Goal: Obtain resource: Obtain resource

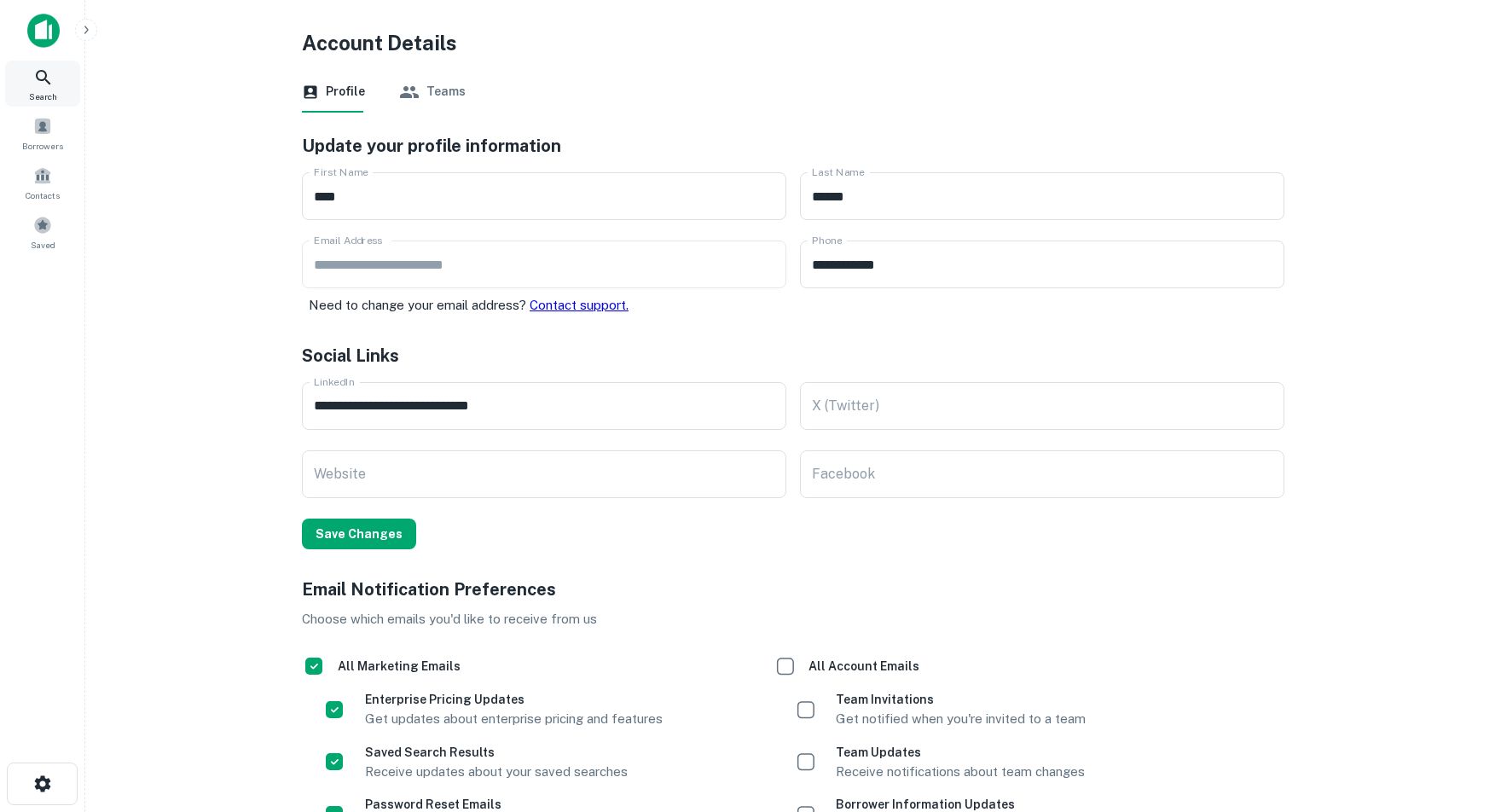
click at [37, 83] on icon at bounding box center [43, 77] width 21 height 21
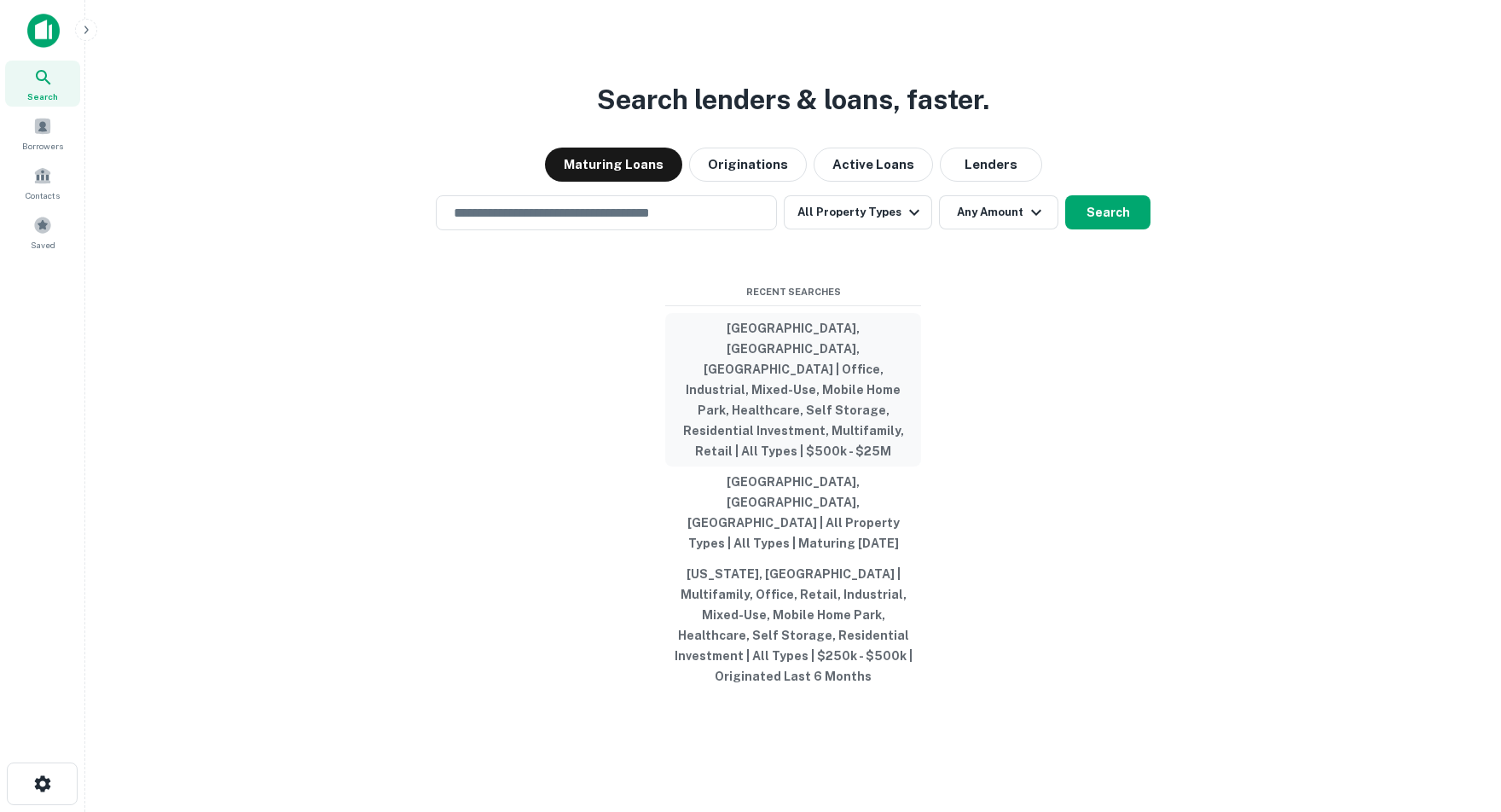
click at [823, 385] on button "[GEOGRAPHIC_DATA], [GEOGRAPHIC_DATA], [GEOGRAPHIC_DATA] | Office, Industrial, M…" at bounding box center [793, 390] width 256 height 154
type input "**********"
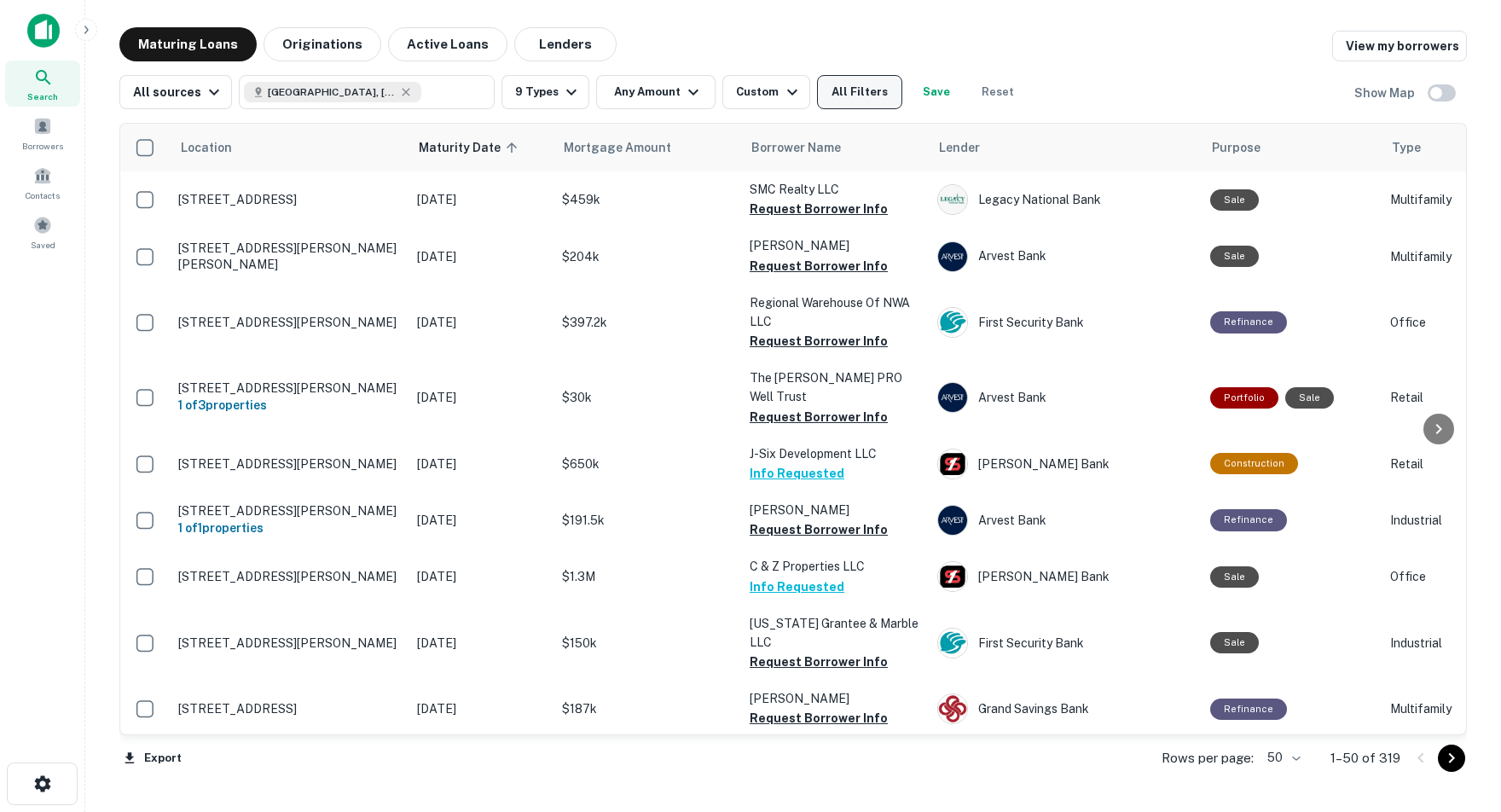
click at [865, 88] on button "All Filters" at bounding box center [860, 92] width 85 height 34
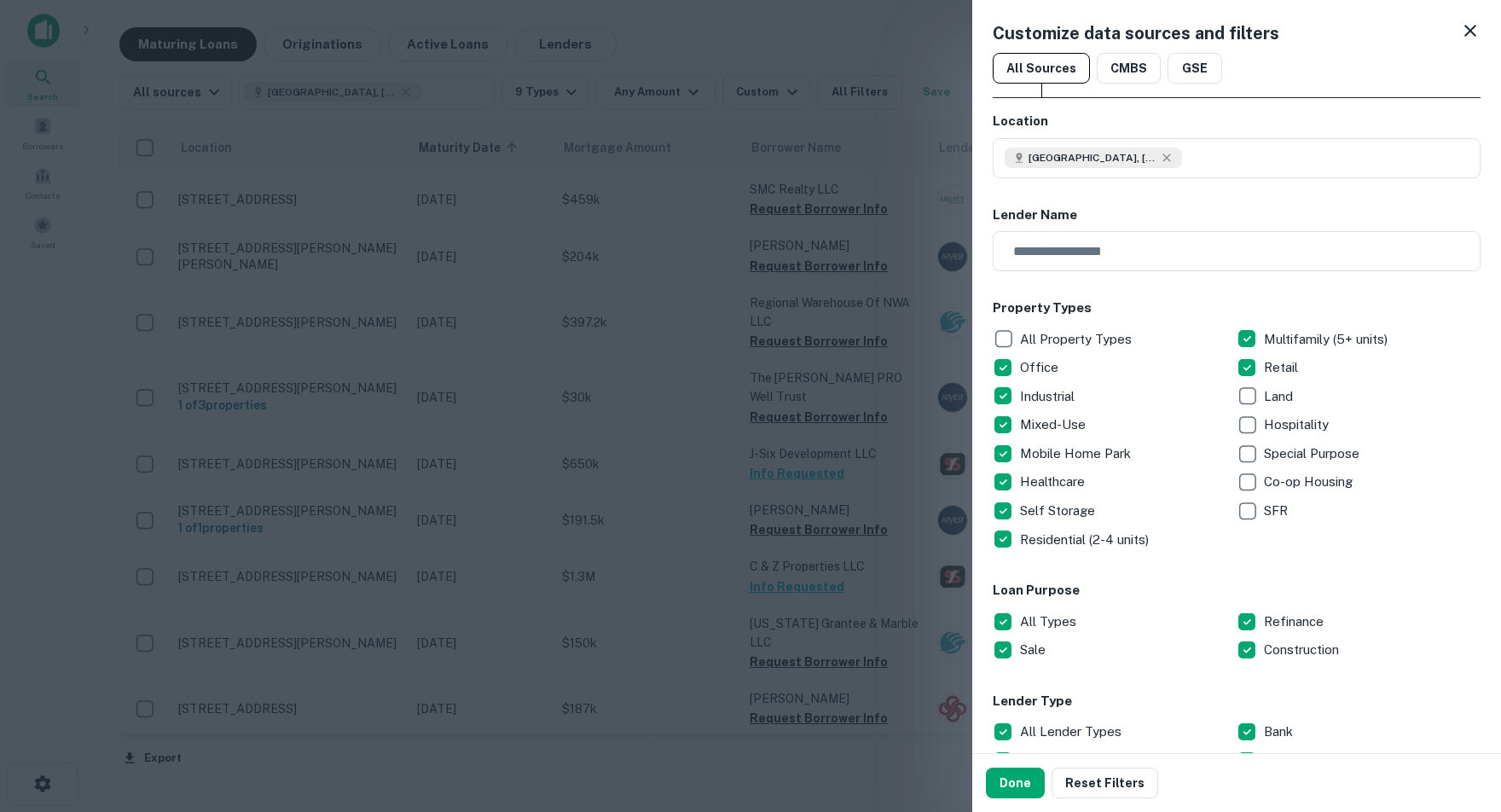
click at [1465, 32] on icon at bounding box center [1470, 31] width 21 height 21
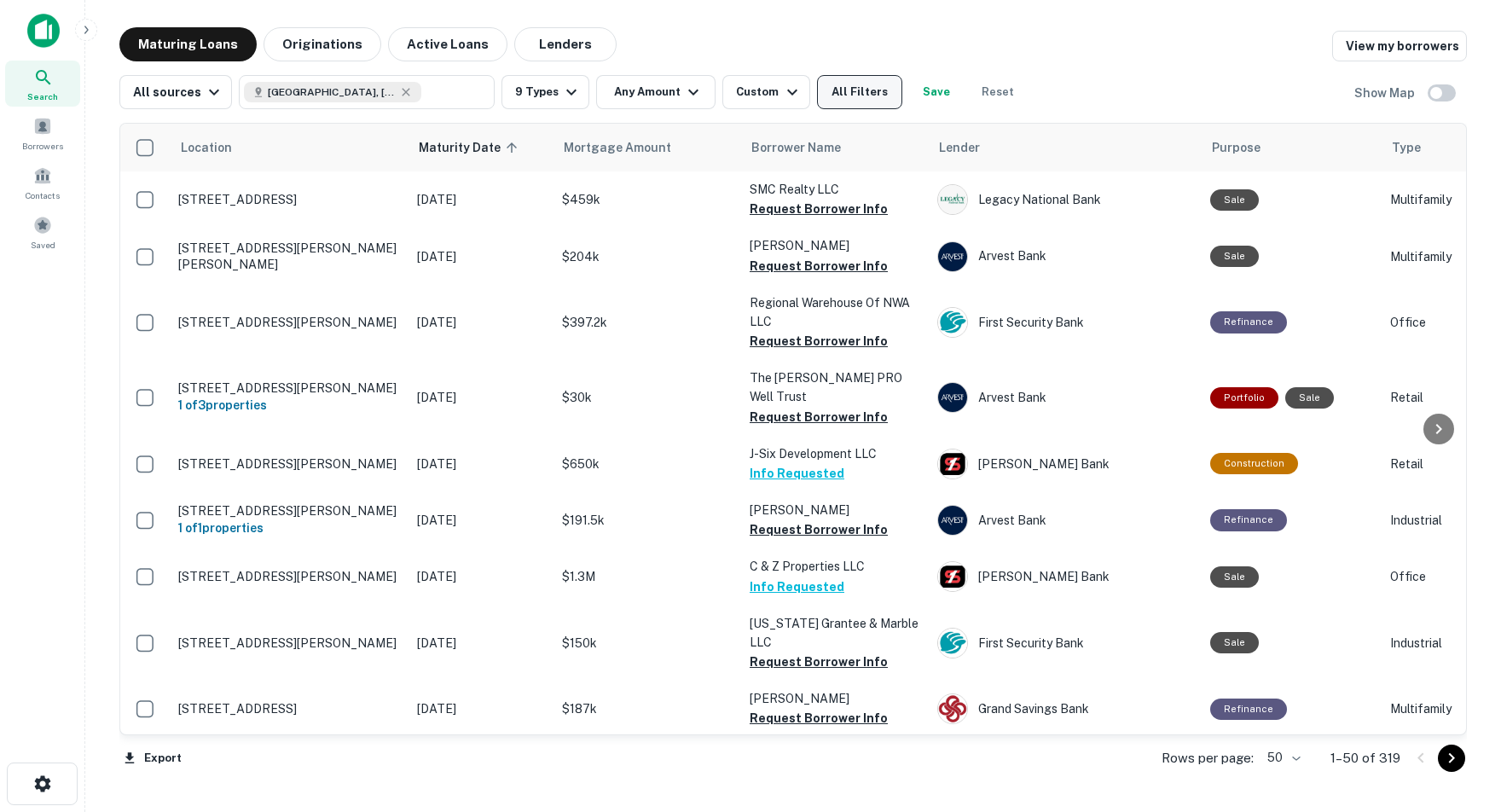
click at [872, 94] on button "All Filters" at bounding box center [860, 92] width 85 height 34
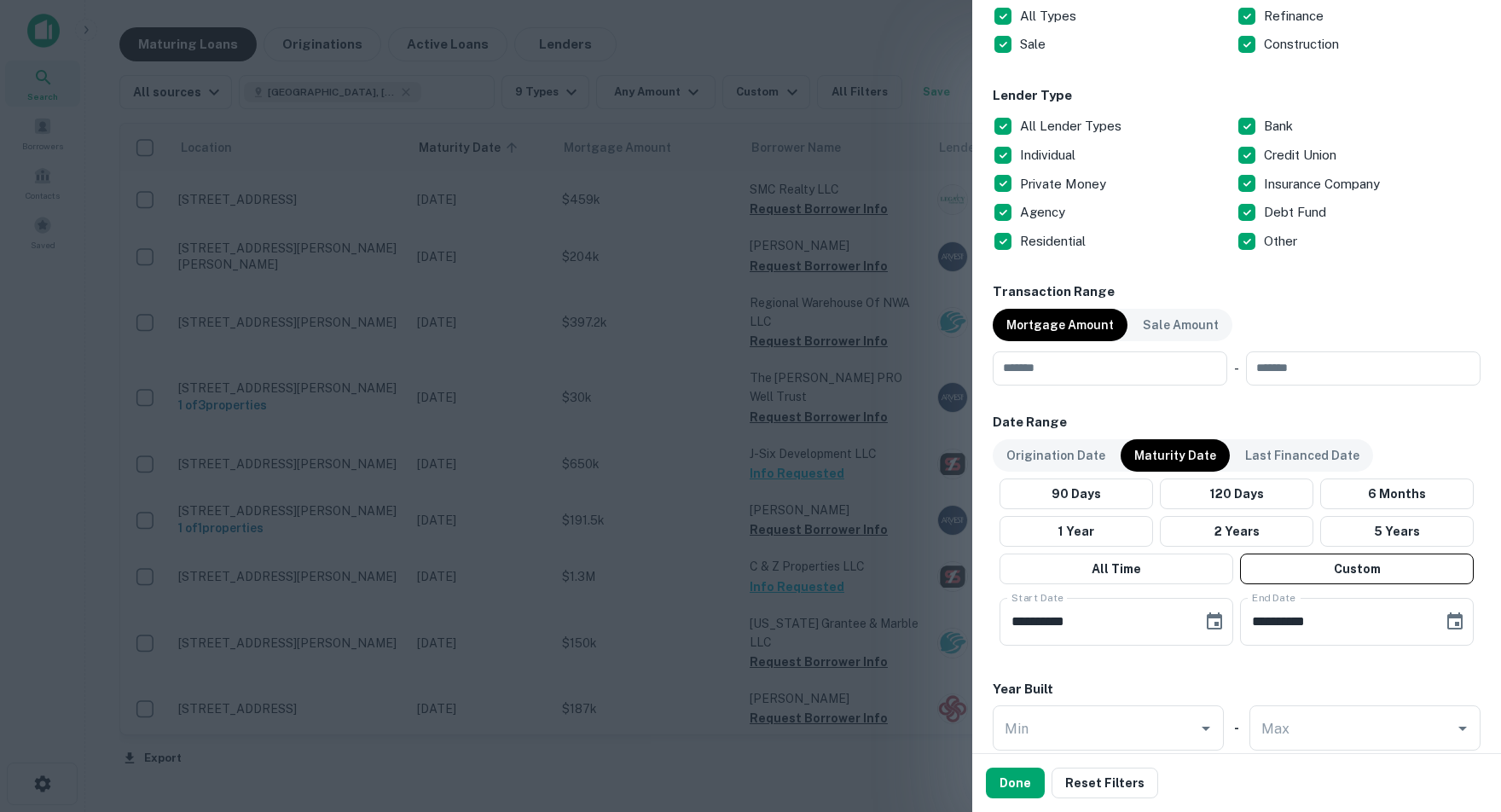
scroll to position [609, 0]
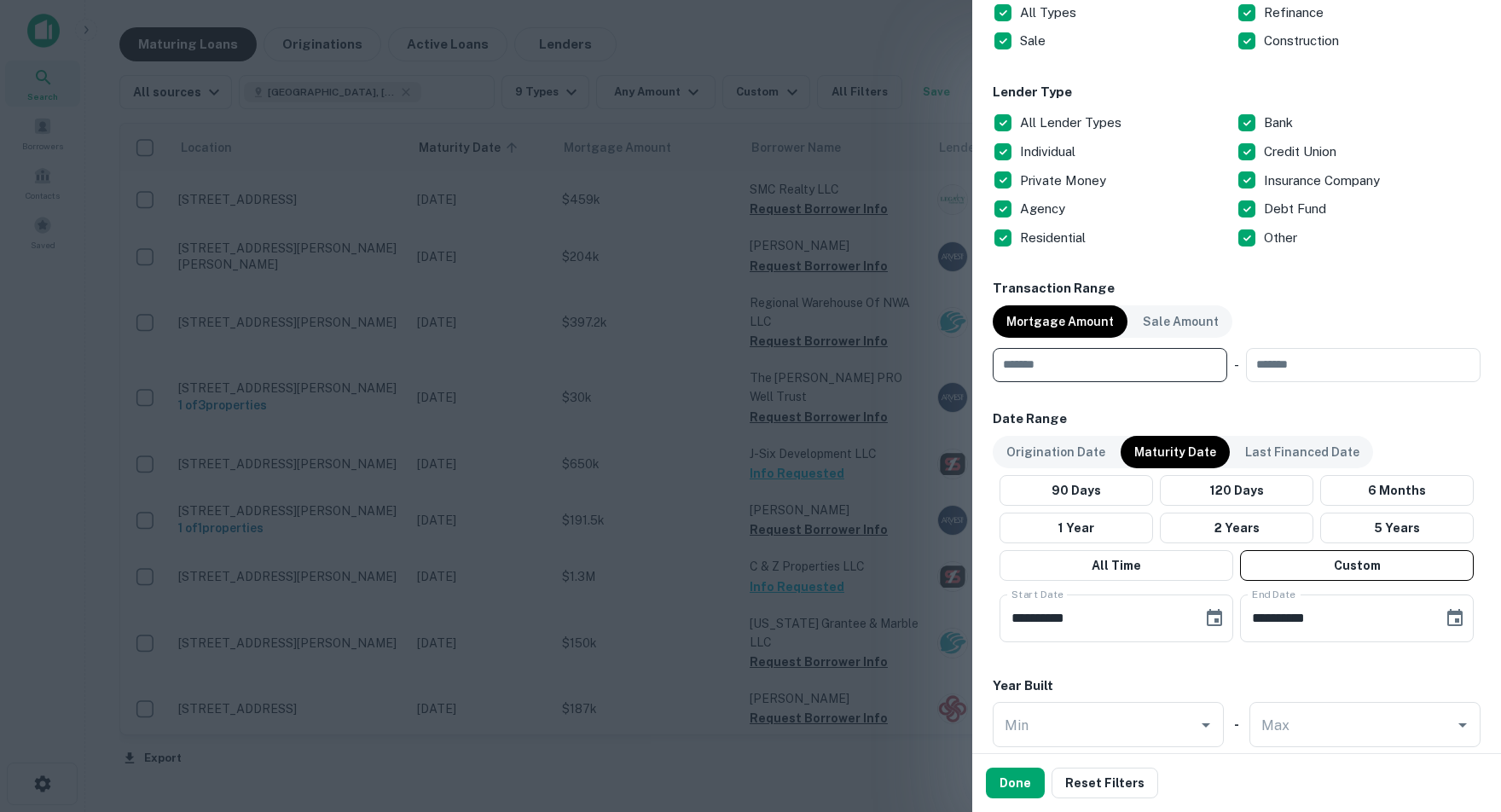
click at [1090, 357] on input "number" at bounding box center [1104, 365] width 223 height 34
type input "*"
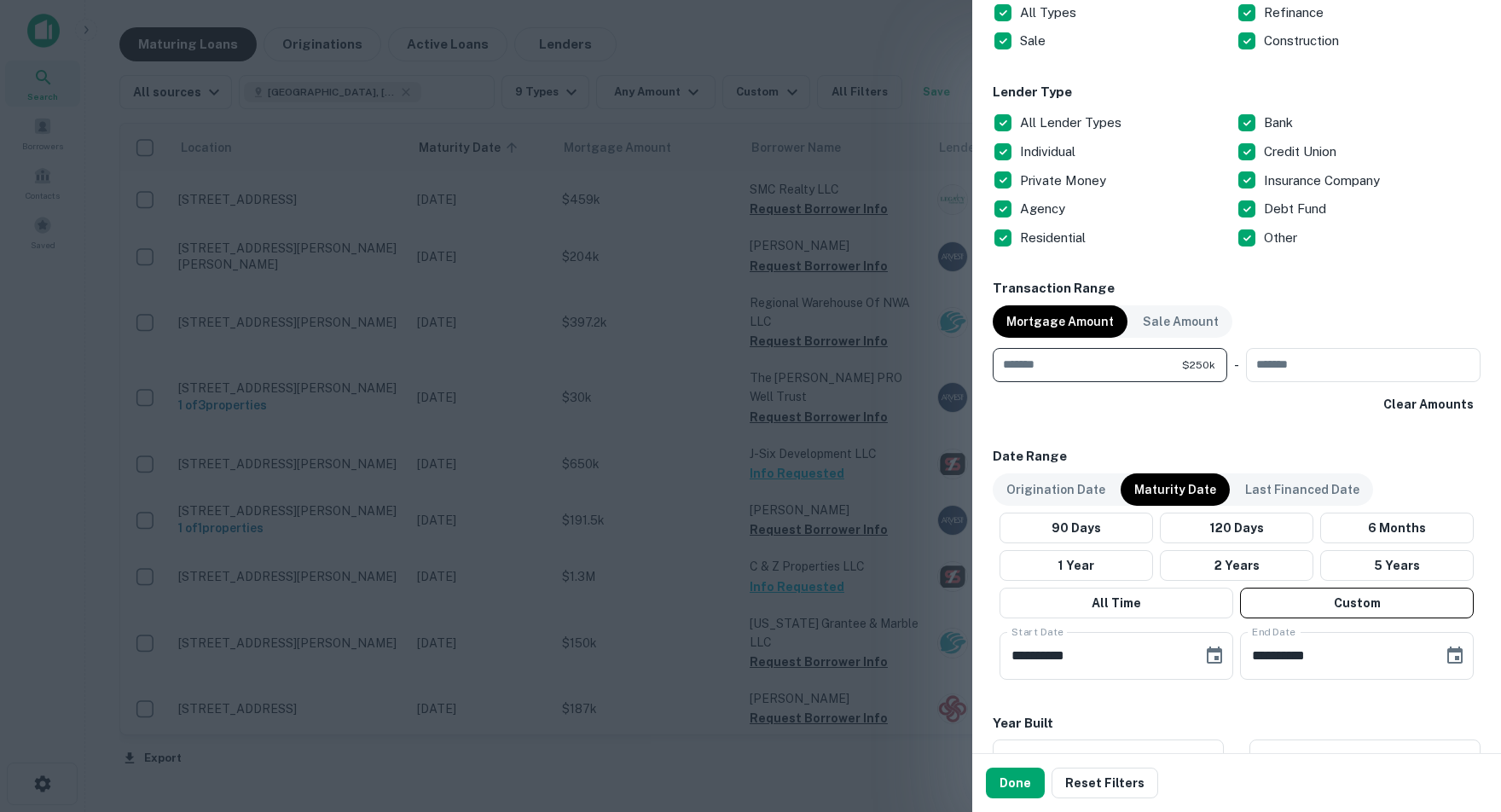
type input "******"
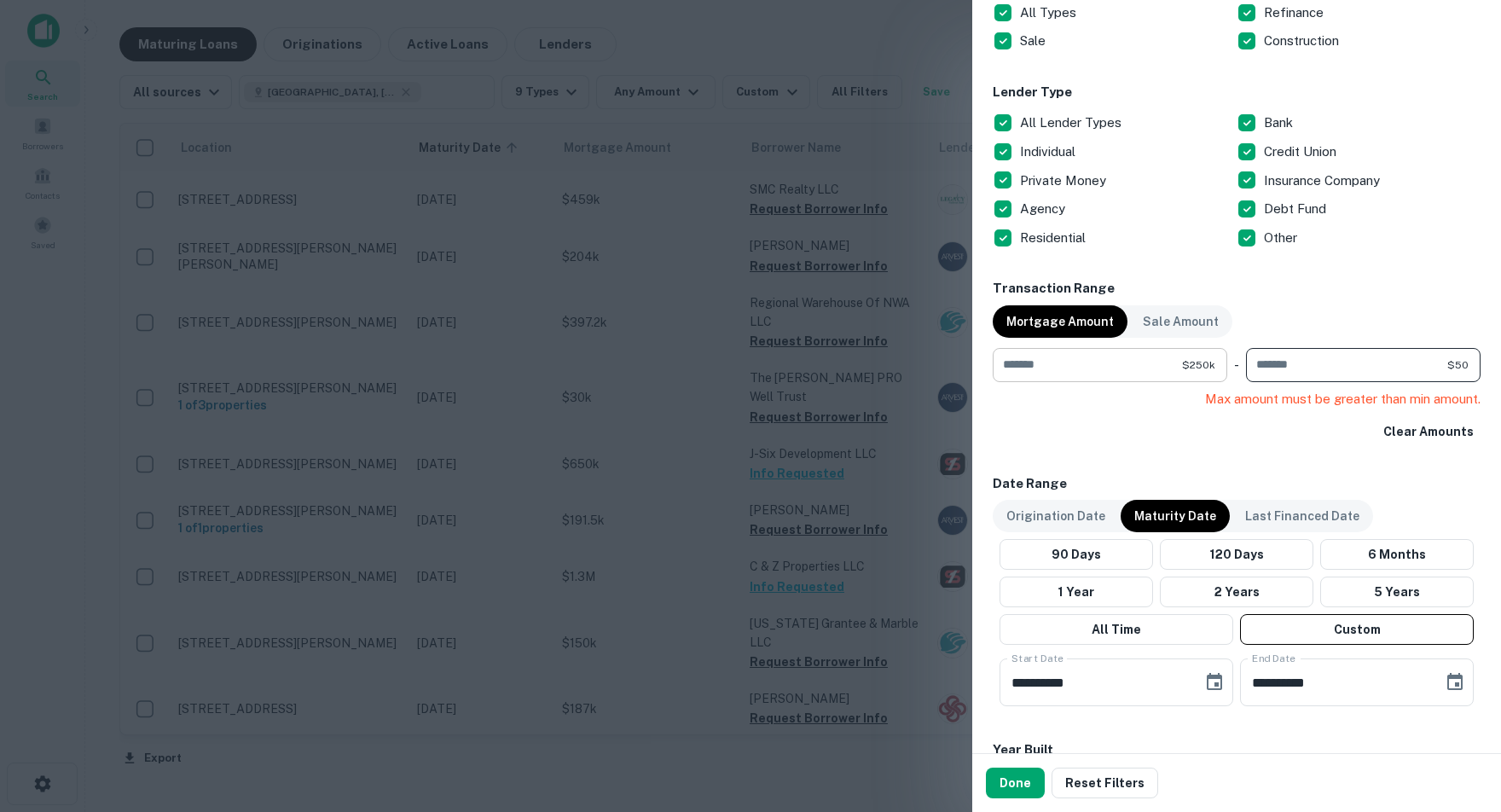
type input "*"
type input "****"
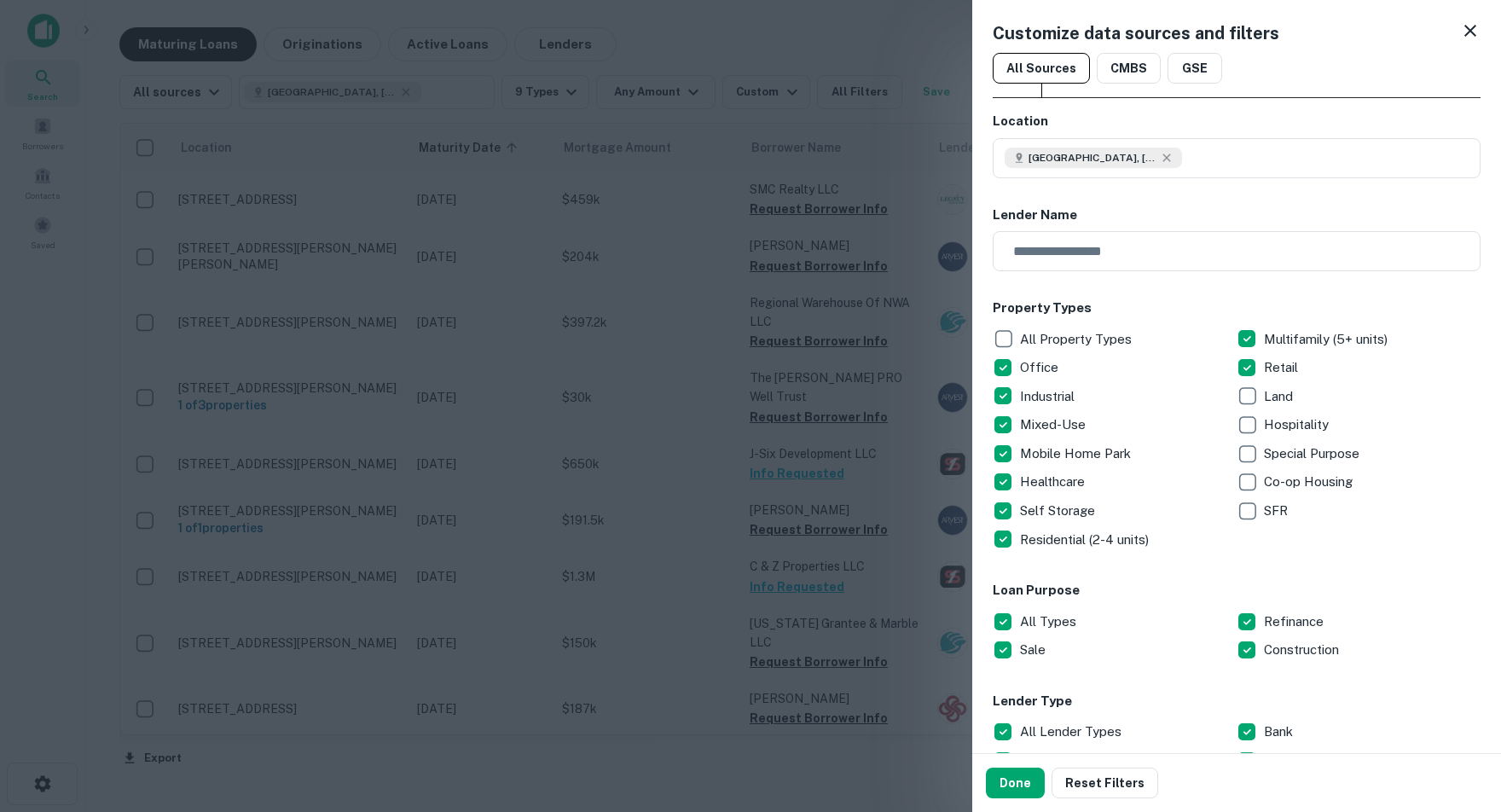
scroll to position [0, 0]
click at [1465, 29] on icon at bounding box center [1470, 30] width 12 height 12
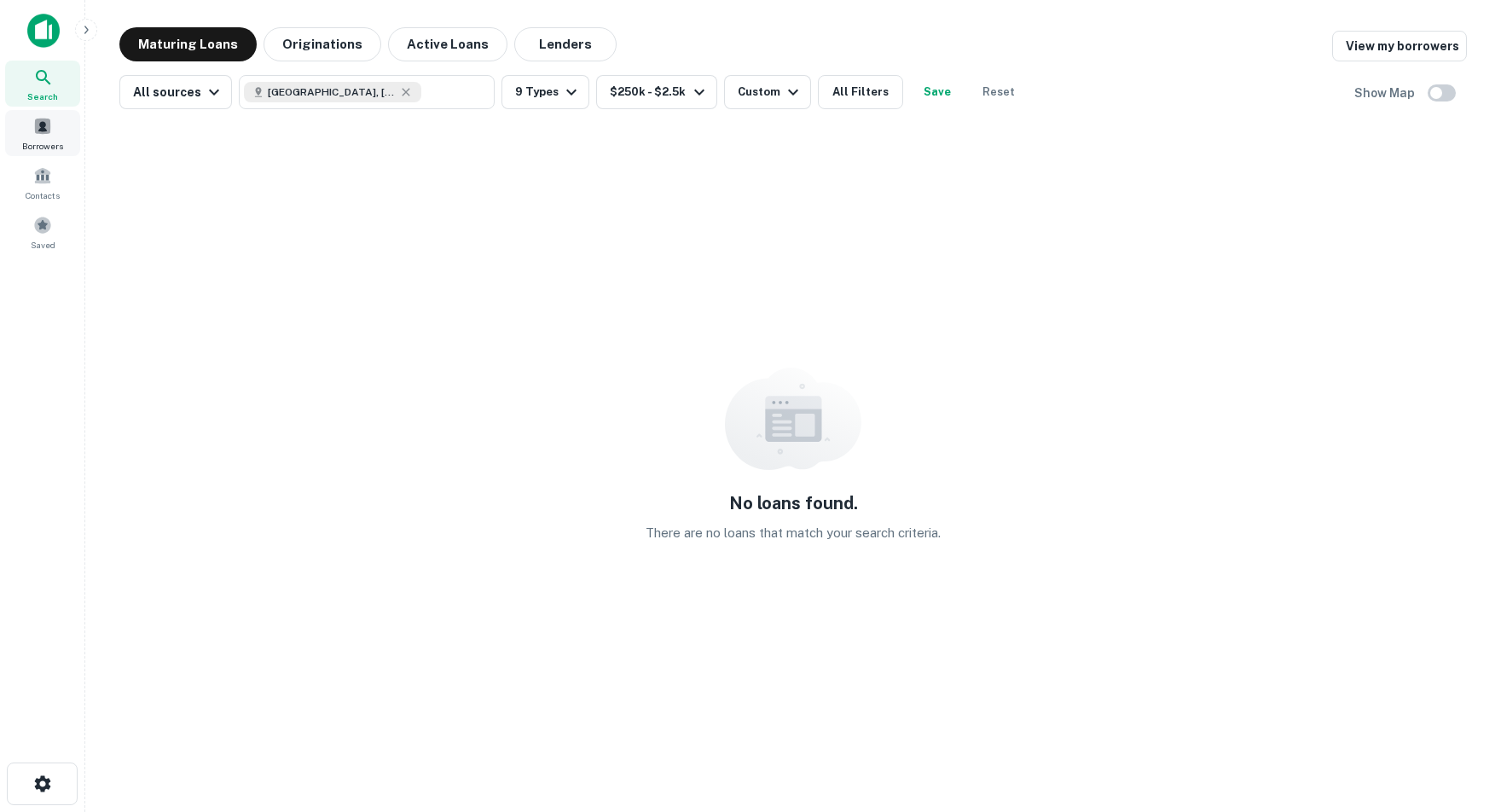
click at [40, 129] on span at bounding box center [43, 126] width 19 height 19
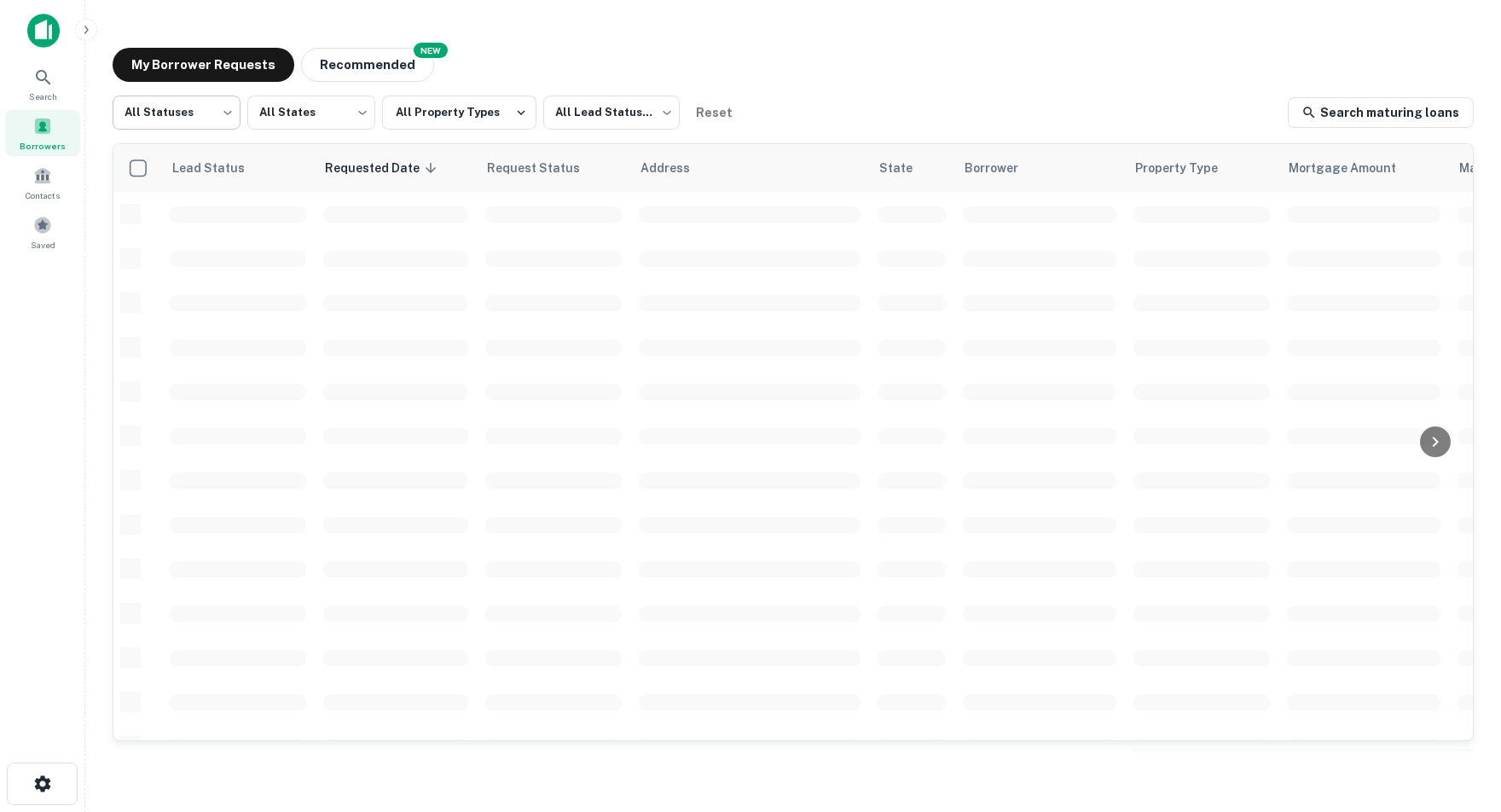
click at [229, 116] on body "Search Borrowers Contacts Saved My Borrower Requests NEW Recommended All Status…" at bounding box center [750, 406] width 1501 height 812
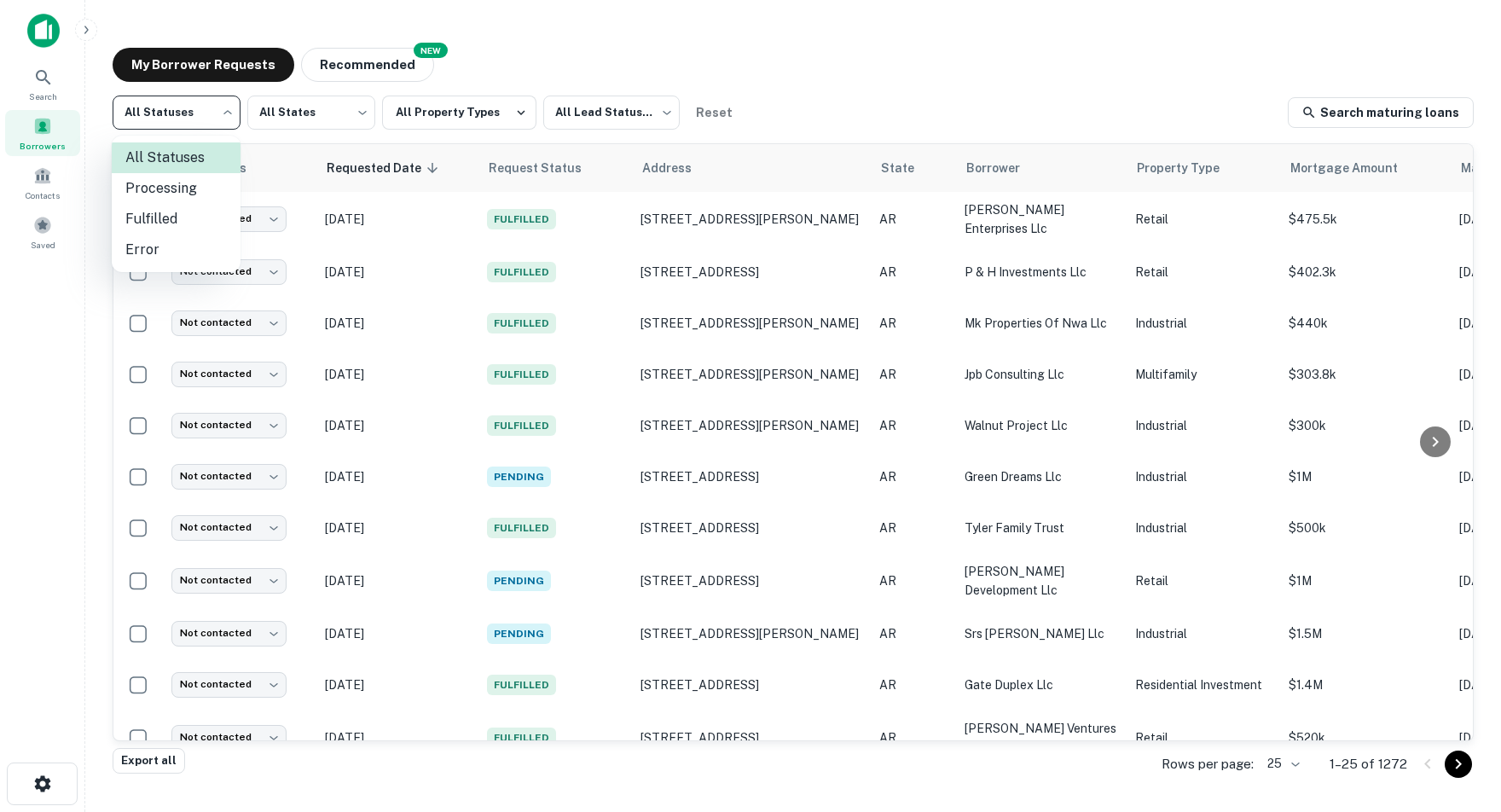
click at [147, 218] on li "Fulfilled" at bounding box center [176, 219] width 129 height 31
type input "*********"
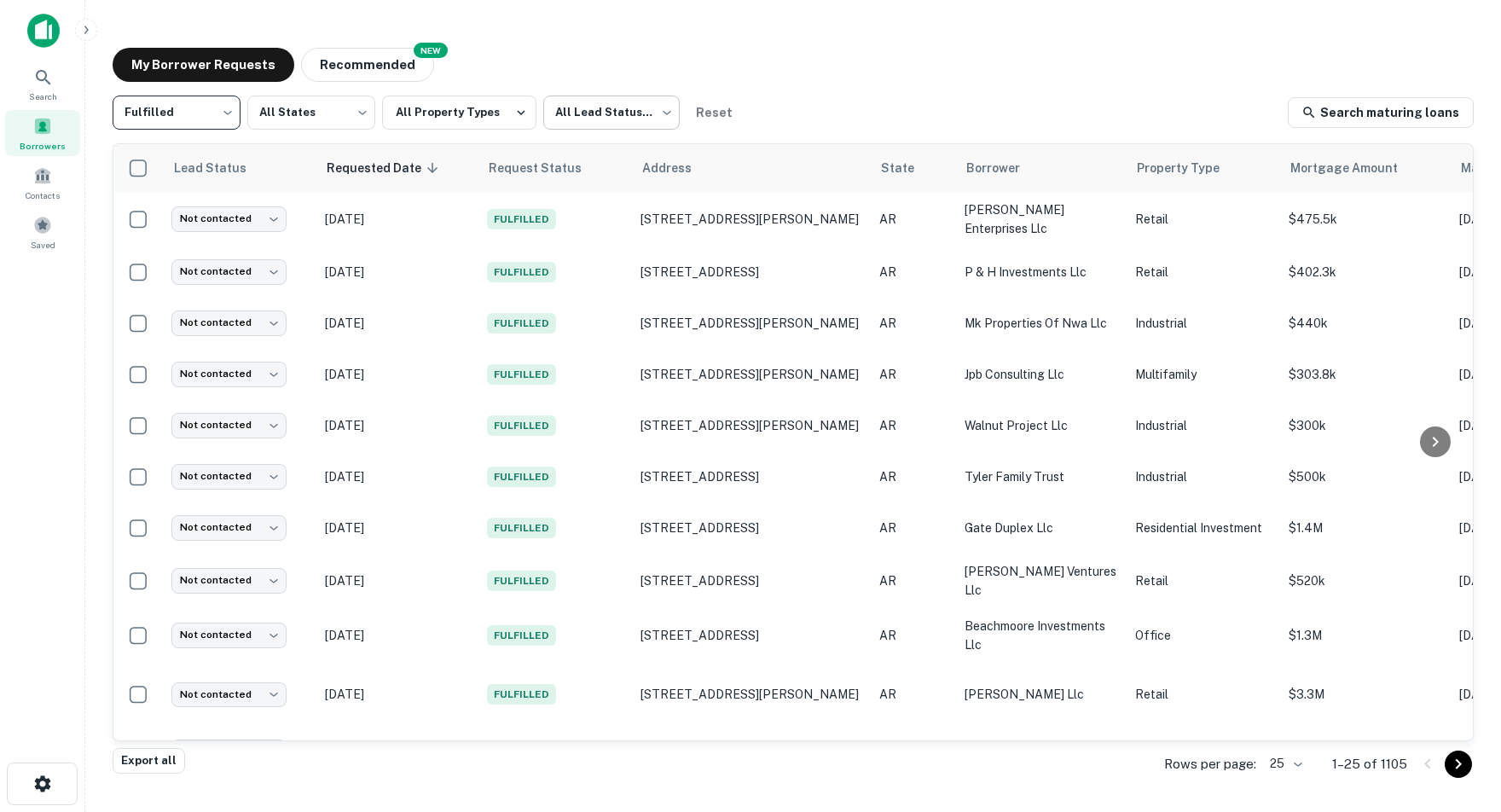
click at [670, 118] on body "Search Borrowers Contacts Saved My Borrower Requests NEW Recommended Fulfilled …" at bounding box center [750, 406] width 1501 height 812
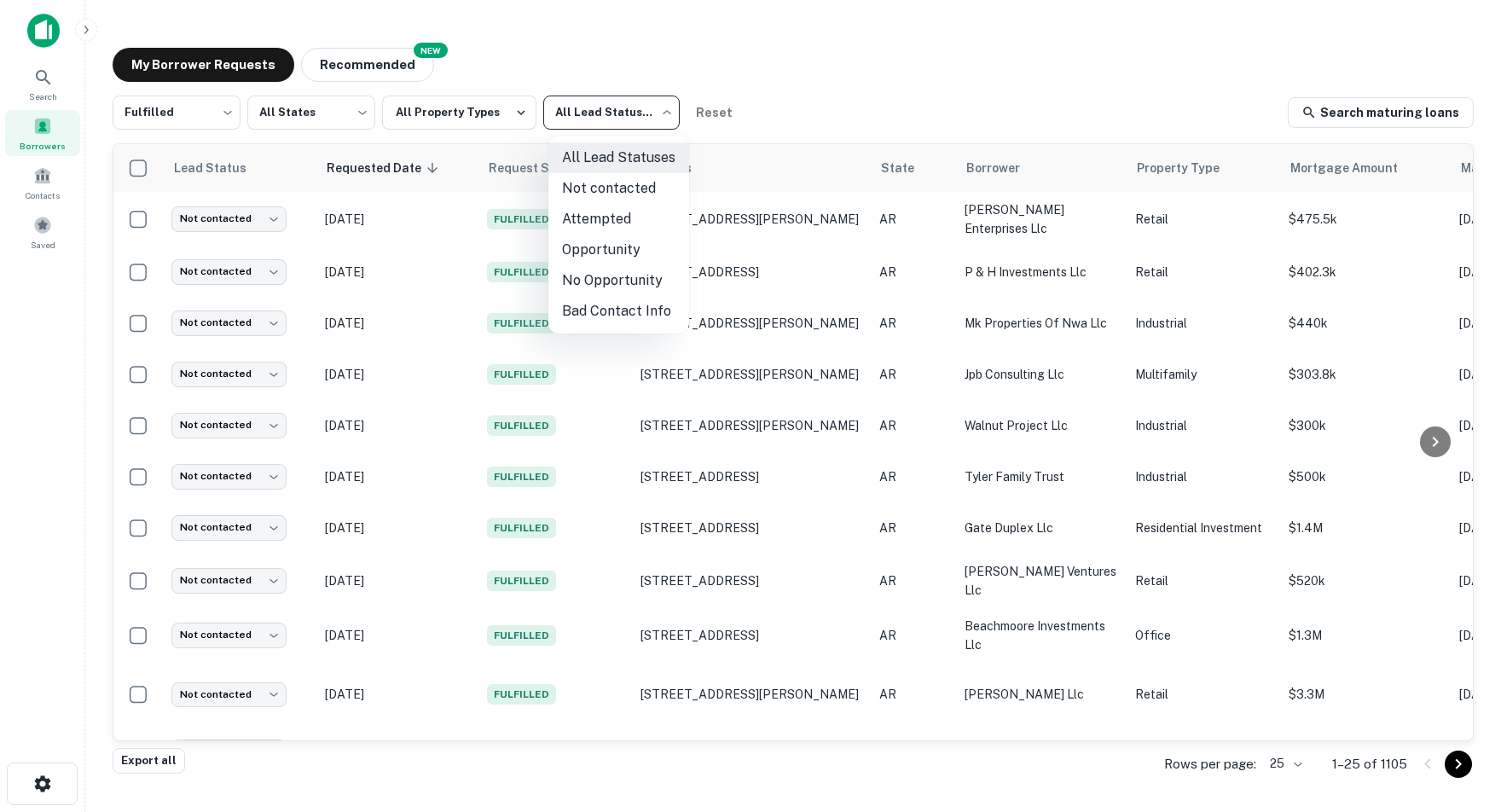
click at [637, 189] on li "Not contacted" at bounding box center [618, 188] width 140 height 31
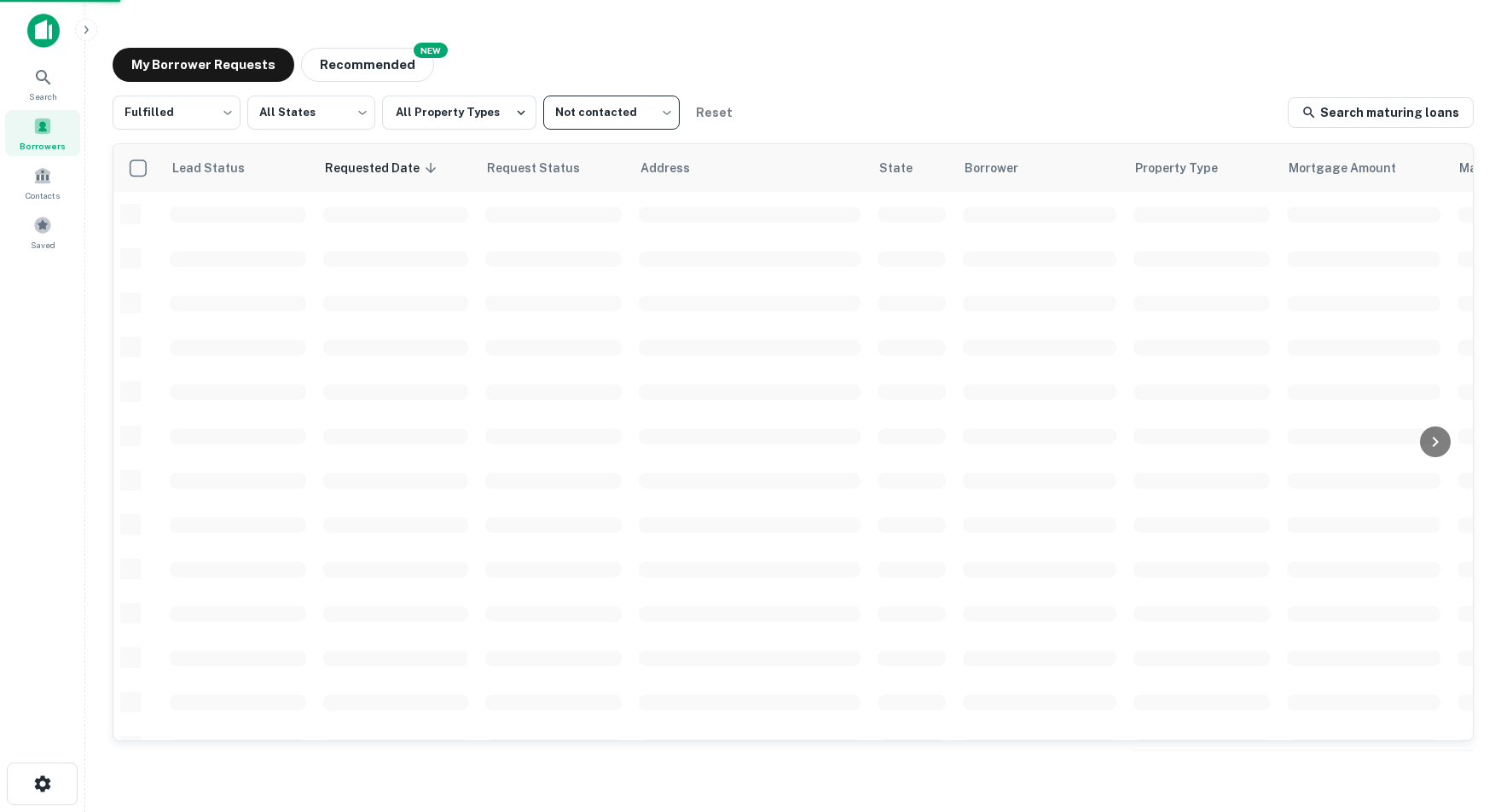
type input "****"
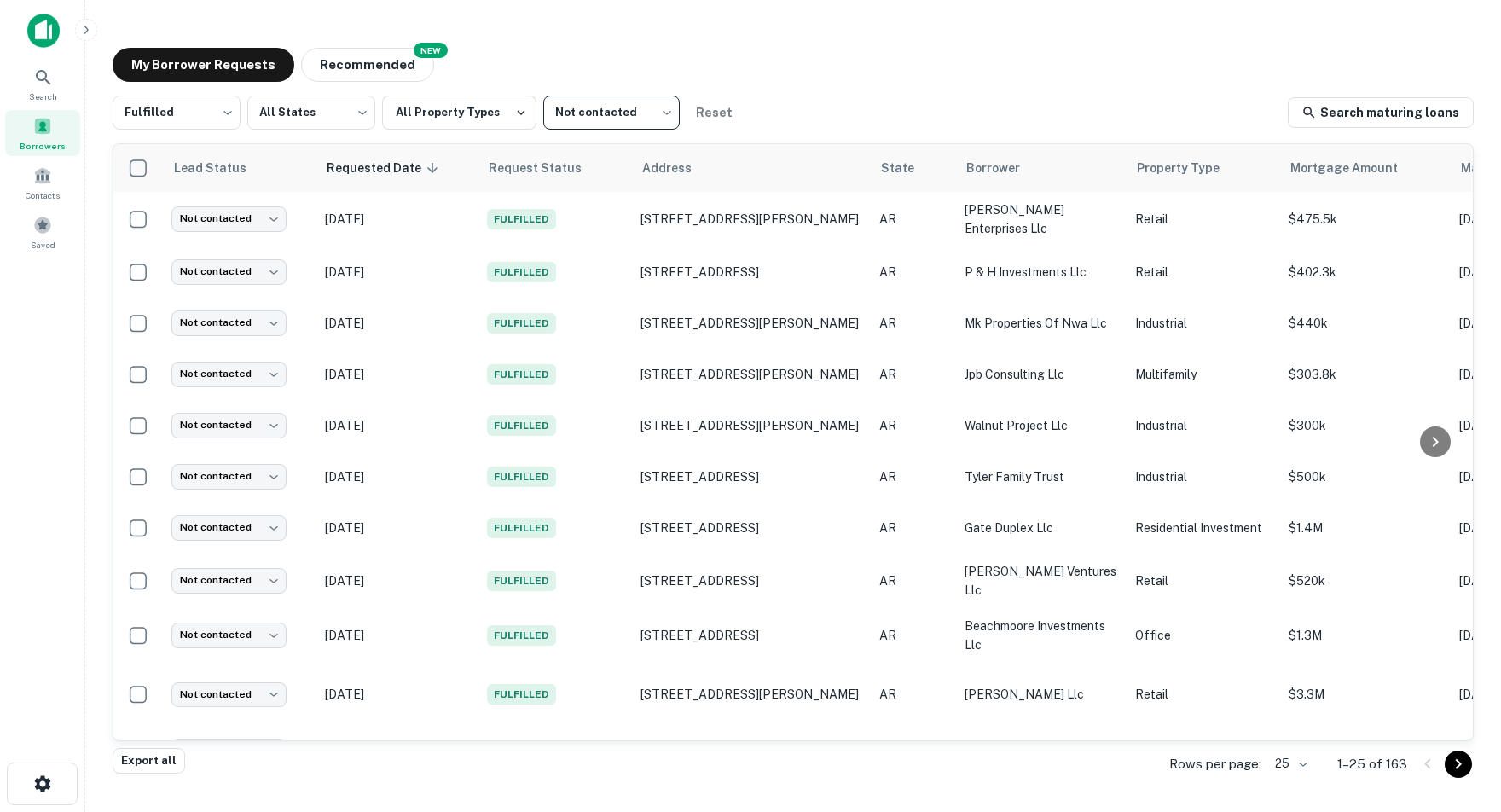
click at [1298, 767] on body "Search Borrowers Contacts Saved My Borrower Requests NEW Recommended Fulfilled …" at bounding box center [750, 406] width 1501 height 812
click at [1283, 714] on li "250" at bounding box center [1285, 718] width 58 height 31
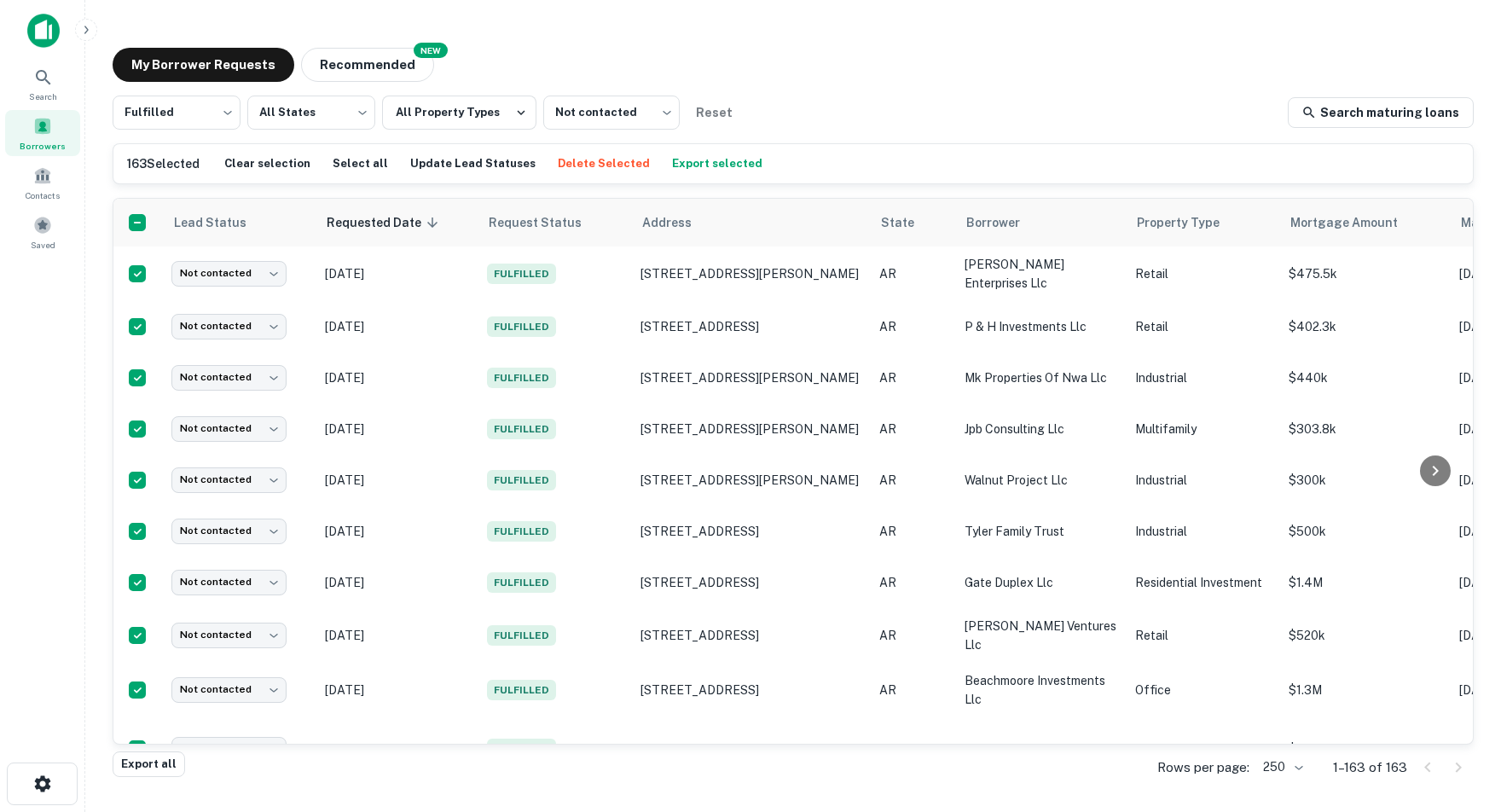
click at [744, 166] on button "Export selected" at bounding box center [717, 164] width 99 height 25
click at [480, 167] on button "Update Lead Statuses" at bounding box center [473, 164] width 134 height 25
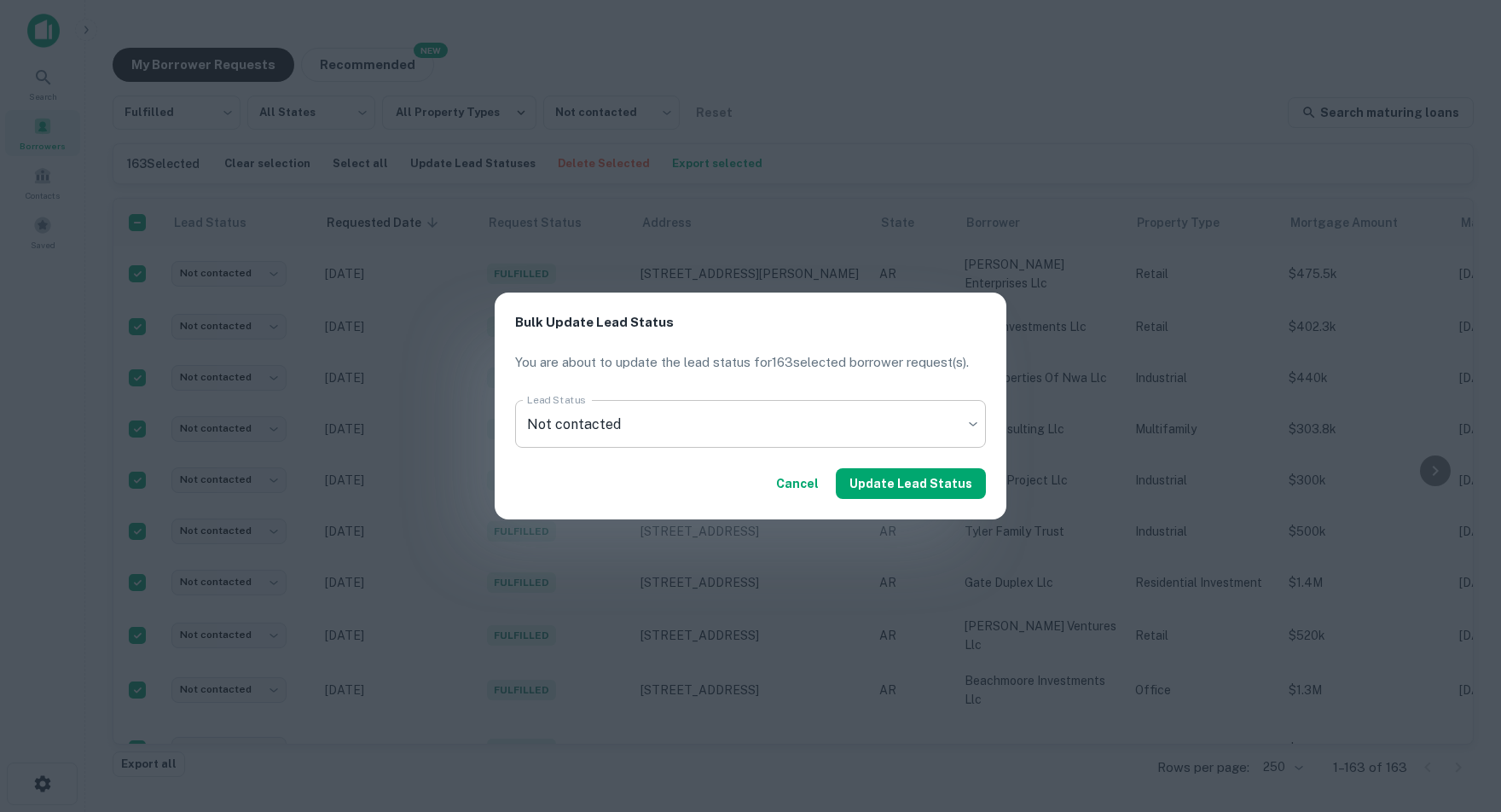
click at [645, 425] on body "Search Borrowers Contacts Saved My Borrower Requests NEW Recommended Fulfilled …" at bounding box center [750, 406] width 1501 height 812
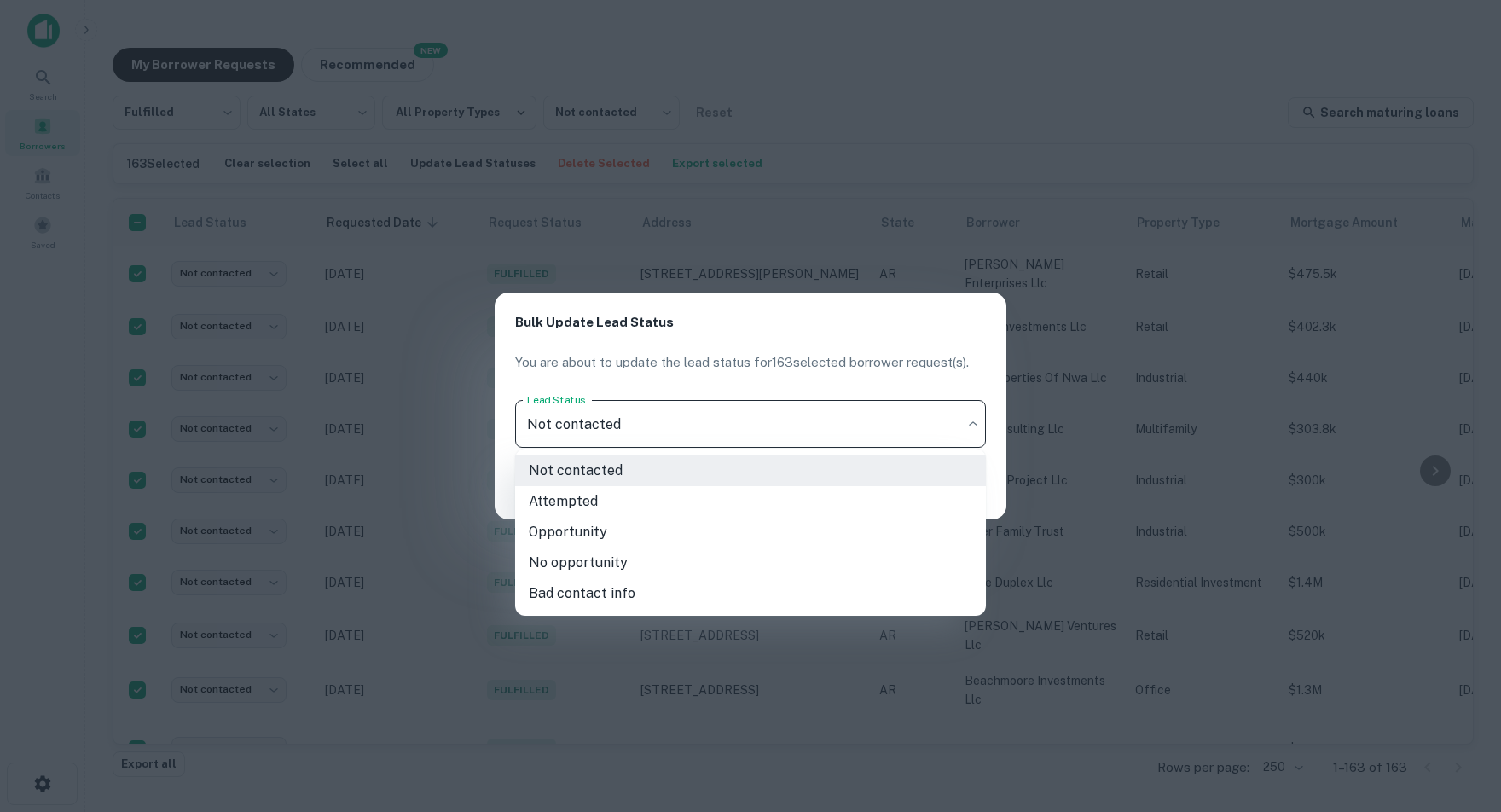
click at [584, 502] on li "Attempted" at bounding box center [750, 502] width 471 height 31
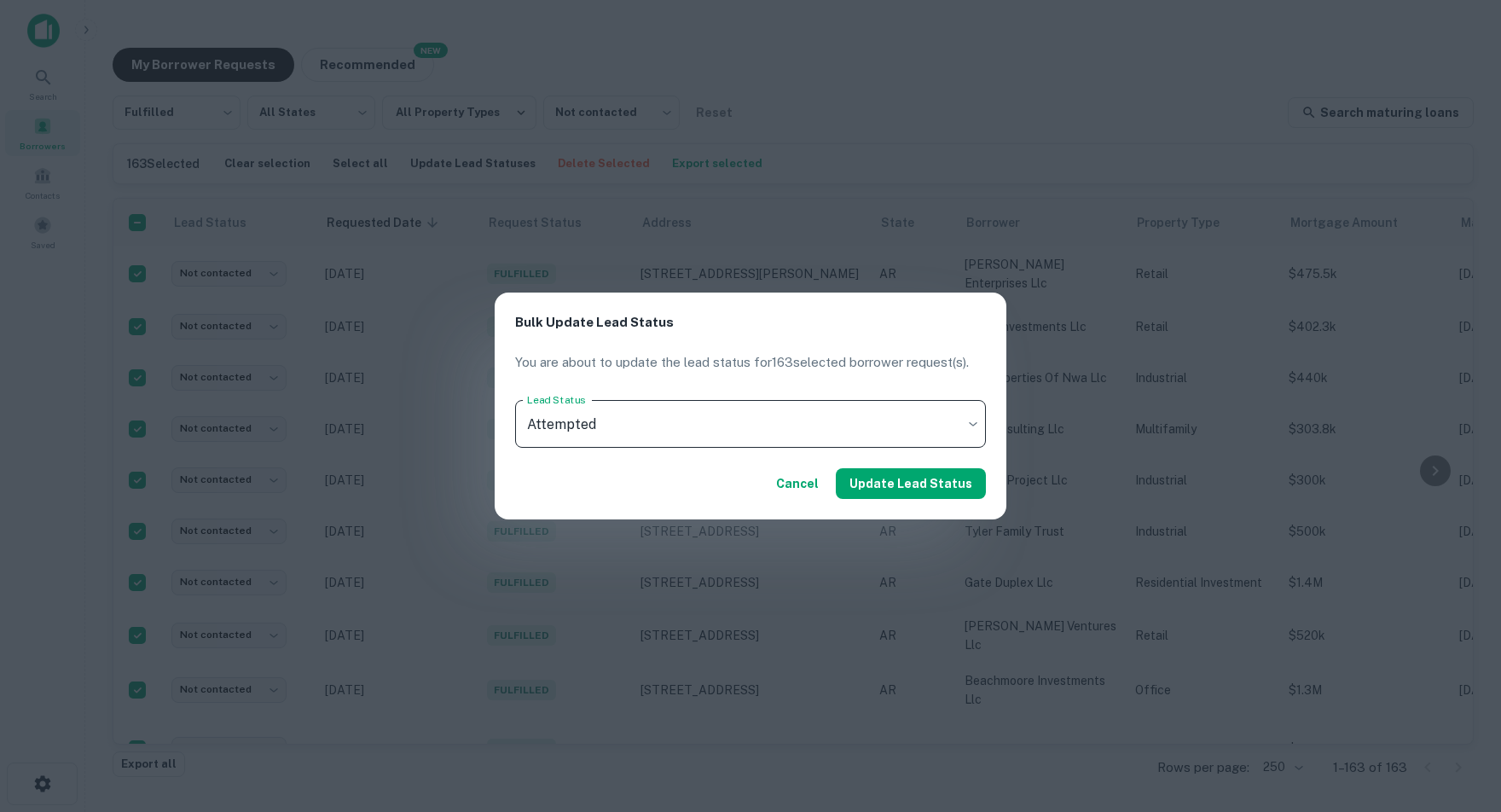
type input "*********"
click at [903, 484] on button "Update Lead Status" at bounding box center [911, 483] width 150 height 31
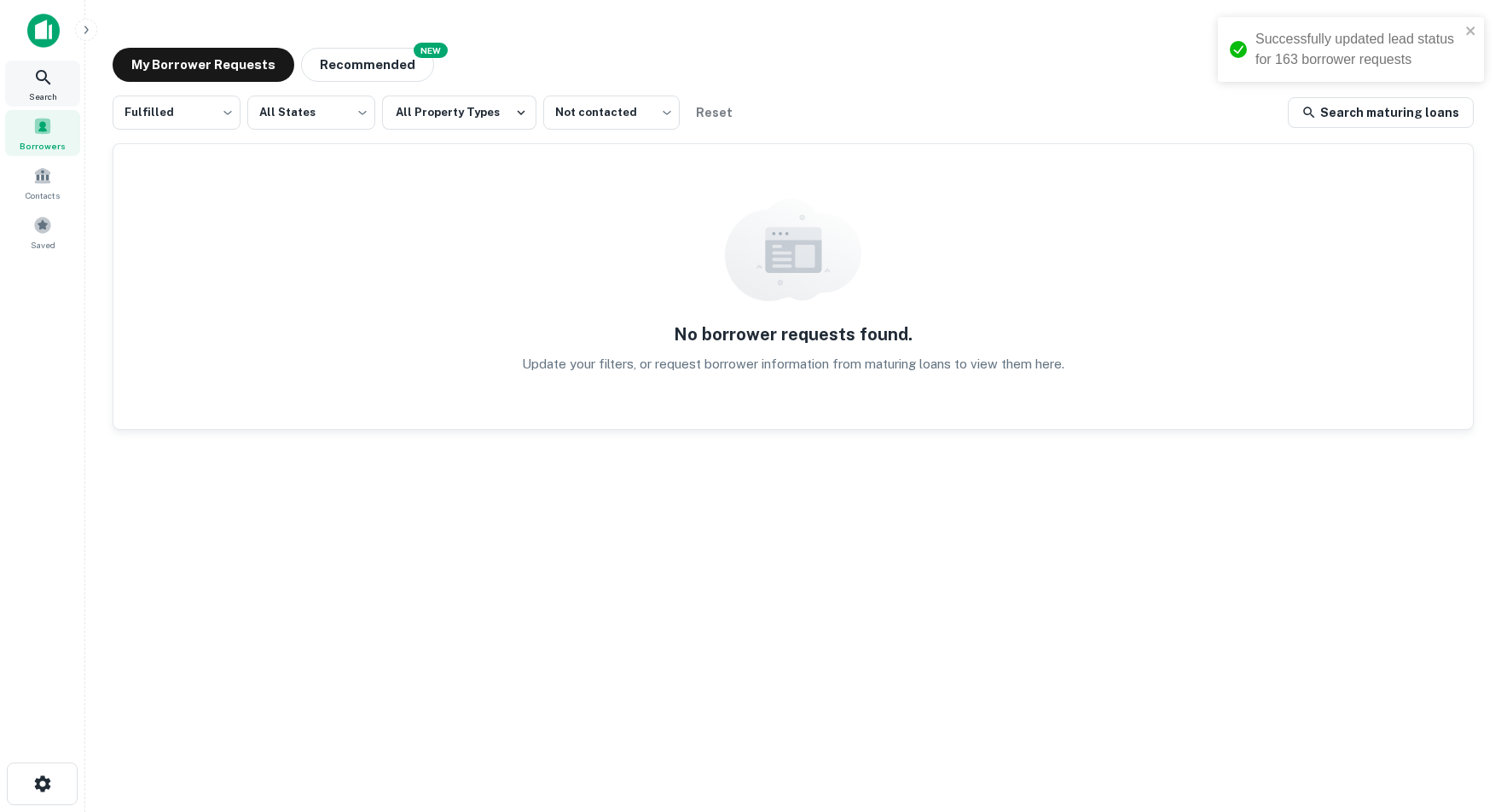
click at [44, 78] on icon at bounding box center [43, 77] width 21 height 21
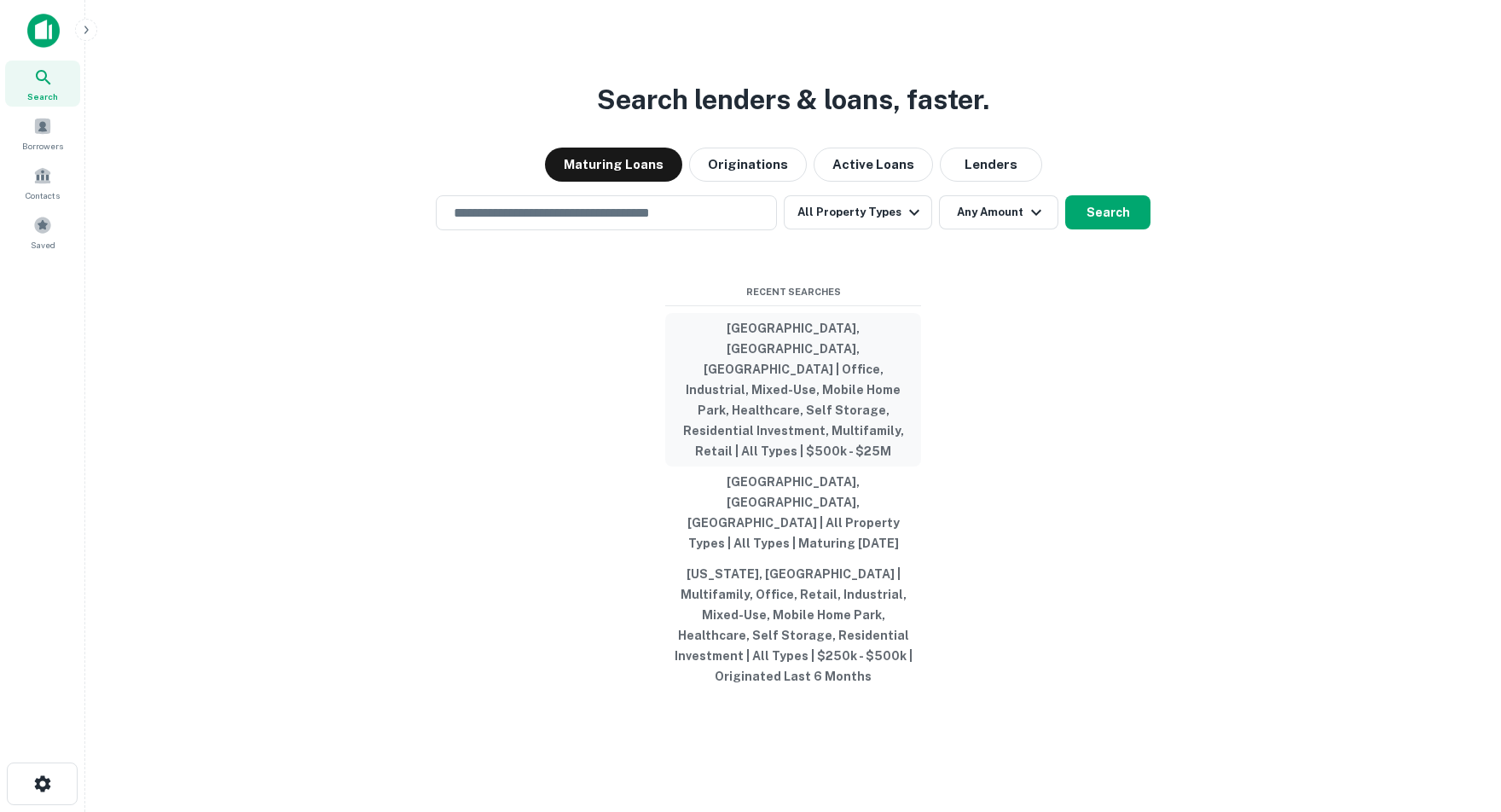
click at [822, 384] on button "[GEOGRAPHIC_DATA], [GEOGRAPHIC_DATA], [GEOGRAPHIC_DATA] | Office, Industrial, M…" at bounding box center [793, 390] width 256 height 154
type input "**********"
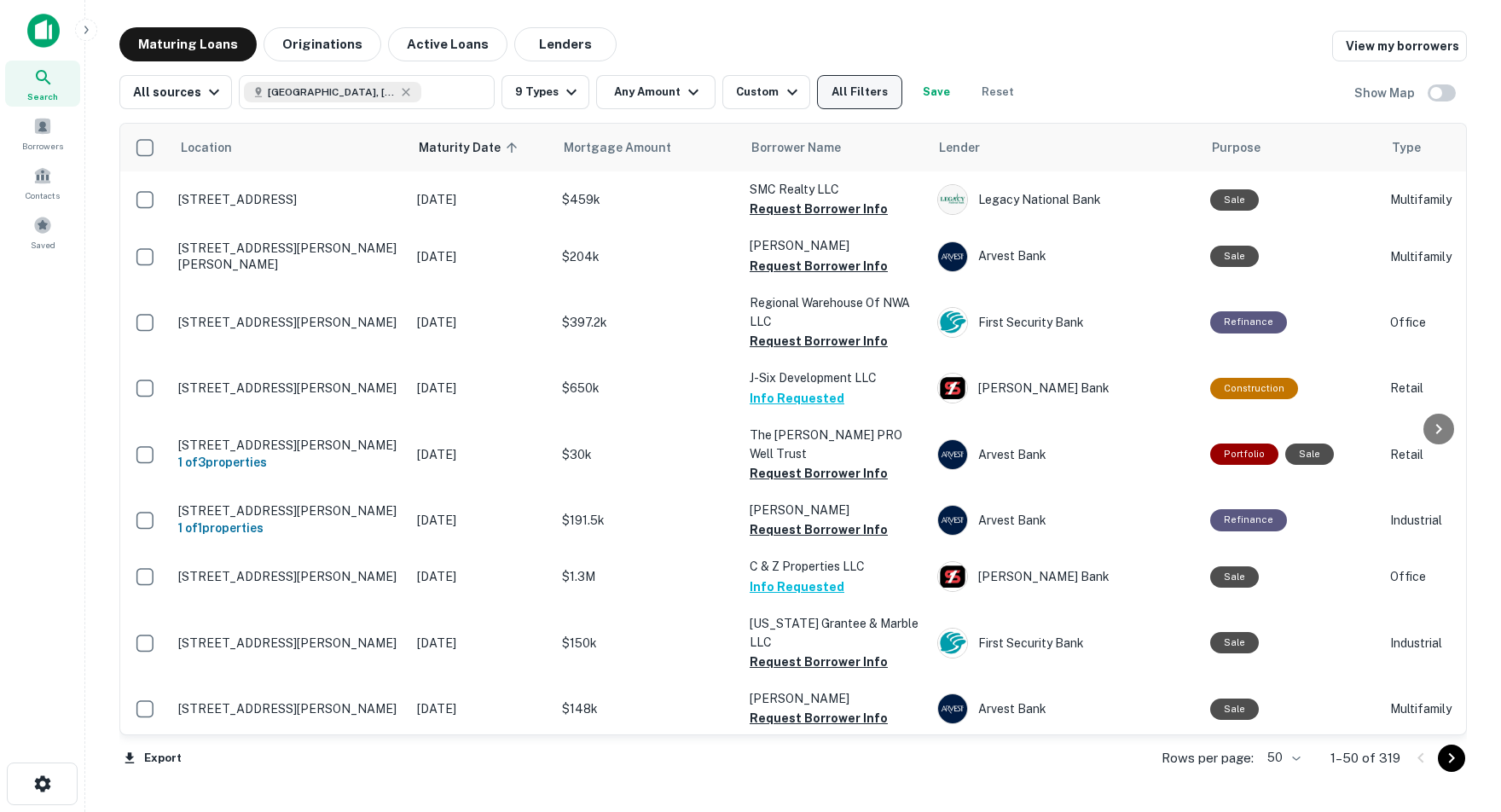
click at [873, 97] on button "All Filters" at bounding box center [860, 92] width 85 height 34
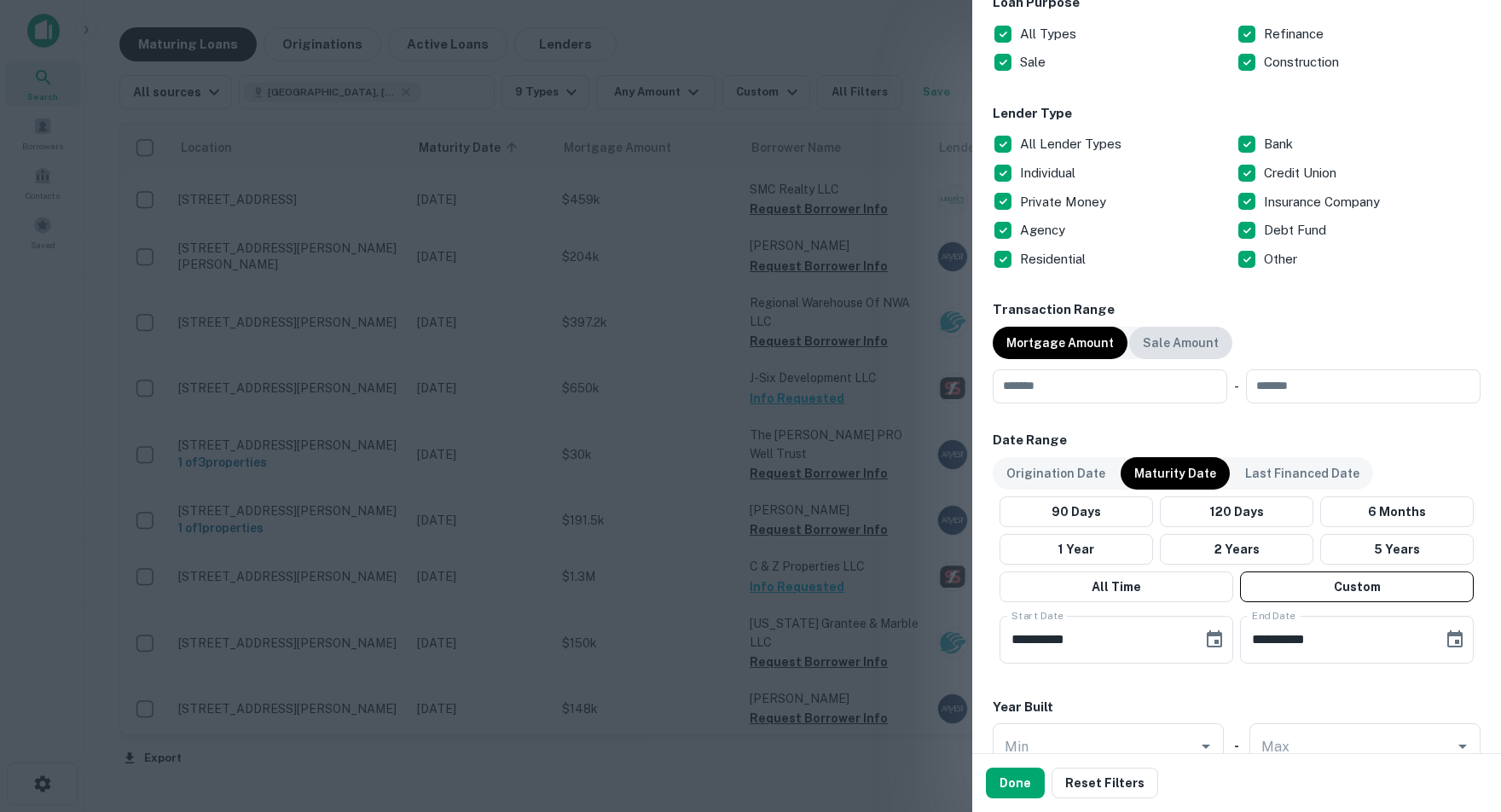
scroll to position [589, 0]
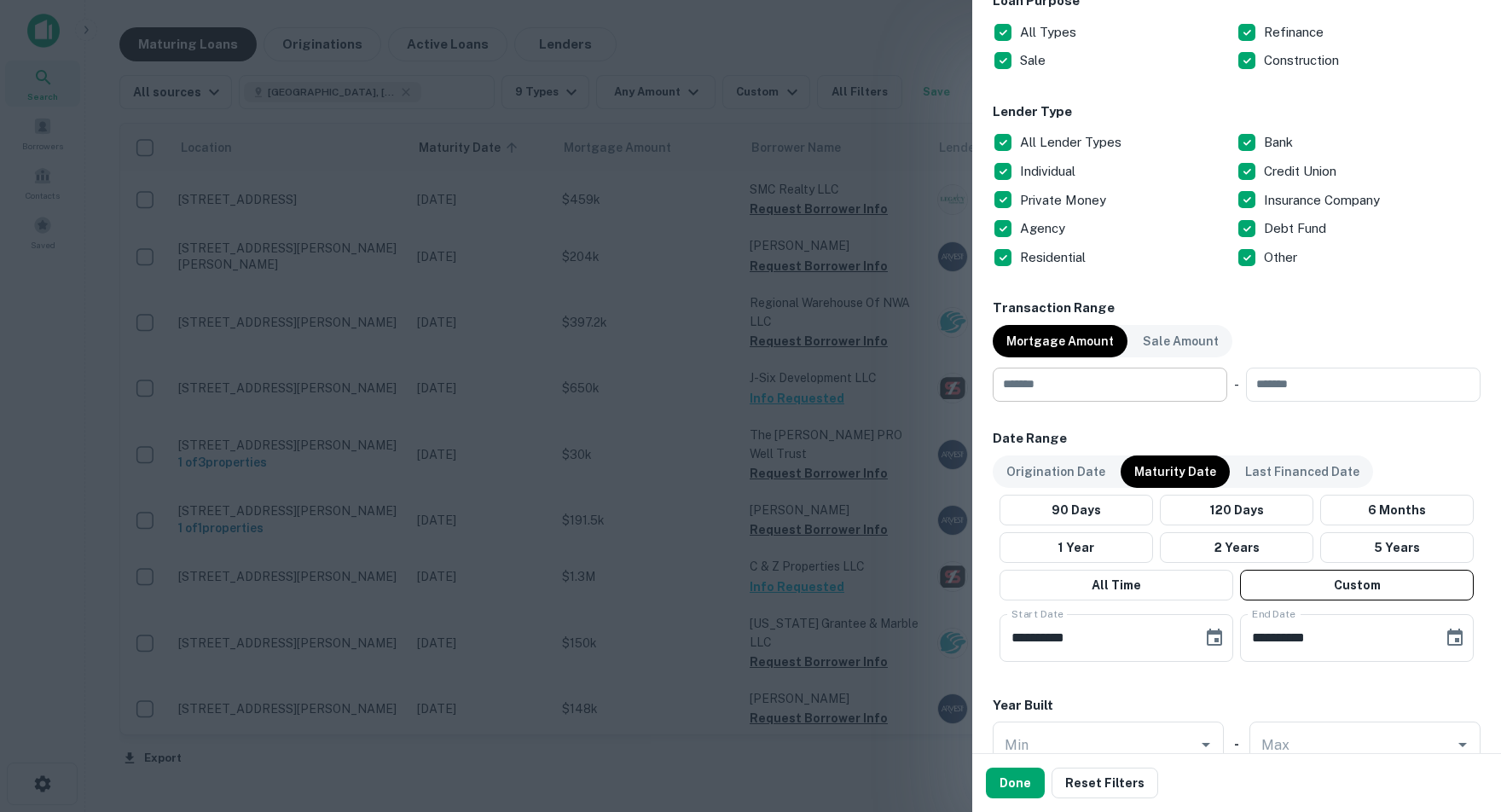
click at [1142, 389] on input "number" at bounding box center [1104, 385] width 223 height 34
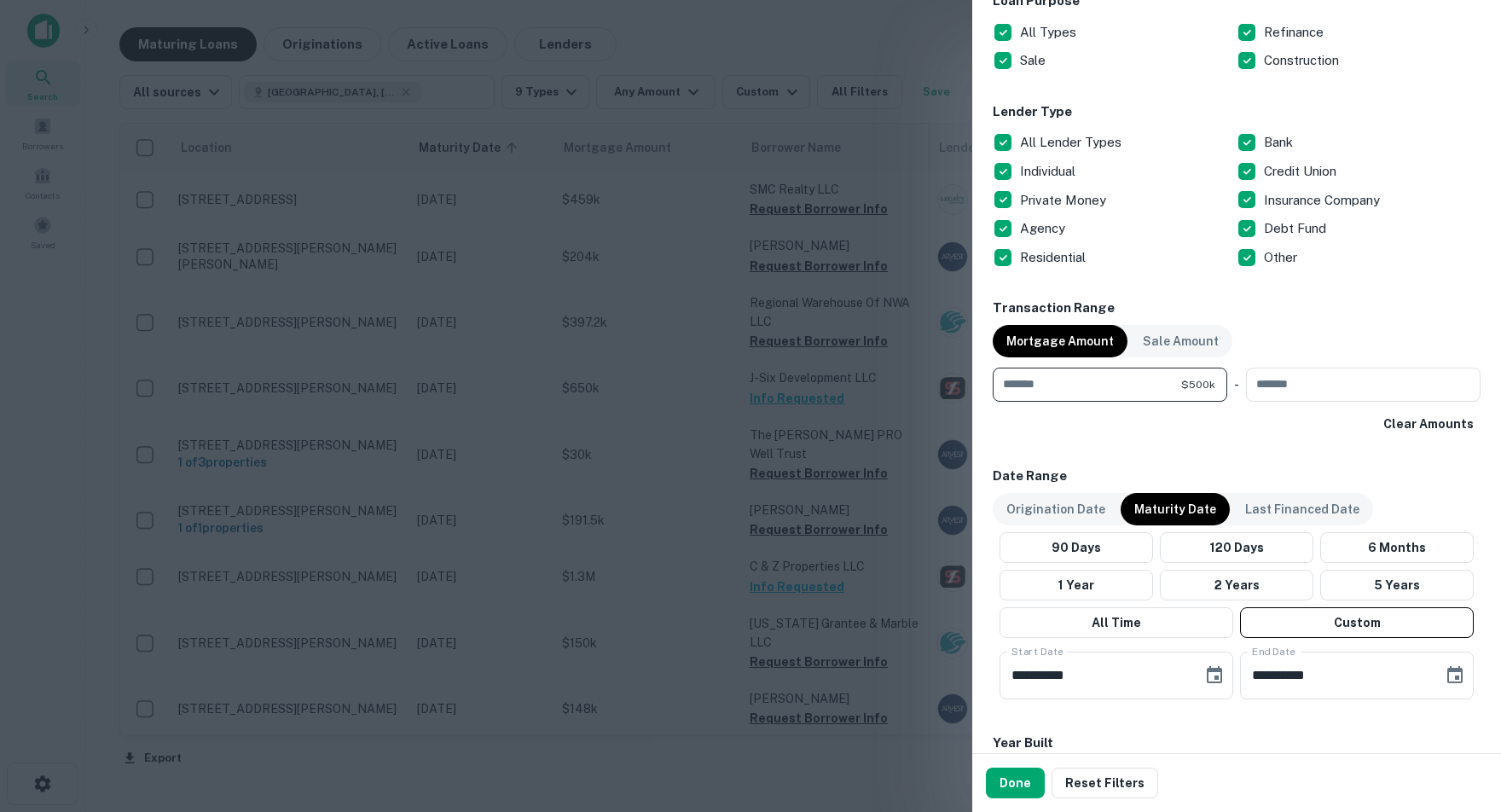
type input "******"
type input "********"
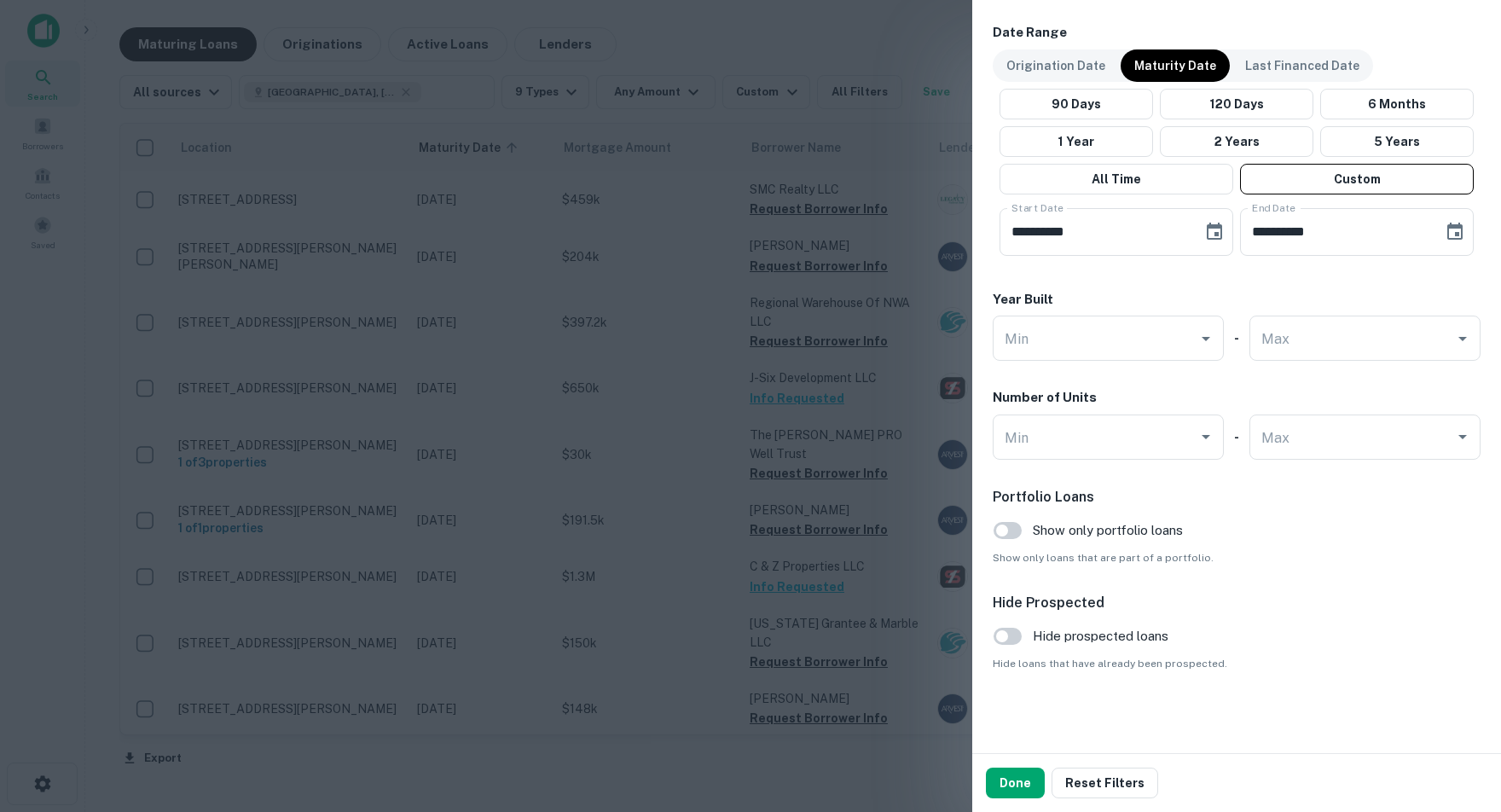
scroll to position [1033, 0]
click at [1011, 791] on button "Done" at bounding box center [1015, 783] width 59 height 31
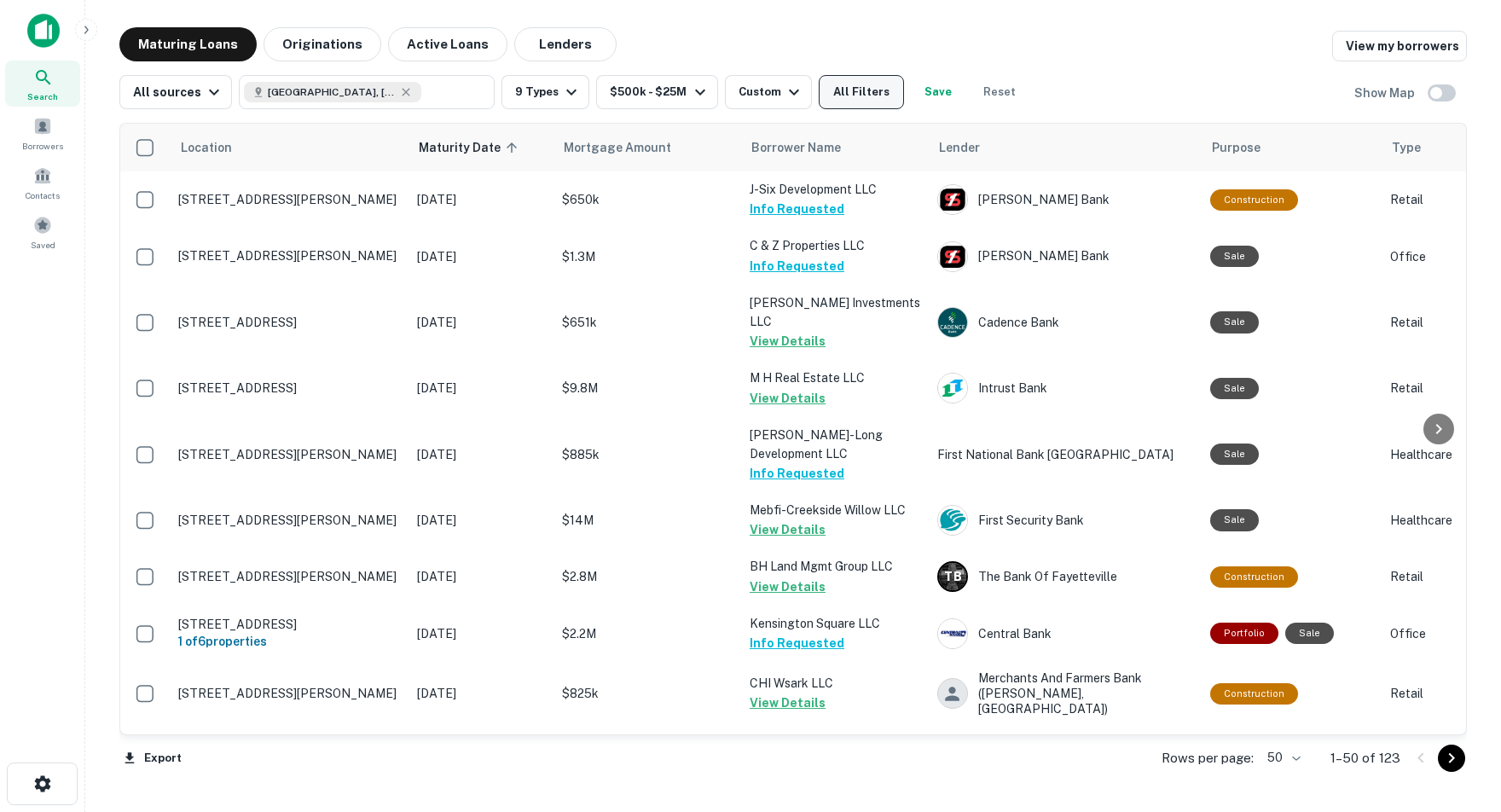
click at [877, 99] on button "All Filters" at bounding box center [862, 92] width 85 height 34
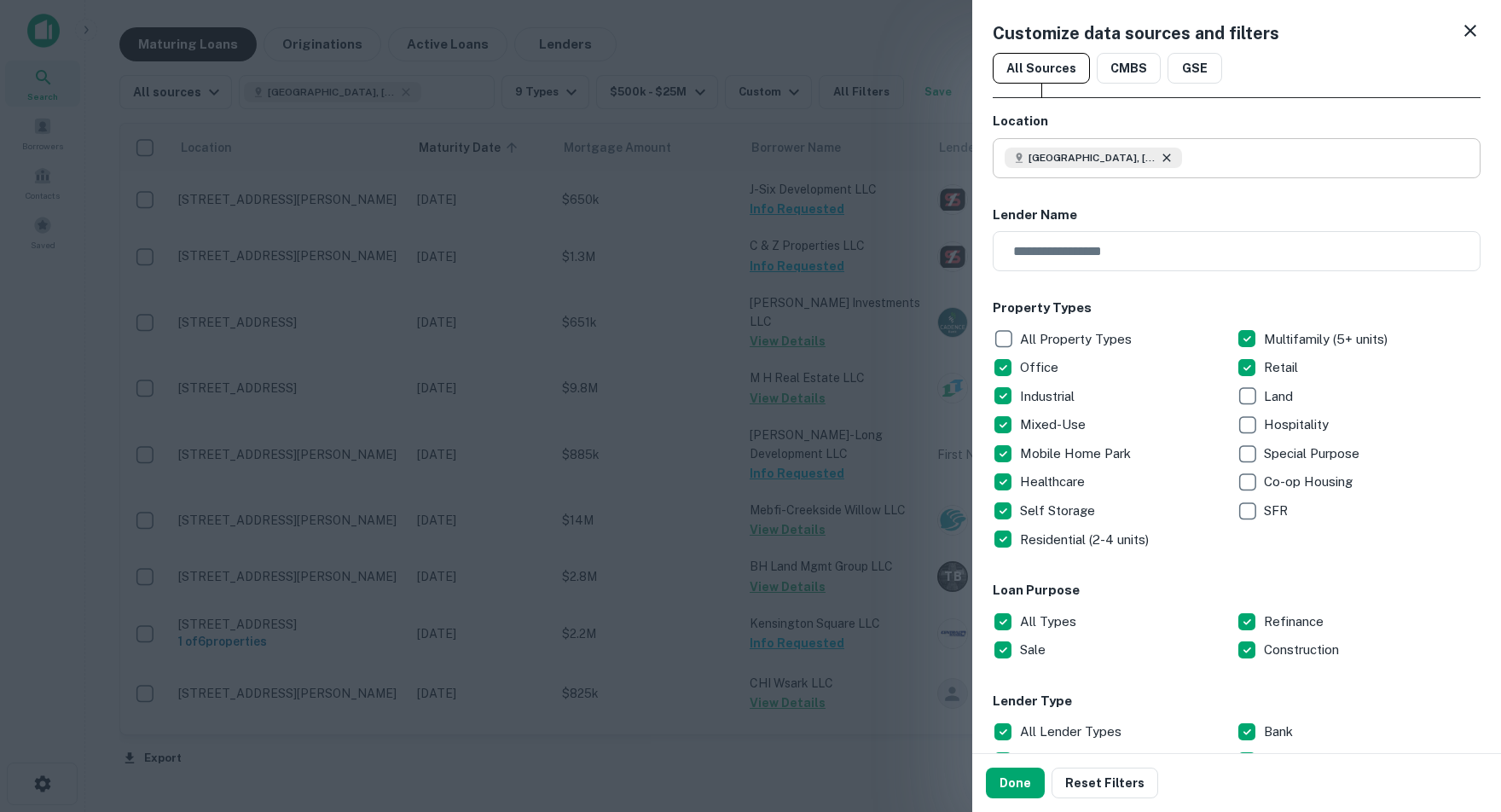
click at [1171, 159] on icon at bounding box center [1167, 158] width 14 height 14
click at [1071, 159] on input "text" at bounding box center [1243, 158] width 476 height 40
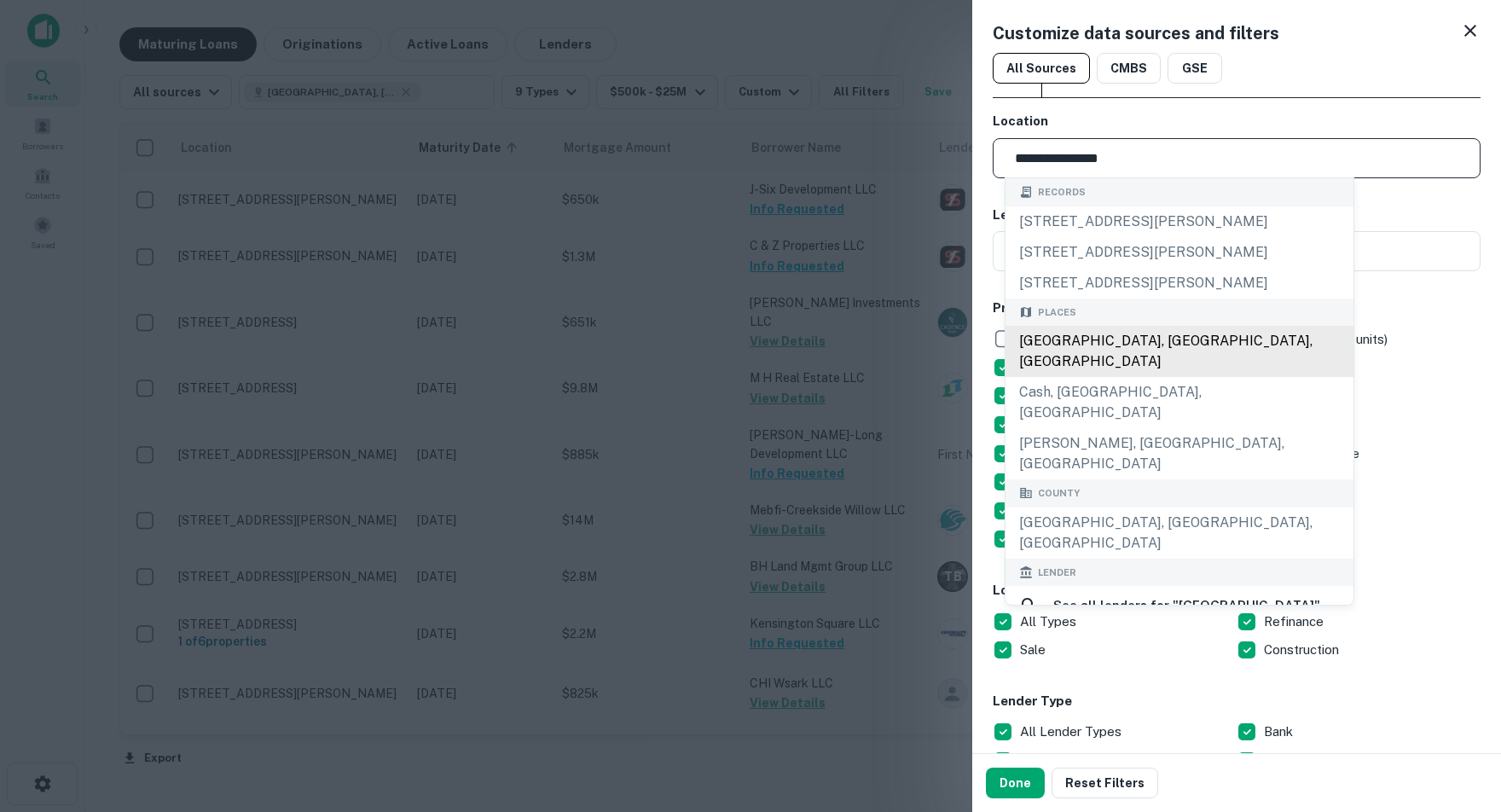
click at [1133, 348] on div "Craighead County, AR, USA" at bounding box center [1180, 351] width 348 height 52
type input "**********"
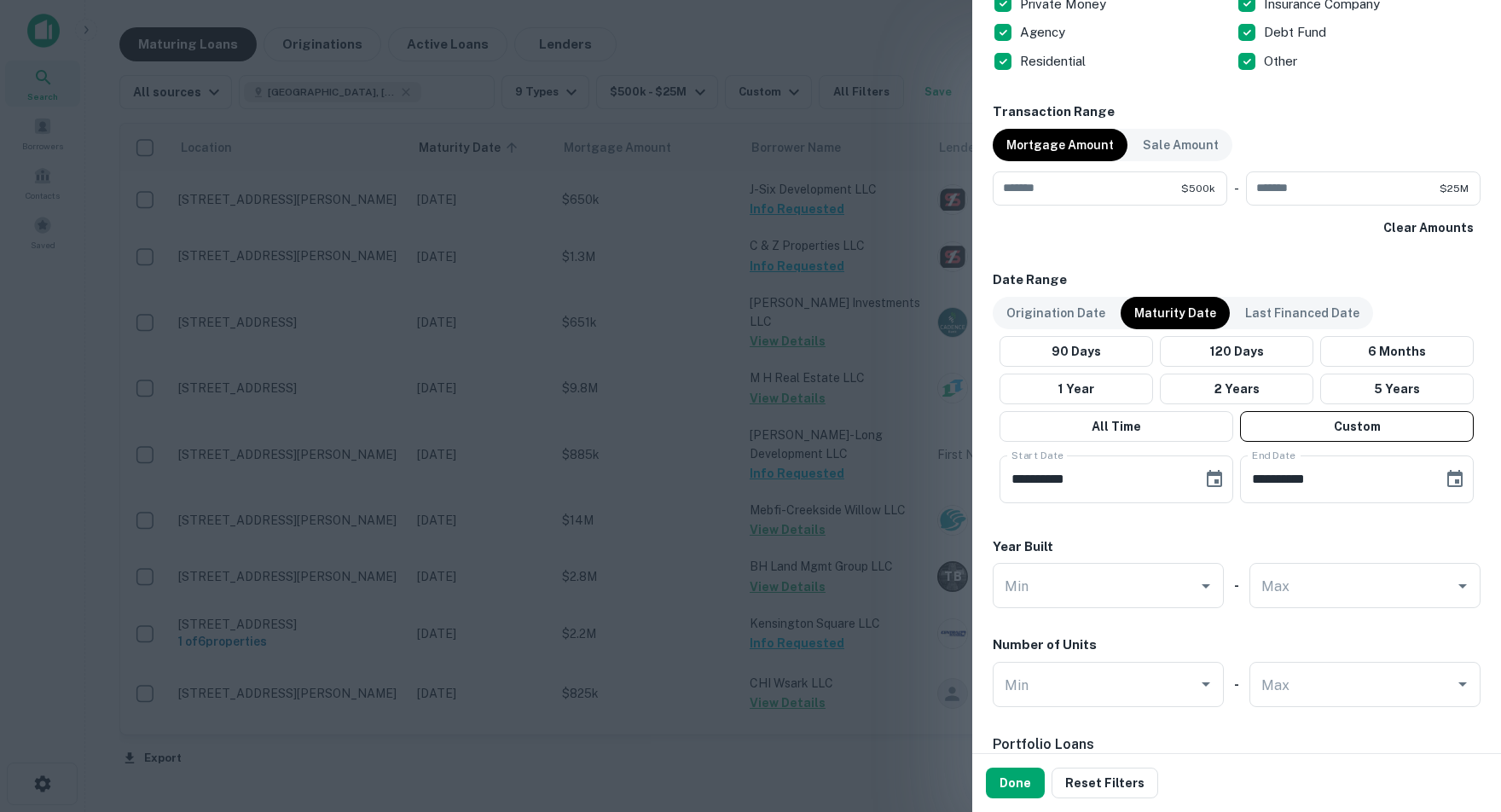
scroll to position [788, 0]
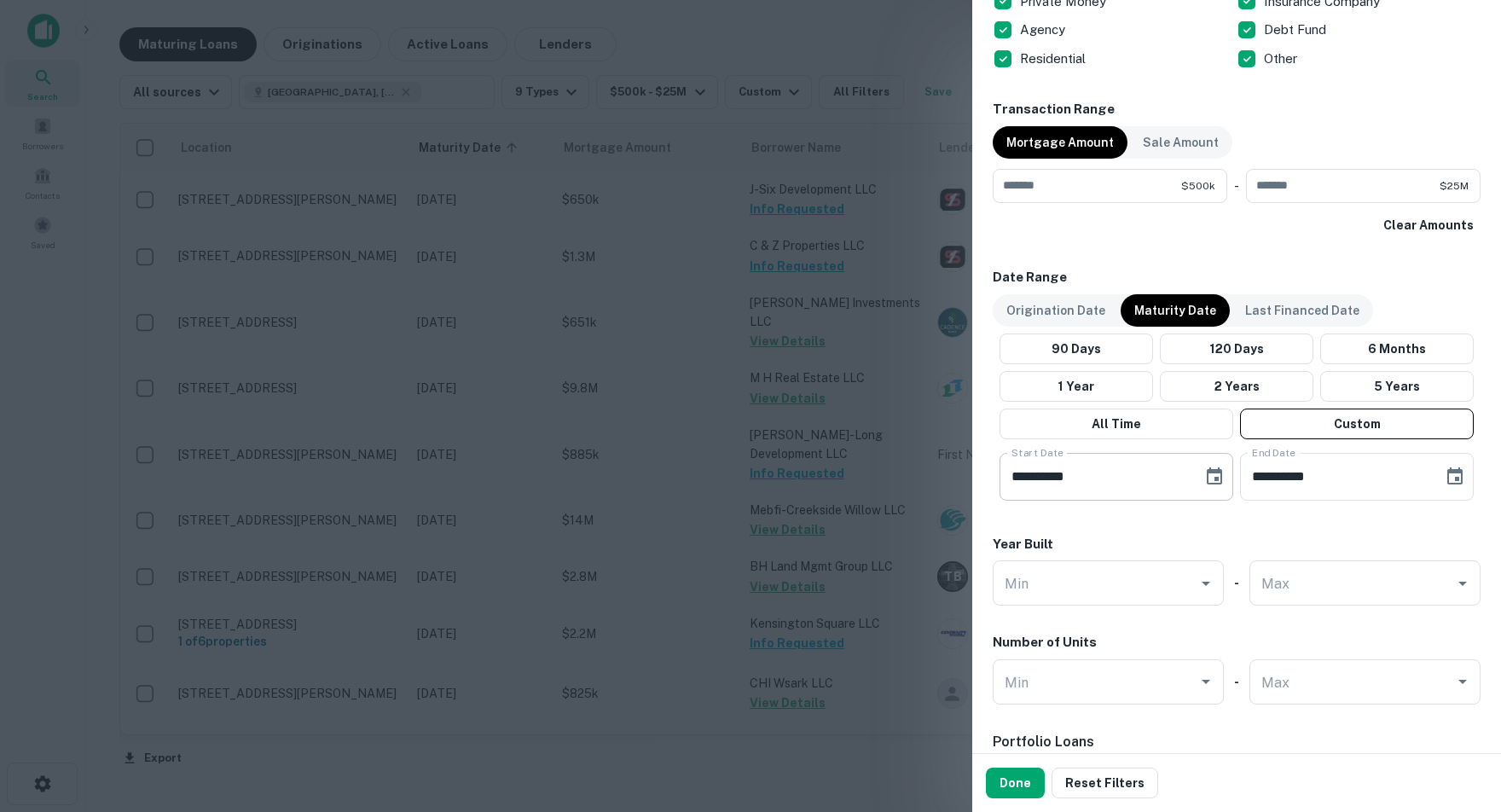
click at [1216, 473] on icon "Choose date, selected date is Oct 1, 2025" at bounding box center [1214, 475] width 15 height 17
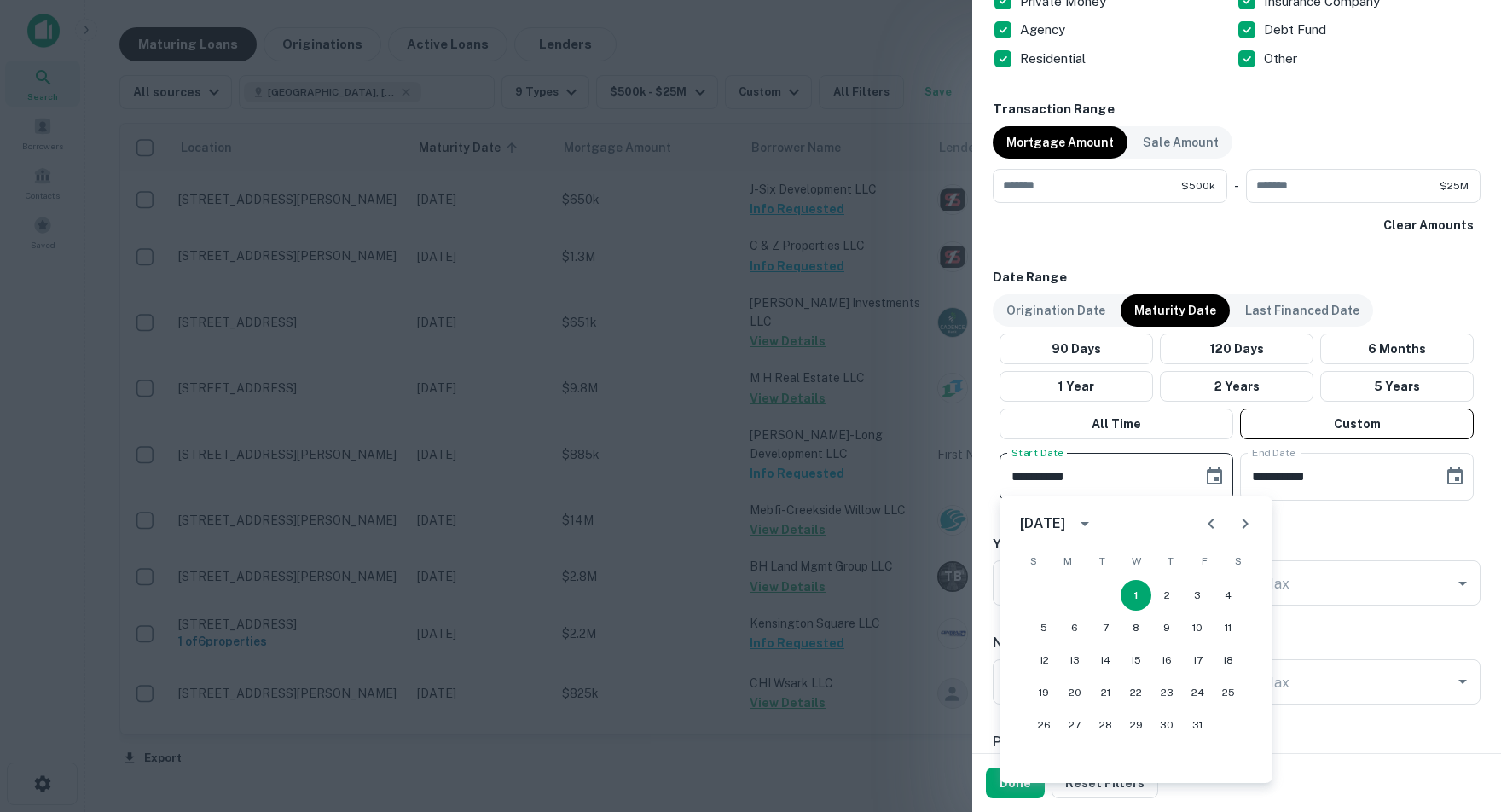
click at [1243, 518] on icon "Next month" at bounding box center [1245, 523] width 21 height 21
click at [1224, 597] on button "1" at bounding box center [1229, 596] width 31 height 31
type input "**********"
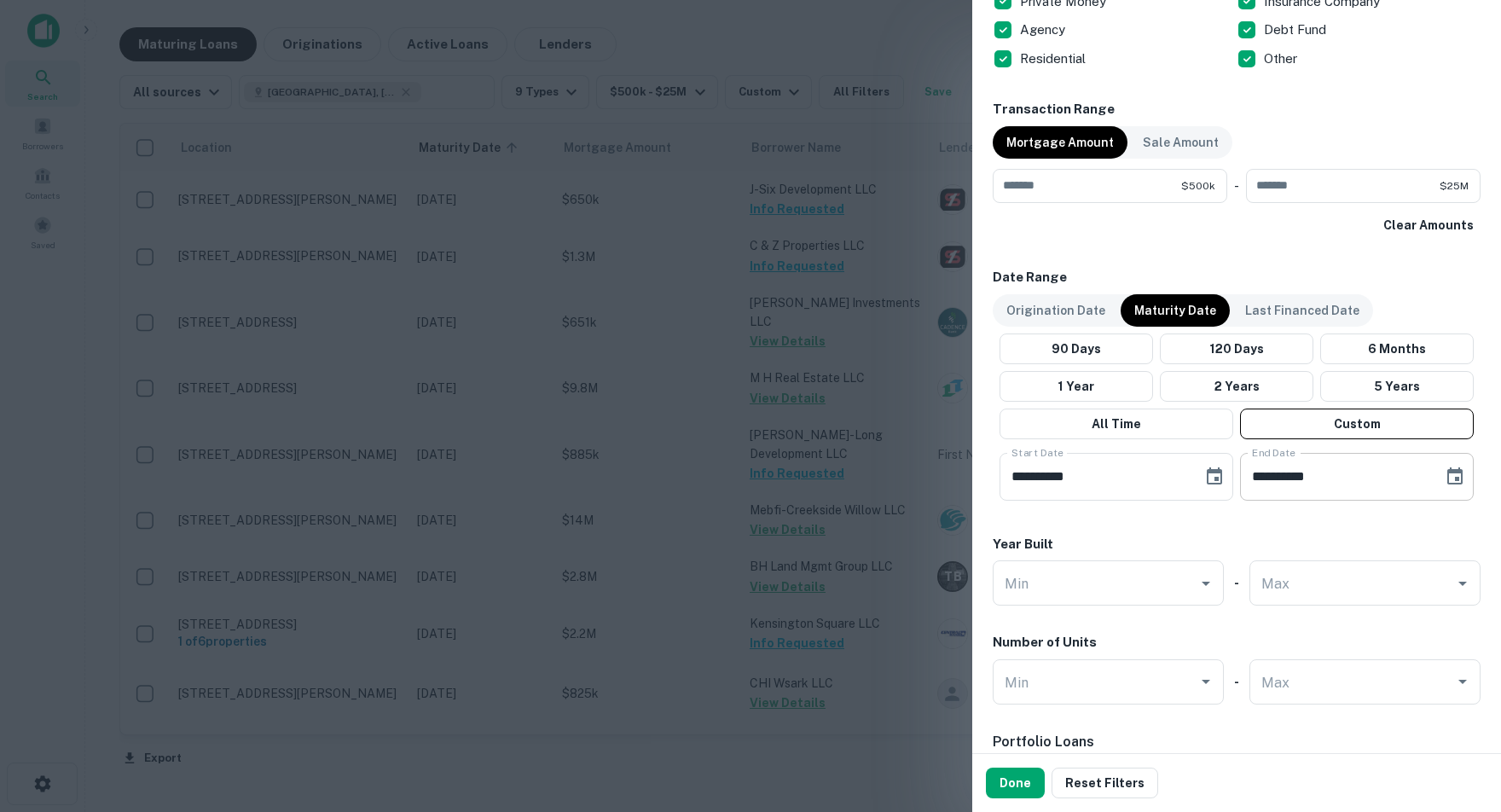
click at [1452, 471] on icon "Choose date, selected date is Apr 30, 2026" at bounding box center [1455, 476] width 21 height 21
click at [1442, 521] on icon "Next month" at bounding box center [1447, 523] width 21 height 21
click at [1244, 759] on button "31" at bounding box center [1246, 758] width 31 height 31
type input "**********"
click at [1155, 519] on div "**********" at bounding box center [1237, 119] width 488 height 1592
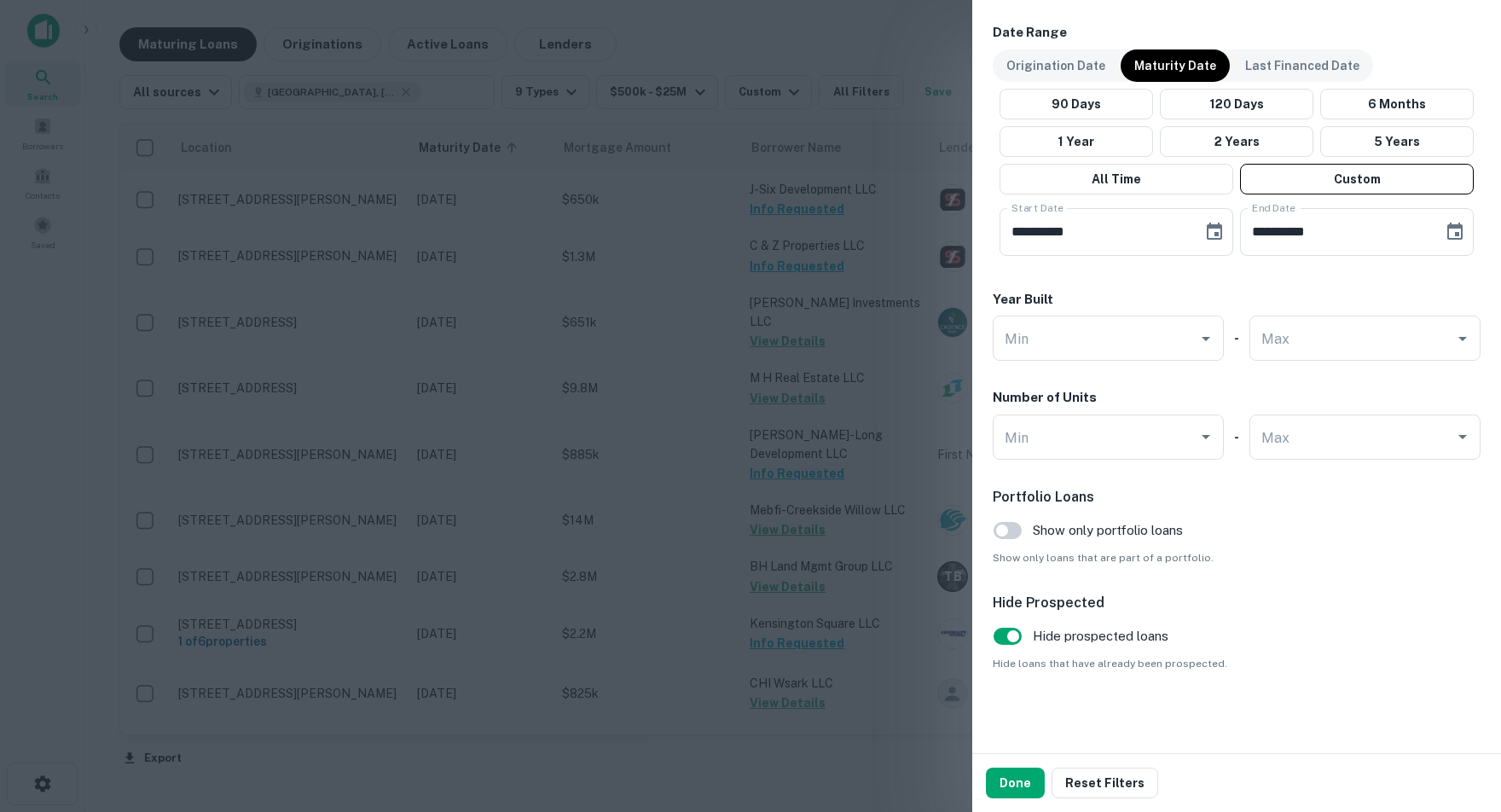
scroll to position [1033, 0]
click at [1014, 788] on button "Done" at bounding box center [1015, 783] width 59 height 31
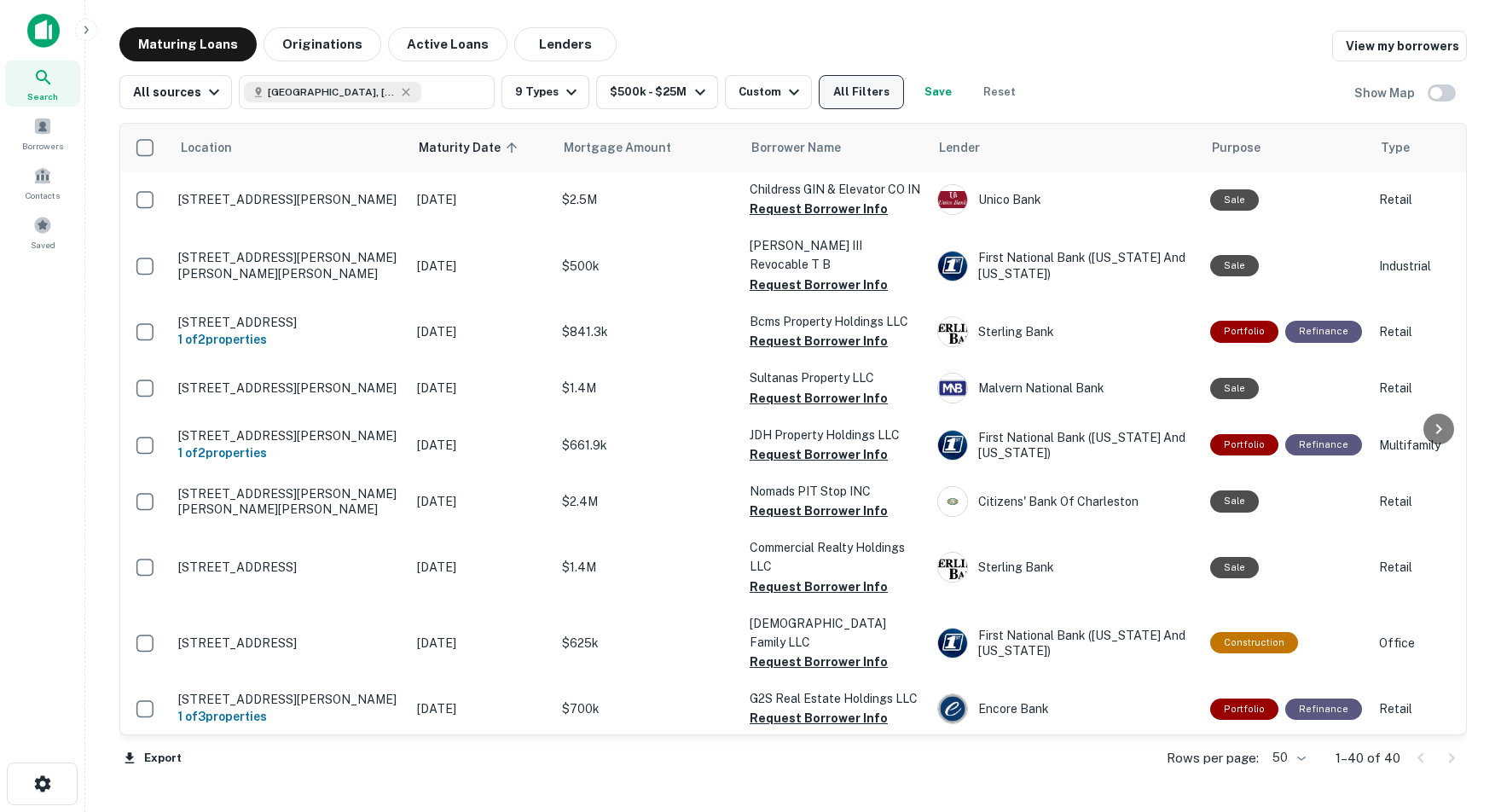
click at [896, 86] on button "All Filters" at bounding box center [862, 92] width 85 height 34
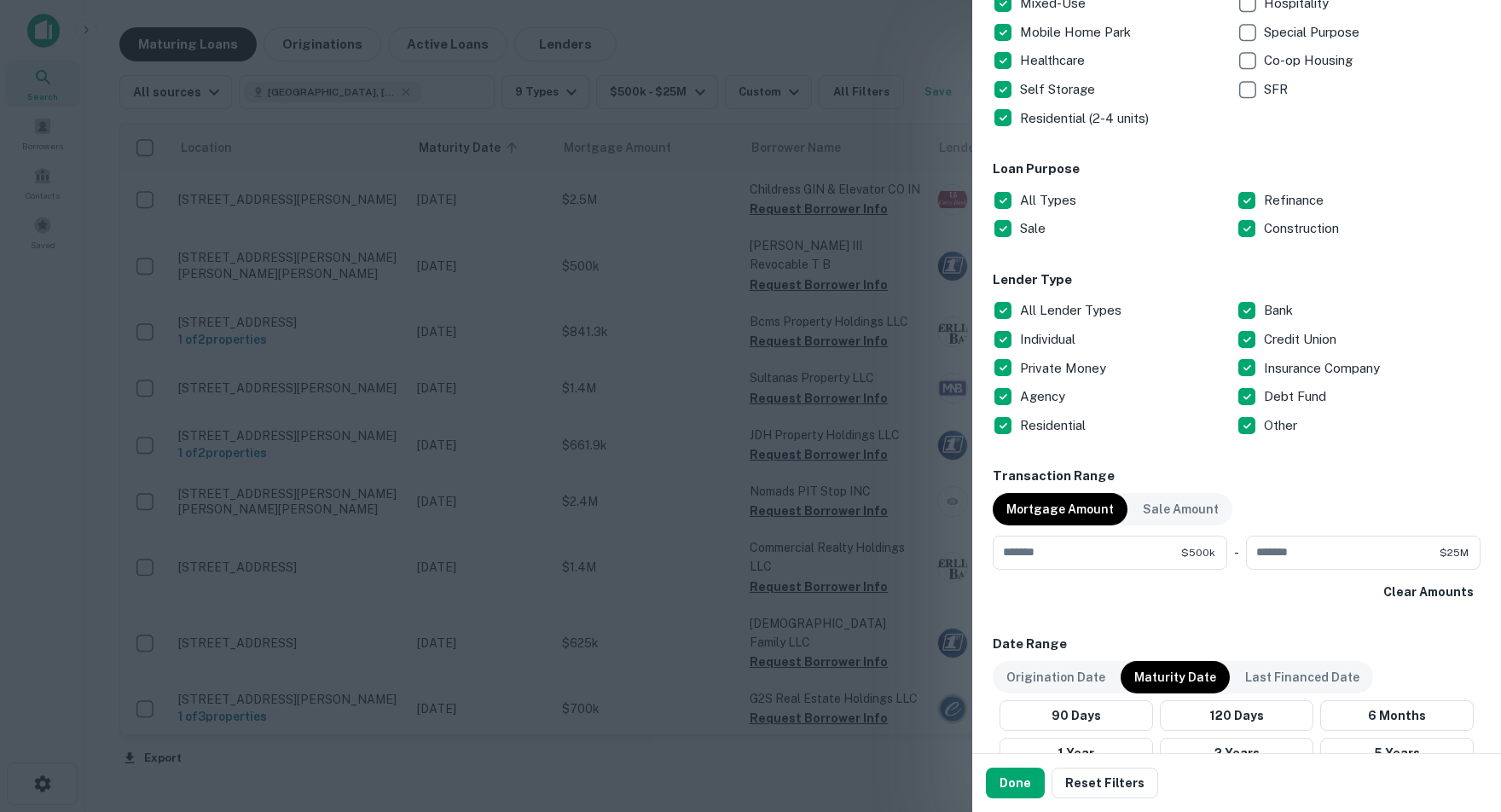
scroll to position [436, 0]
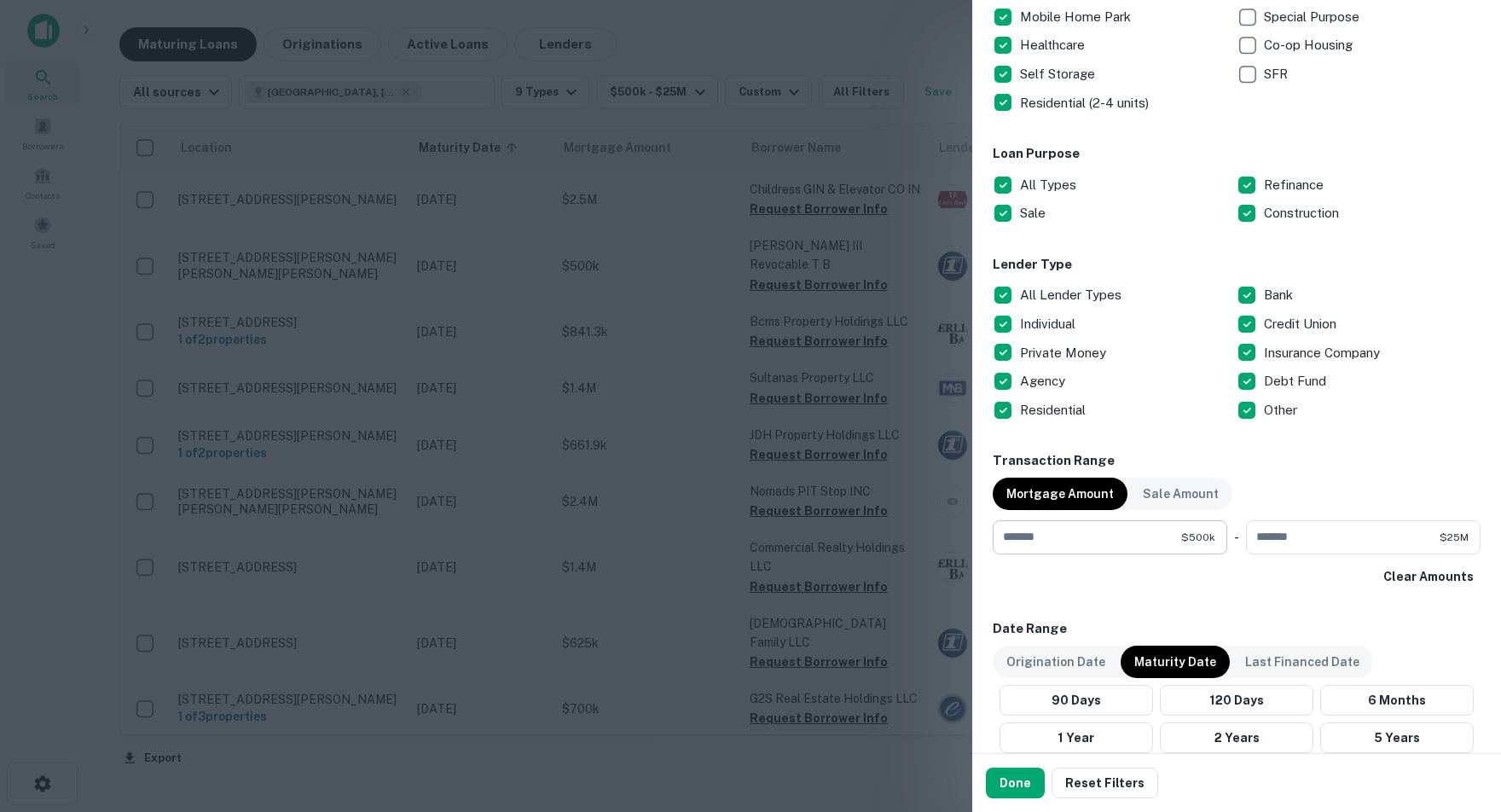
click at [1056, 535] on input "******" at bounding box center [1087, 538] width 188 height 34
type input "*"
type input "******"
click at [1340, 460] on h6 "Transaction Range" at bounding box center [1237, 461] width 488 height 20
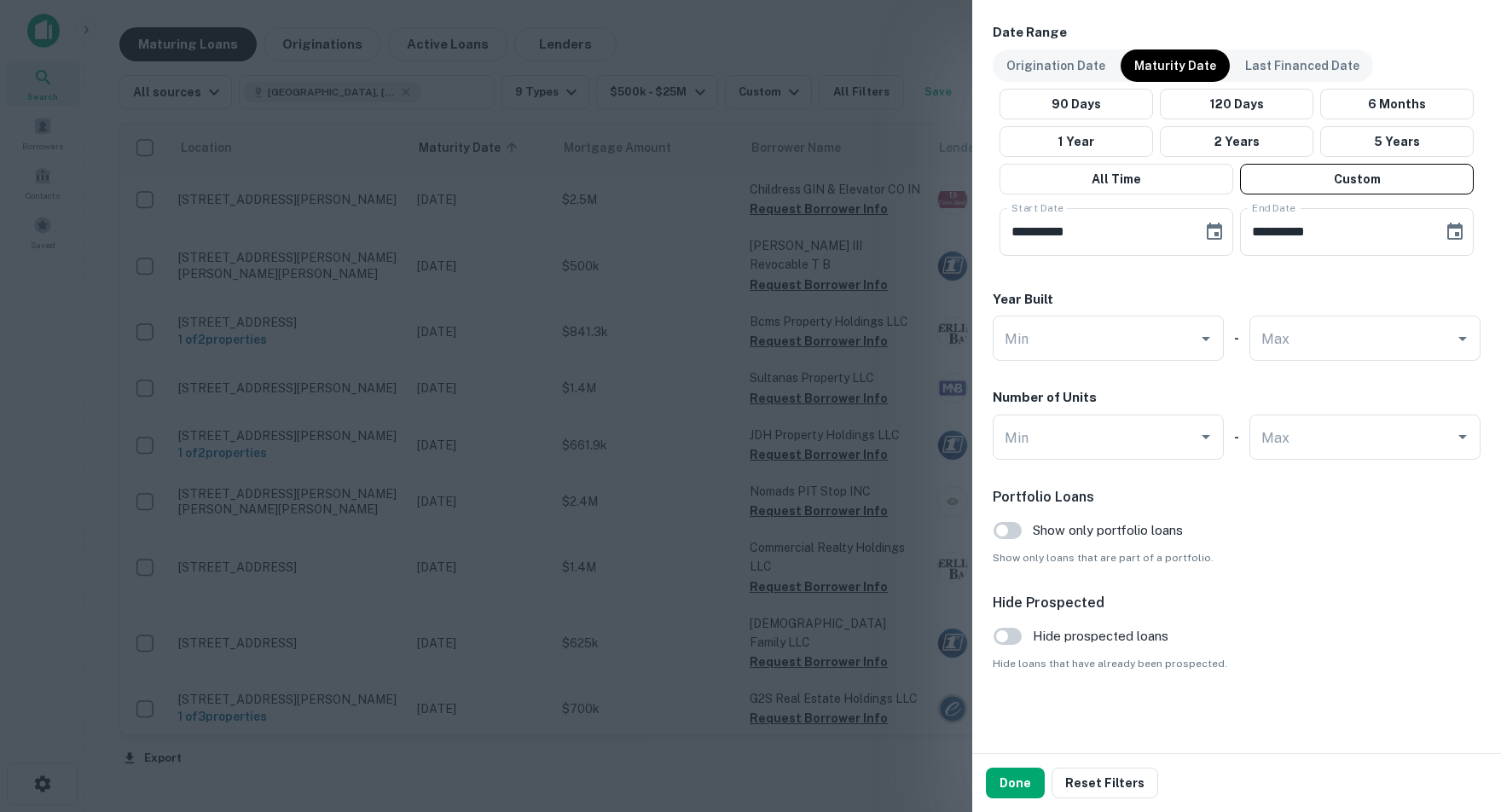
scroll to position [1033, 0]
click at [1016, 788] on button "Done" at bounding box center [1015, 783] width 59 height 31
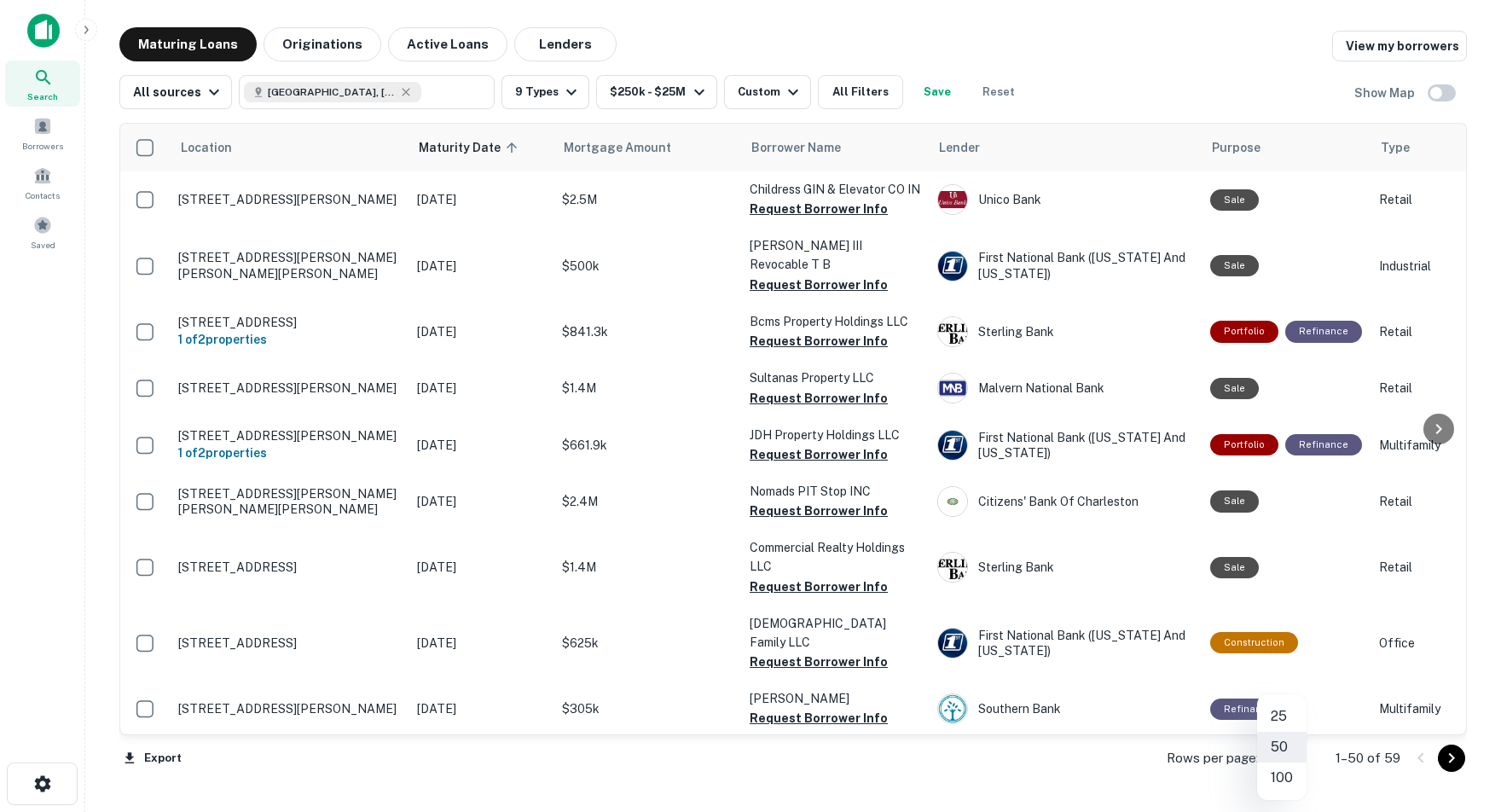
click at [1294, 759] on body "Search Borrowers Contacts Saved Maturing Loans Originations Active Loans Lender…" at bounding box center [750, 406] width 1501 height 812
click at [1287, 780] on li "100" at bounding box center [1282, 778] width 50 height 31
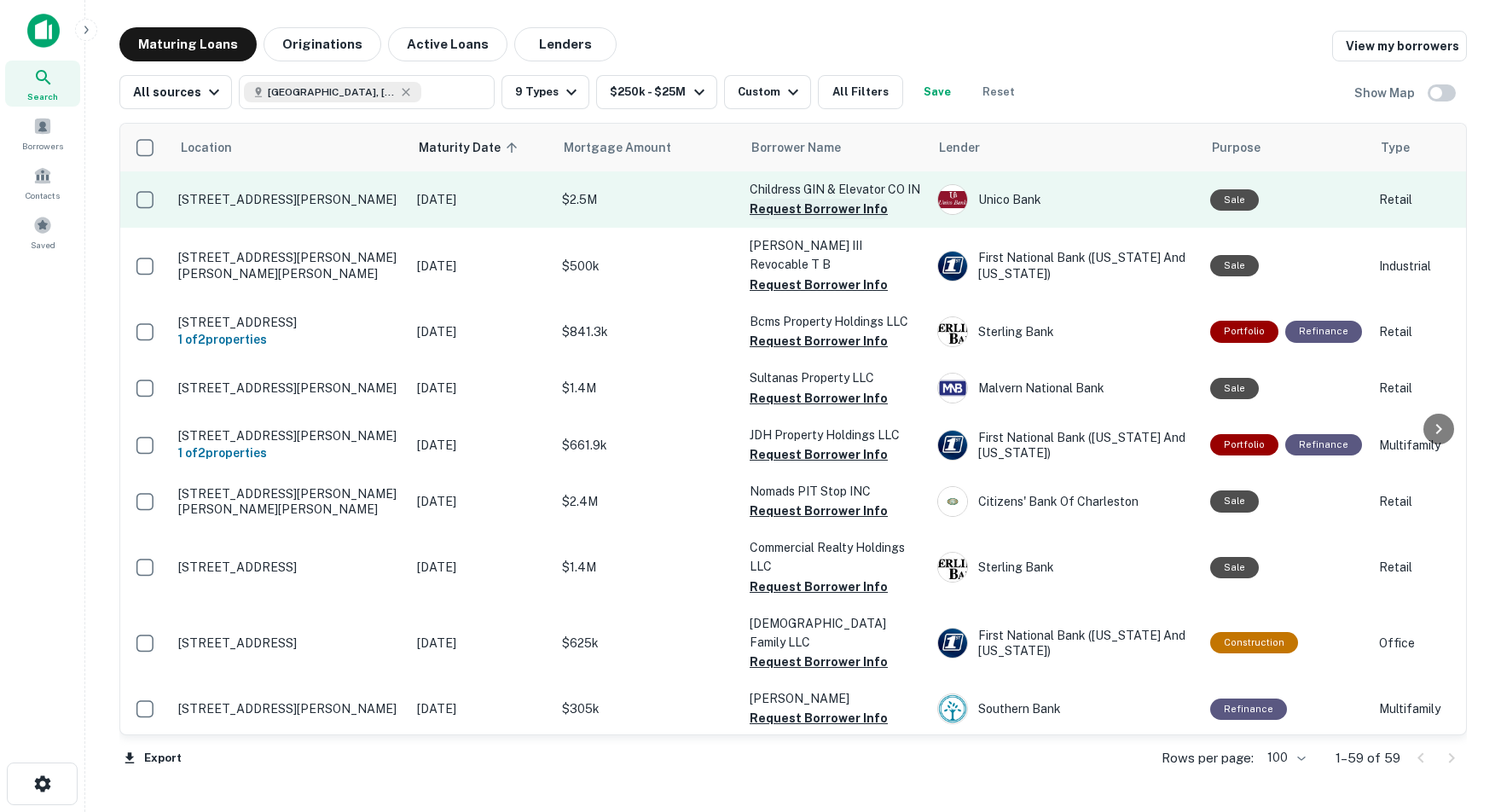
click at [818, 219] on button "Request Borrower Info" at bounding box center [818, 209] width 139 height 21
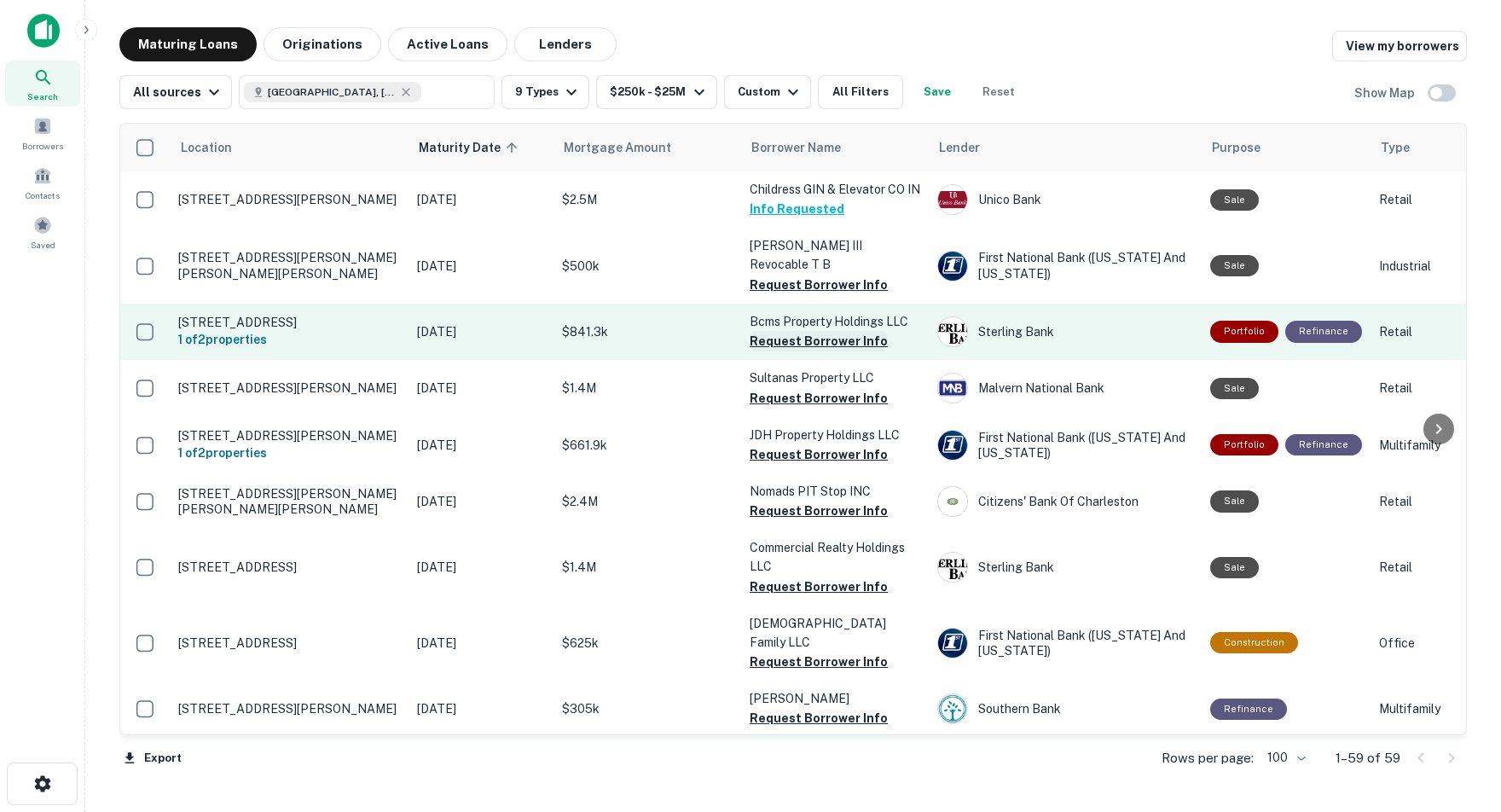
click at [798, 350] on button "Request Borrower Info" at bounding box center [818, 341] width 139 height 21
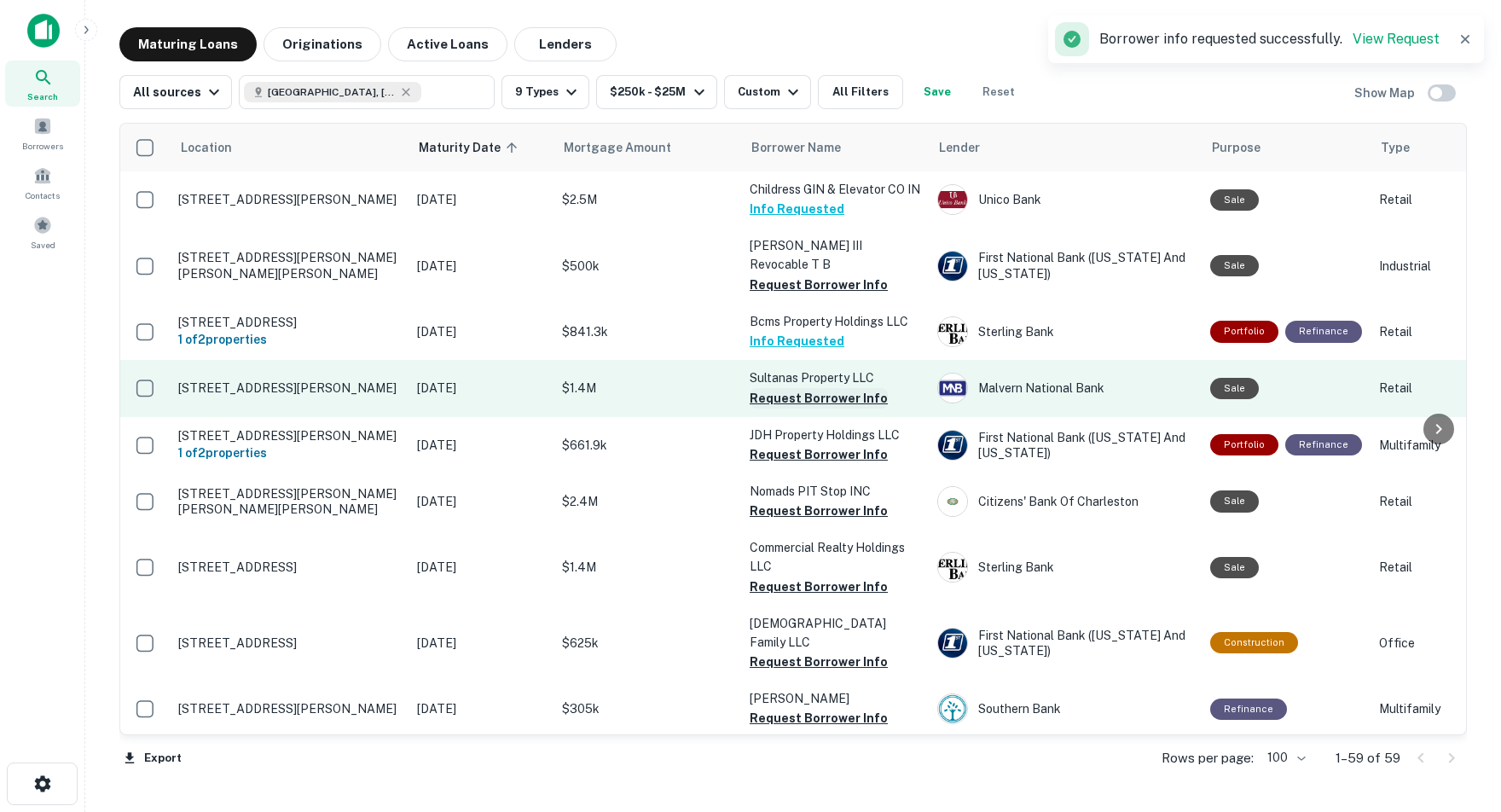
click at [777, 407] on button "Request Borrower Info" at bounding box center [818, 398] width 139 height 21
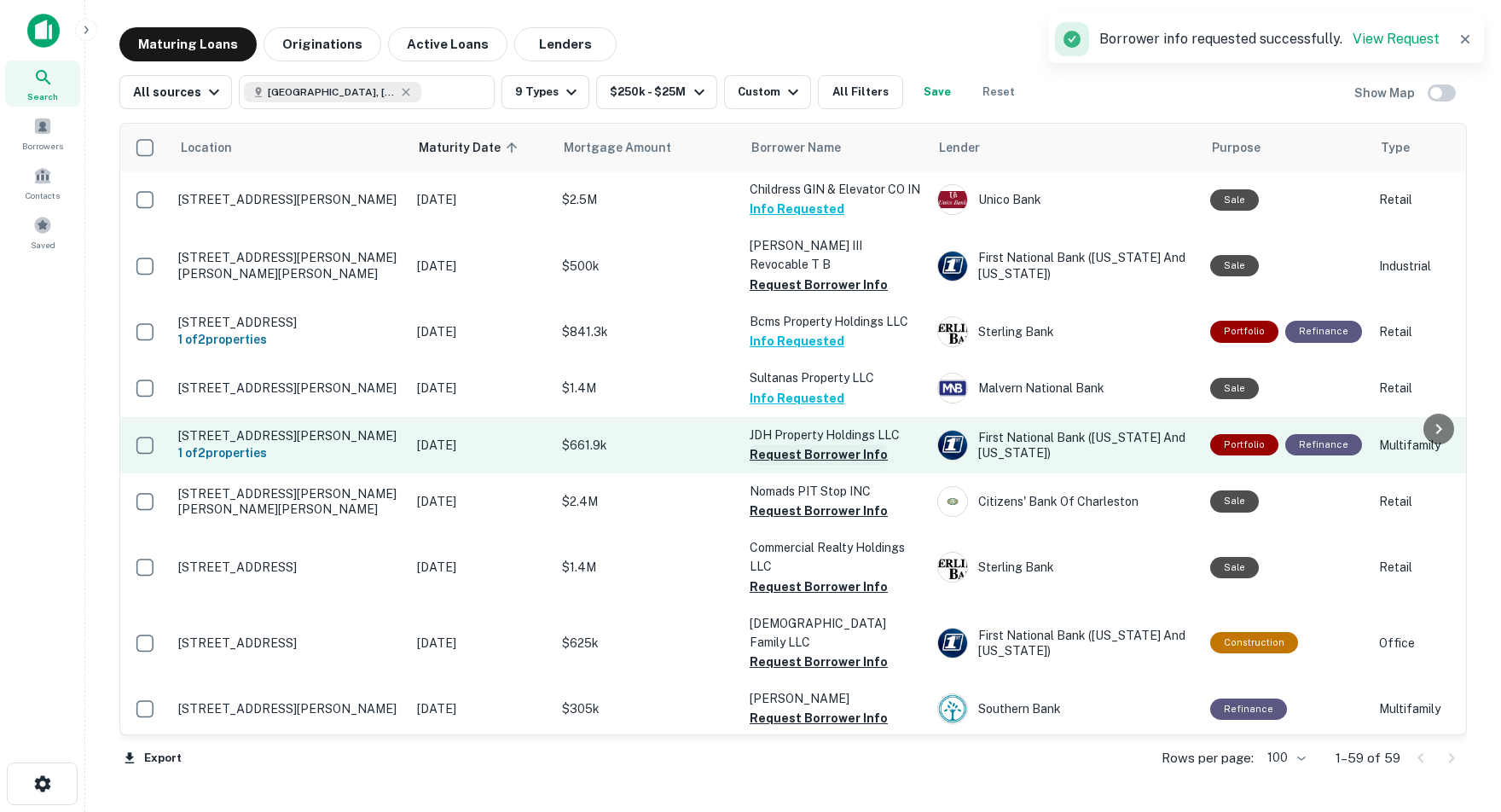
click at [771, 462] on button "Request Borrower Info" at bounding box center [818, 454] width 139 height 21
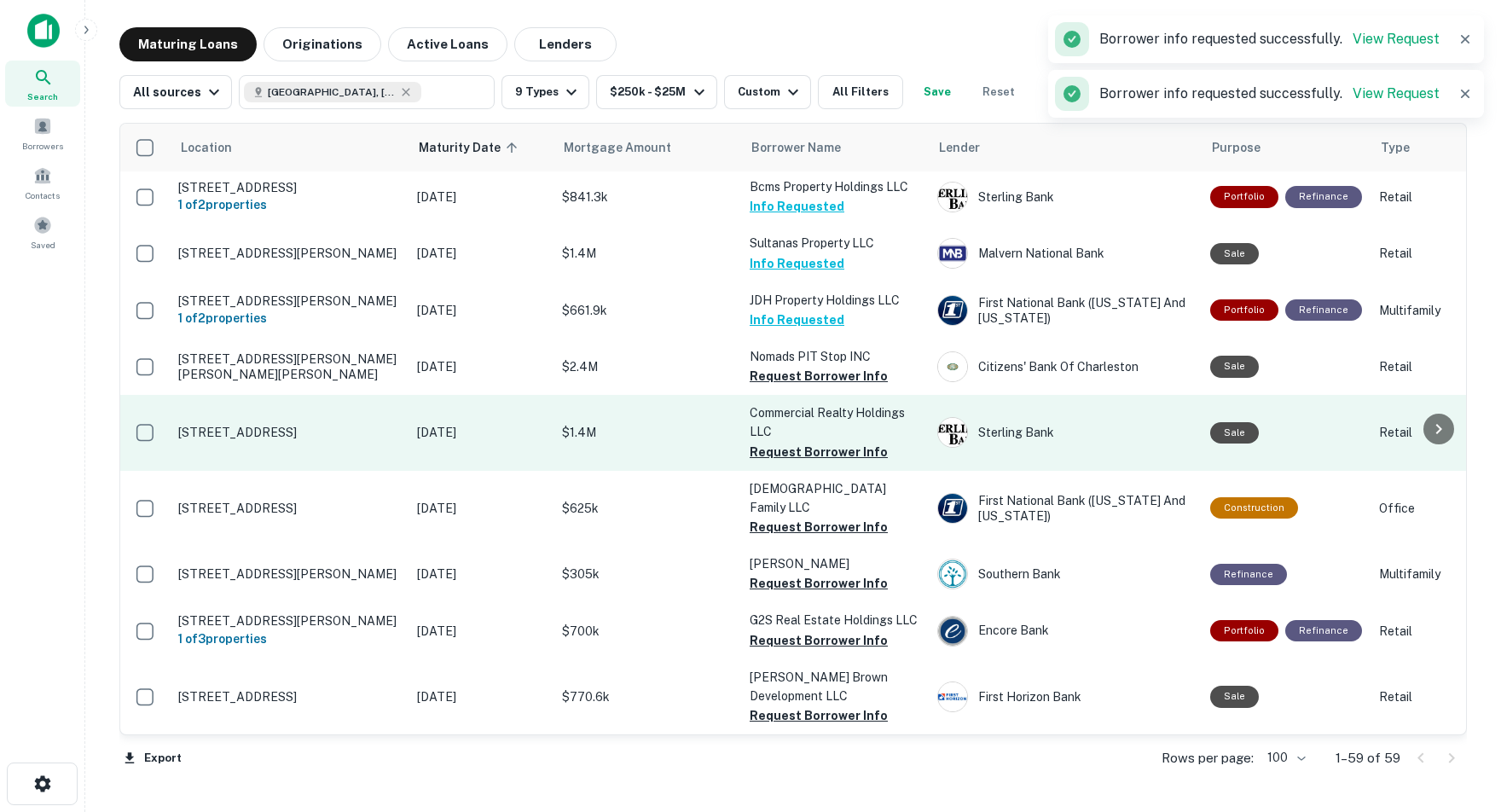
scroll to position [137, 0]
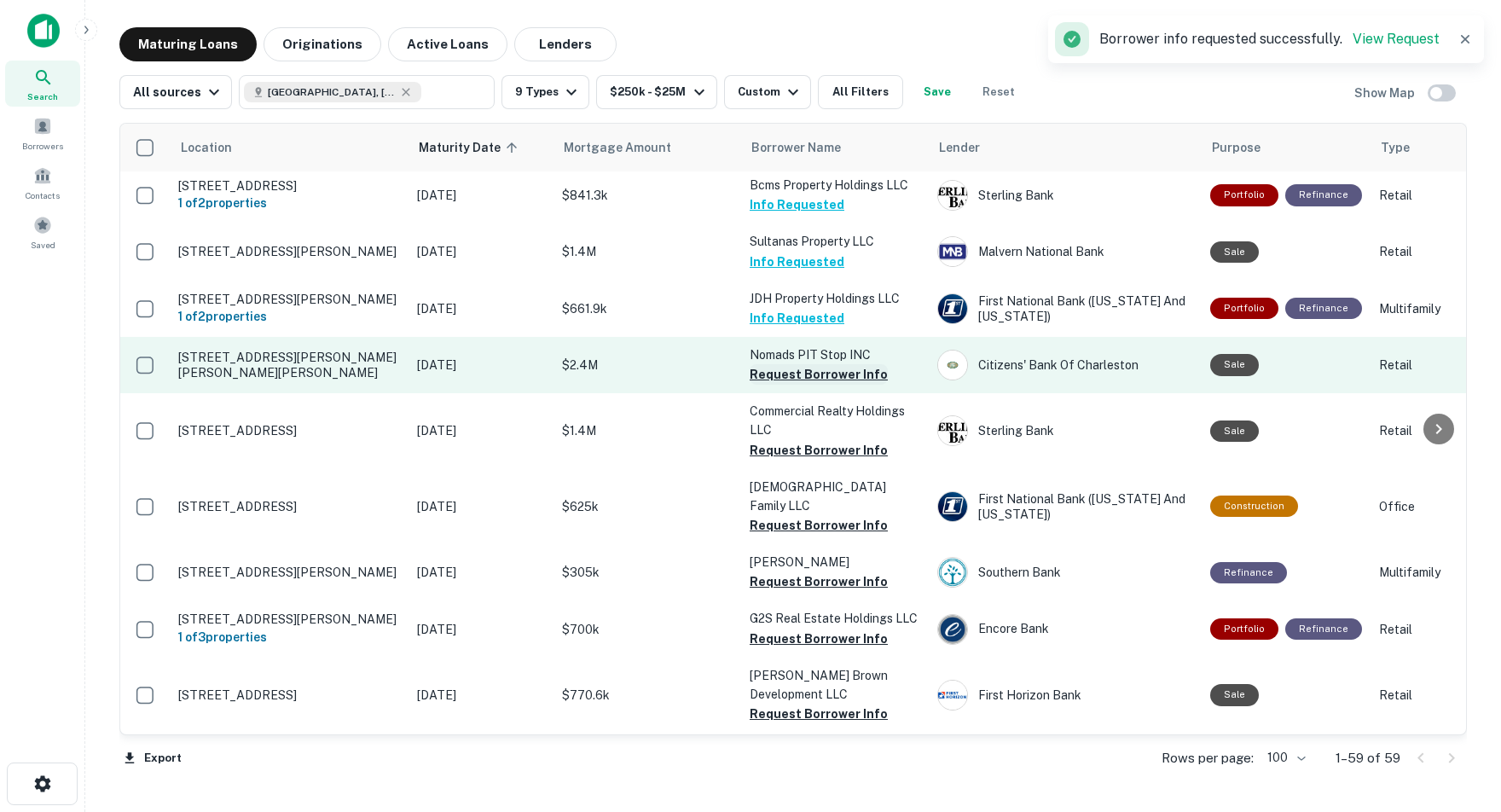
click at [775, 385] on button "Request Borrower Info" at bounding box center [818, 374] width 139 height 21
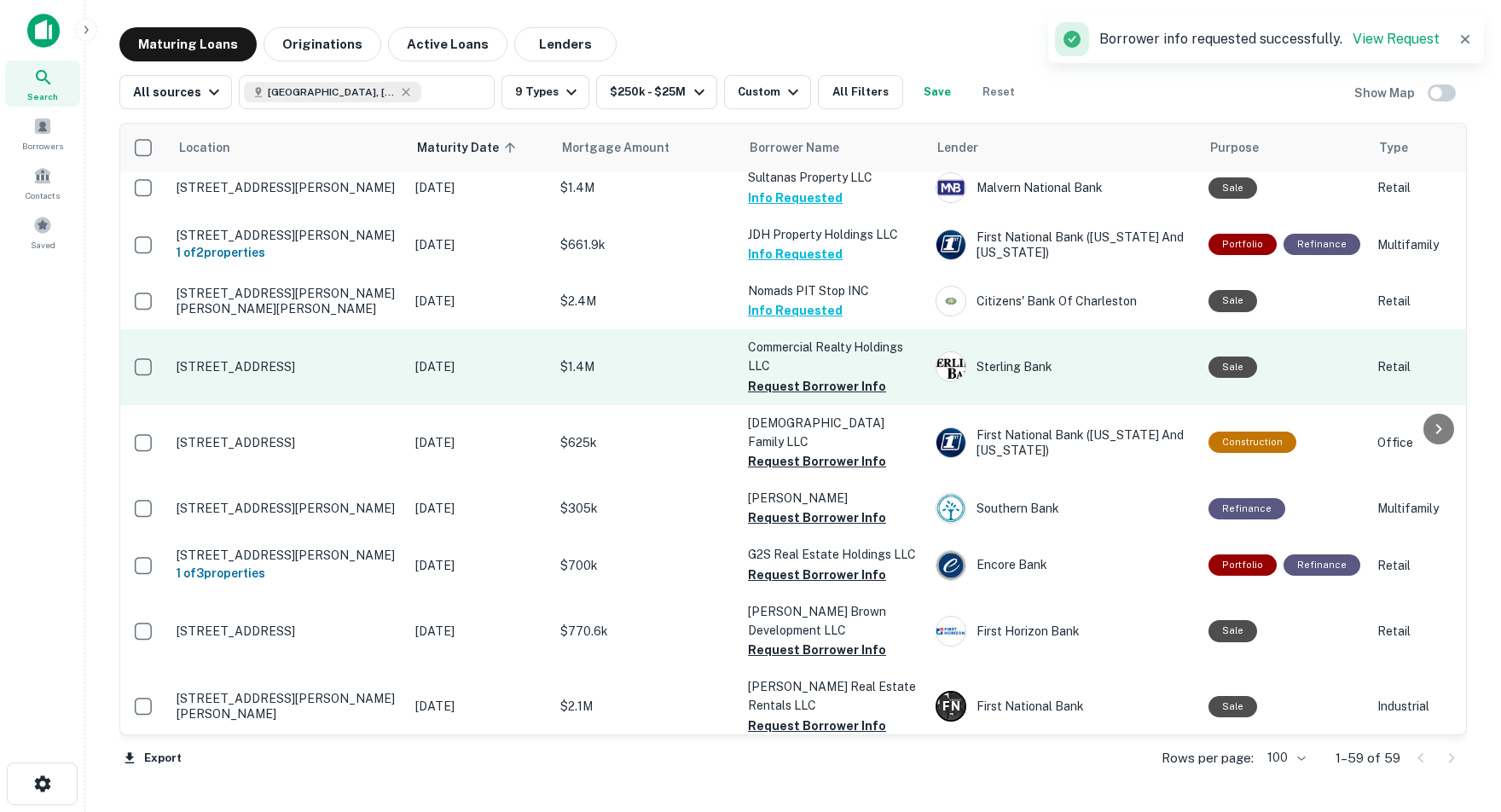
scroll to position [207, 2]
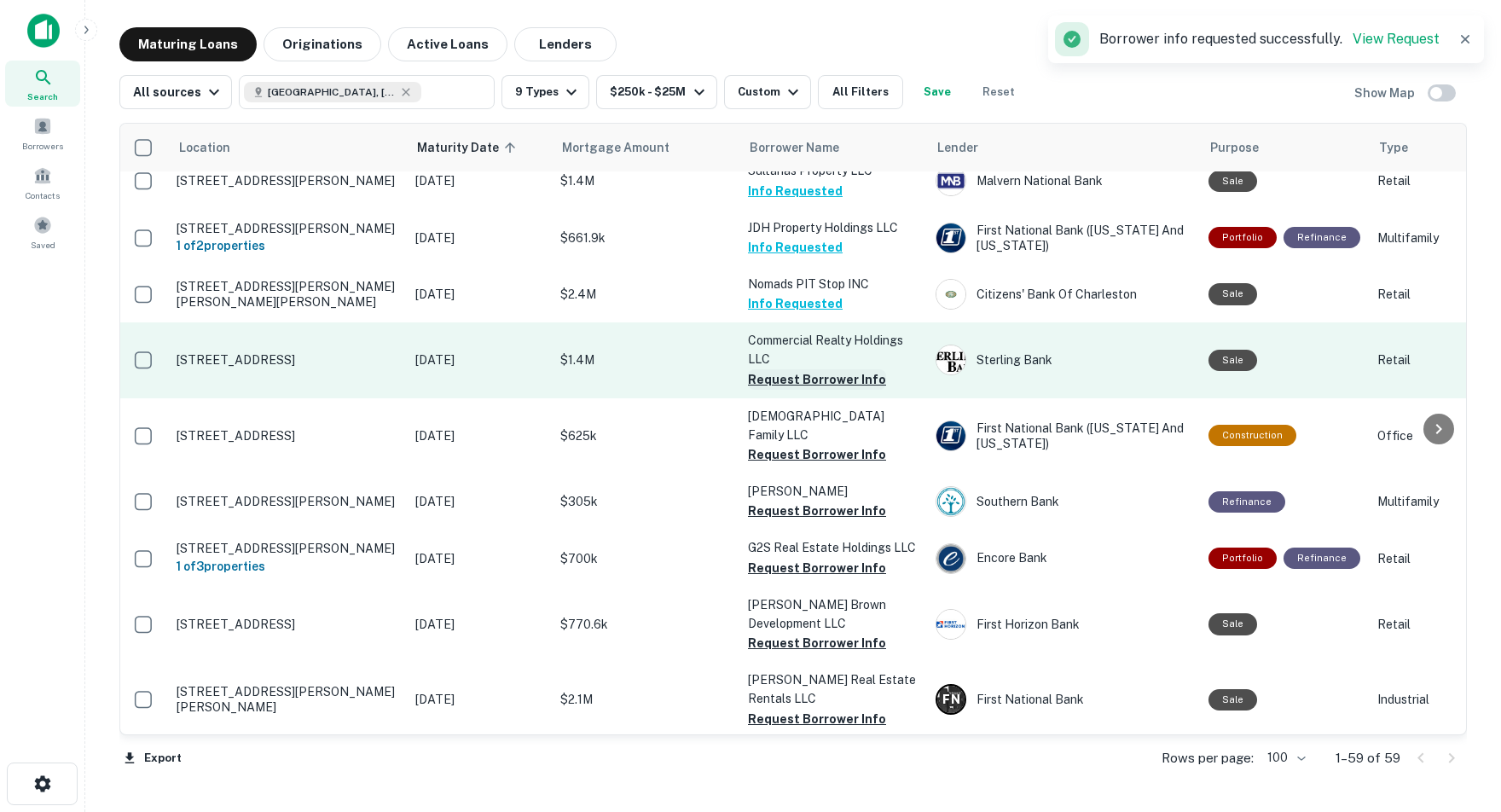
click at [775, 386] on button "Request Borrower Info" at bounding box center [817, 379] width 139 height 21
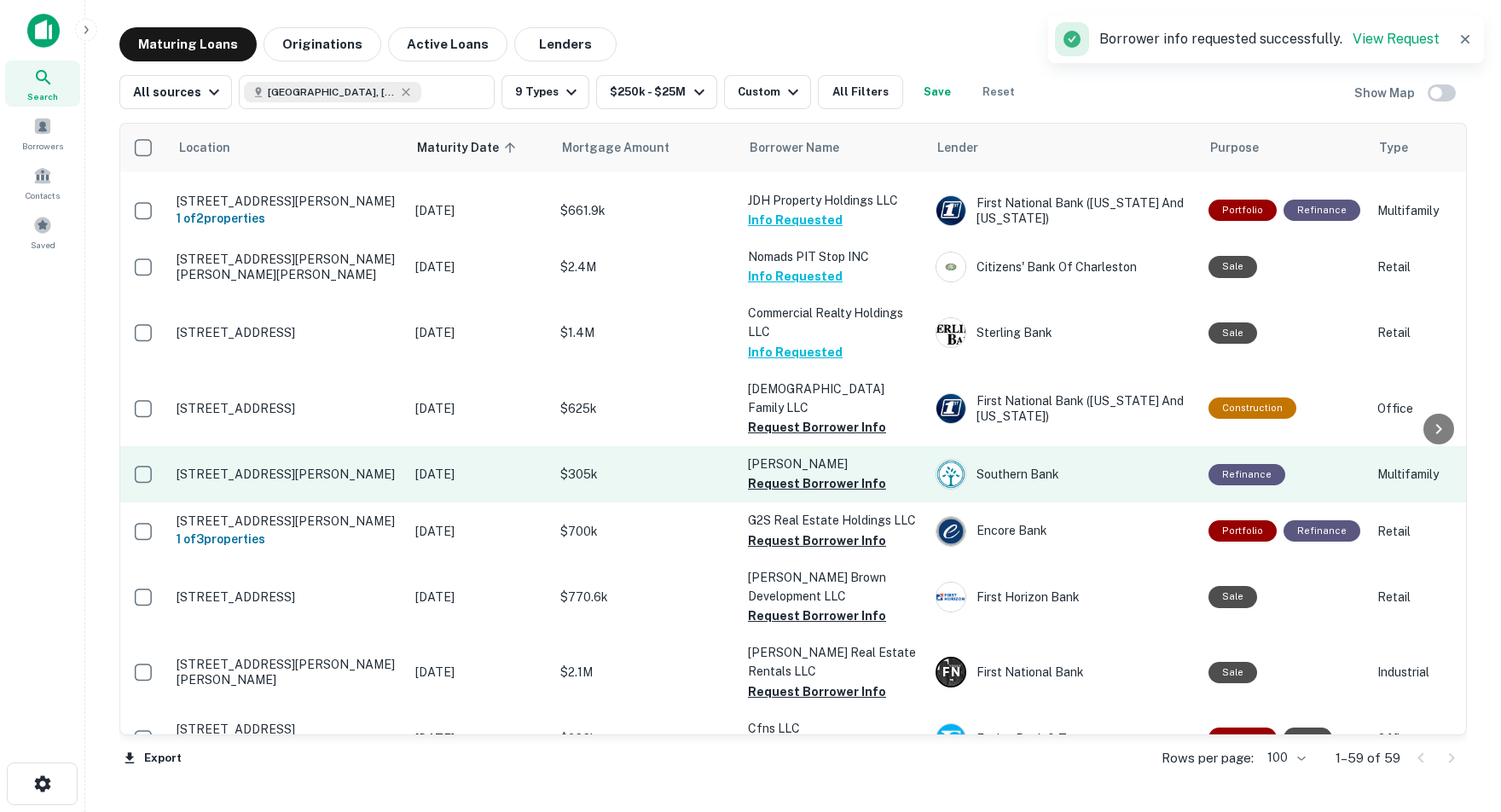
scroll to position [244, 2]
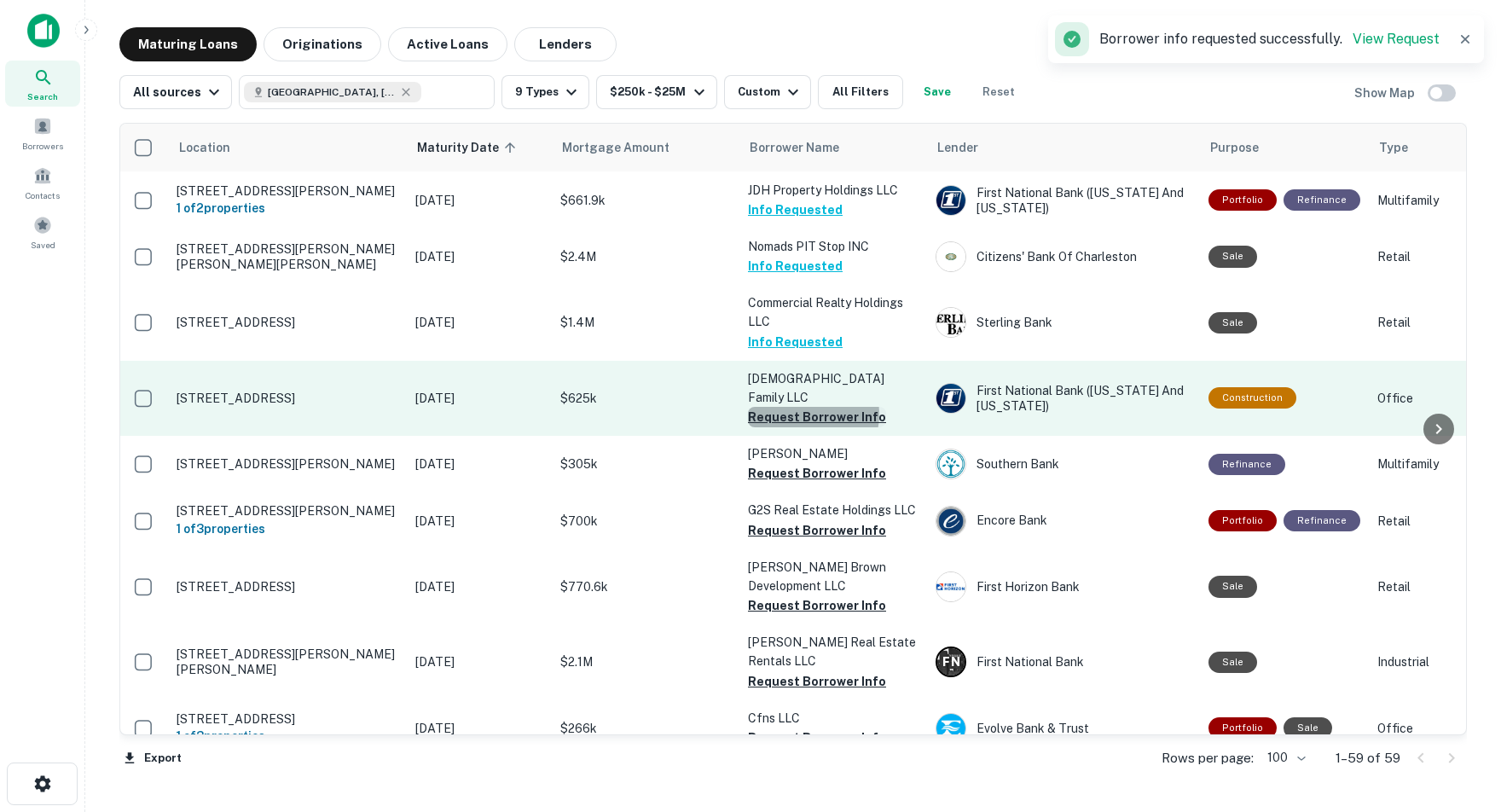
click at [810, 406] on button "Request Borrower Info" at bounding box center [817, 416] width 139 height 21
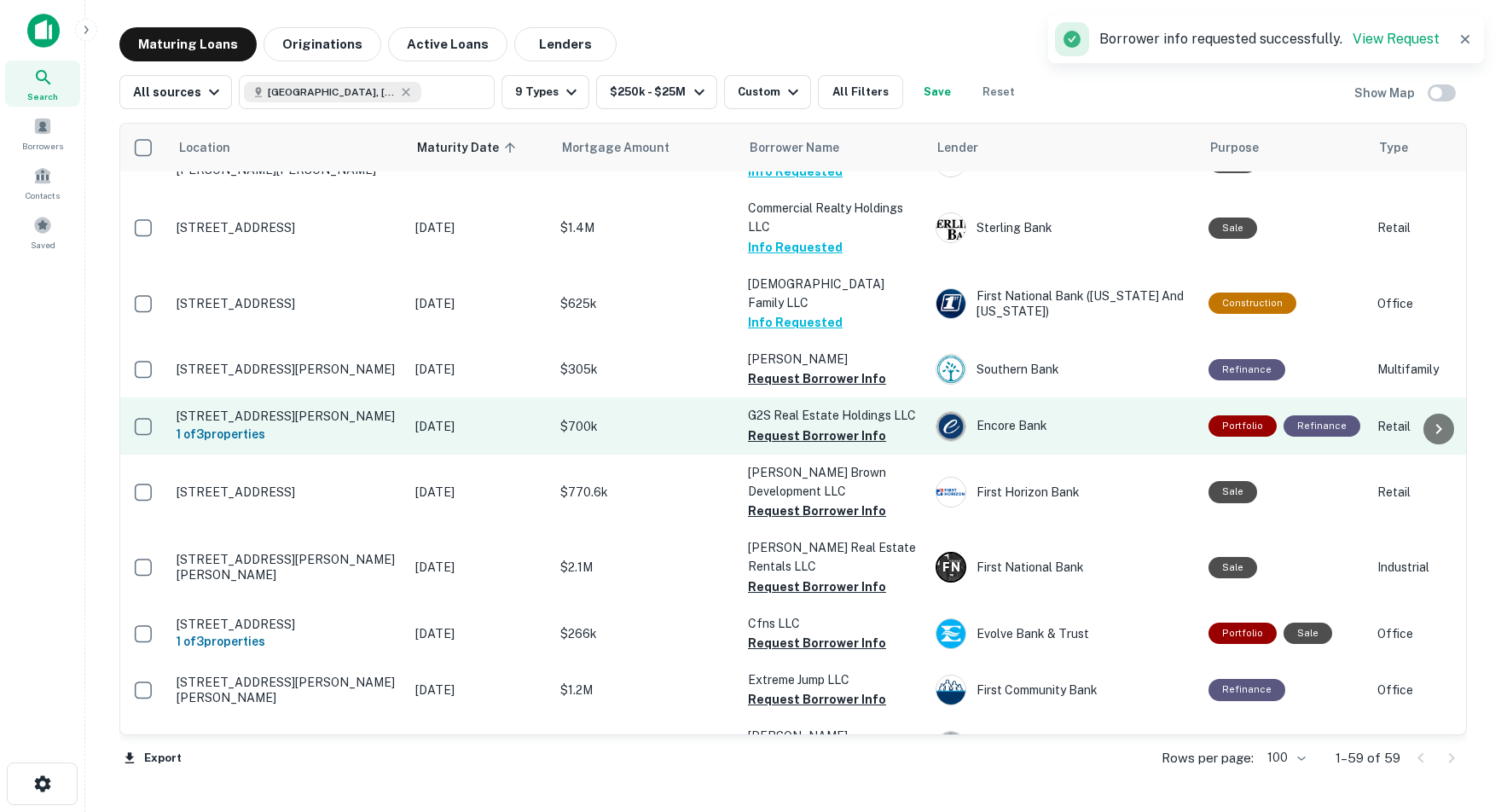
scroll to position [344, 1]
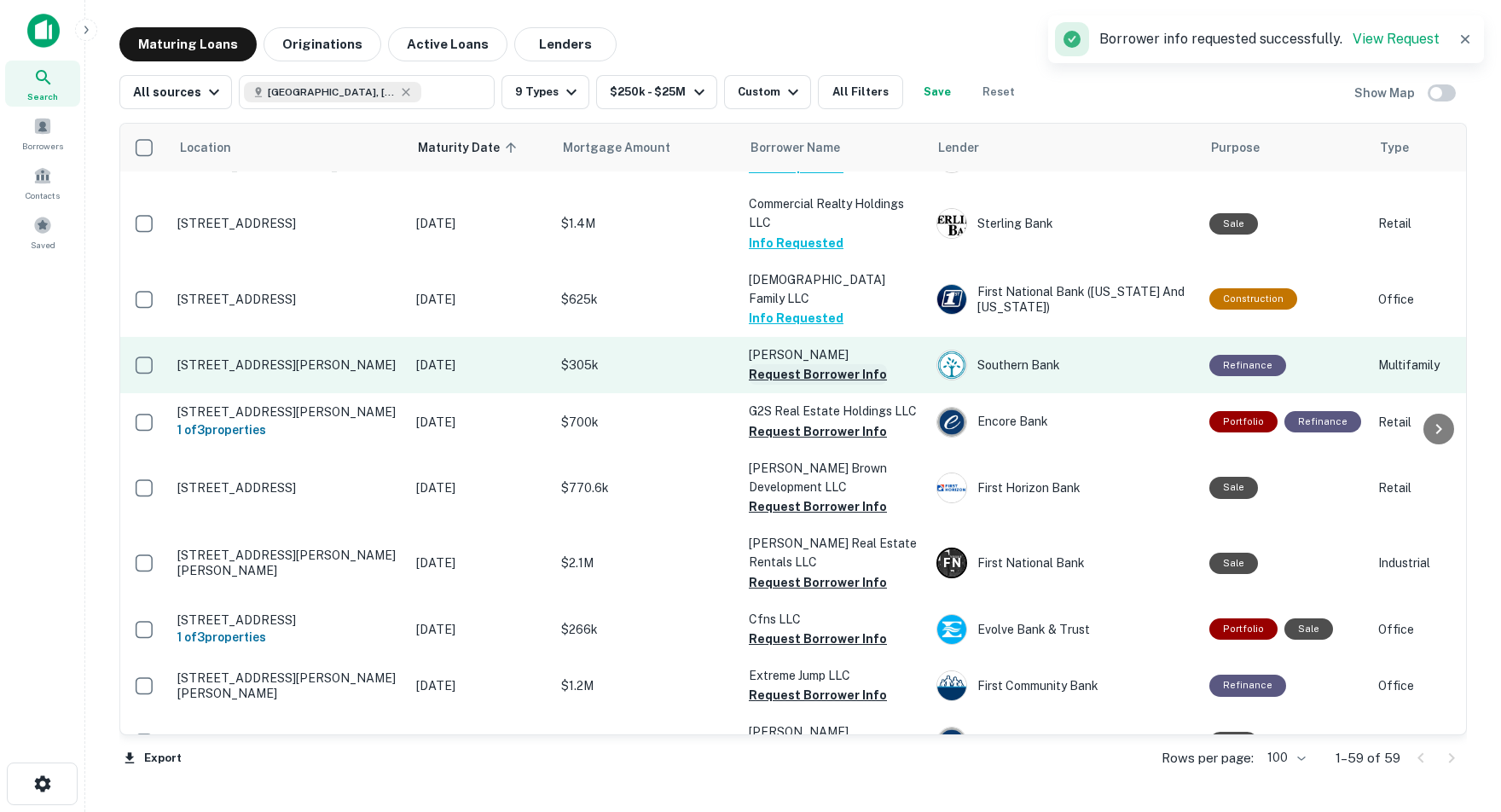
click at [811, 364] on button "Request Borrower Info" at bounding box center [817, 374] width 139 height 21
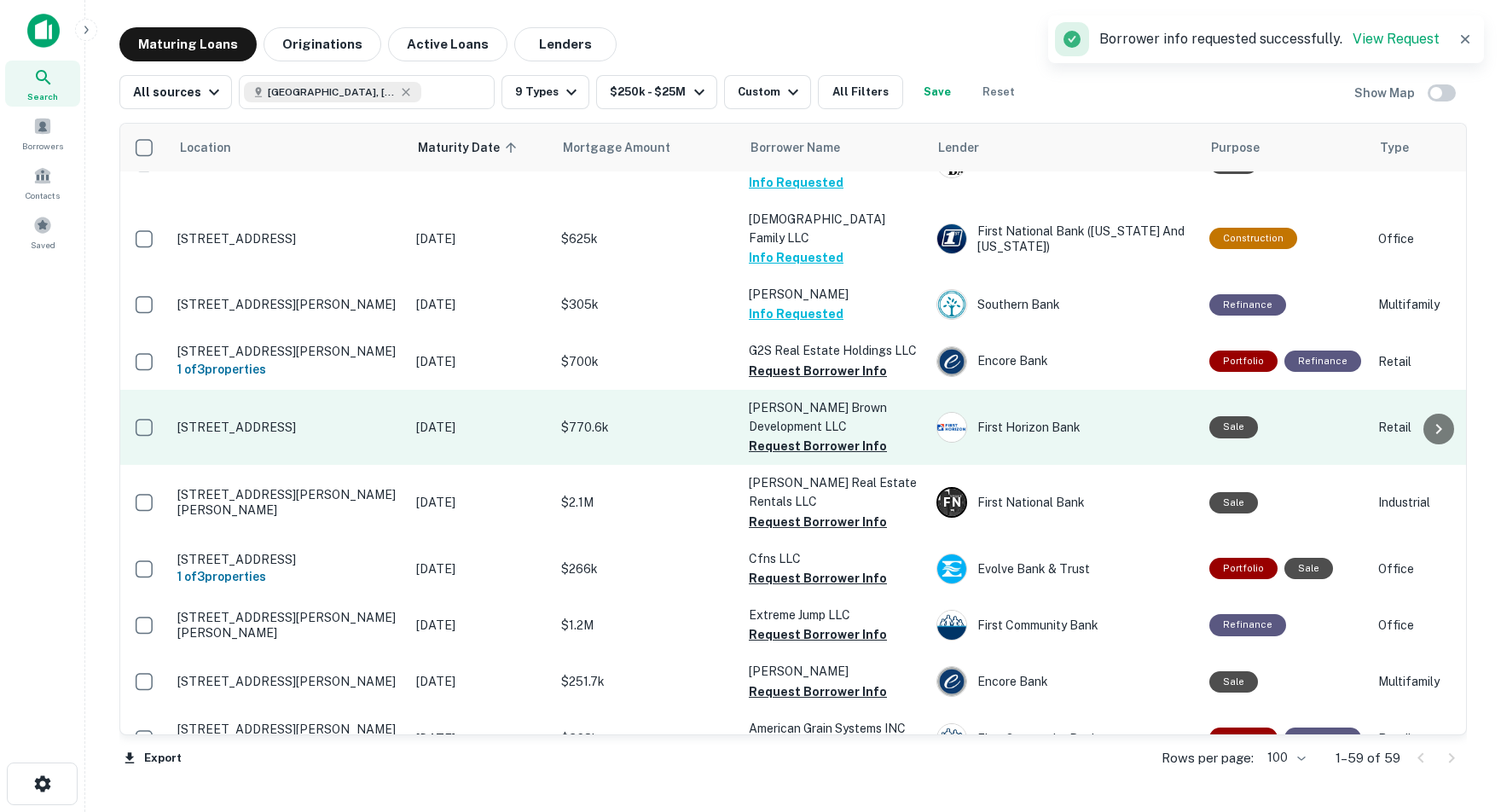
scroll to position [406, 1]
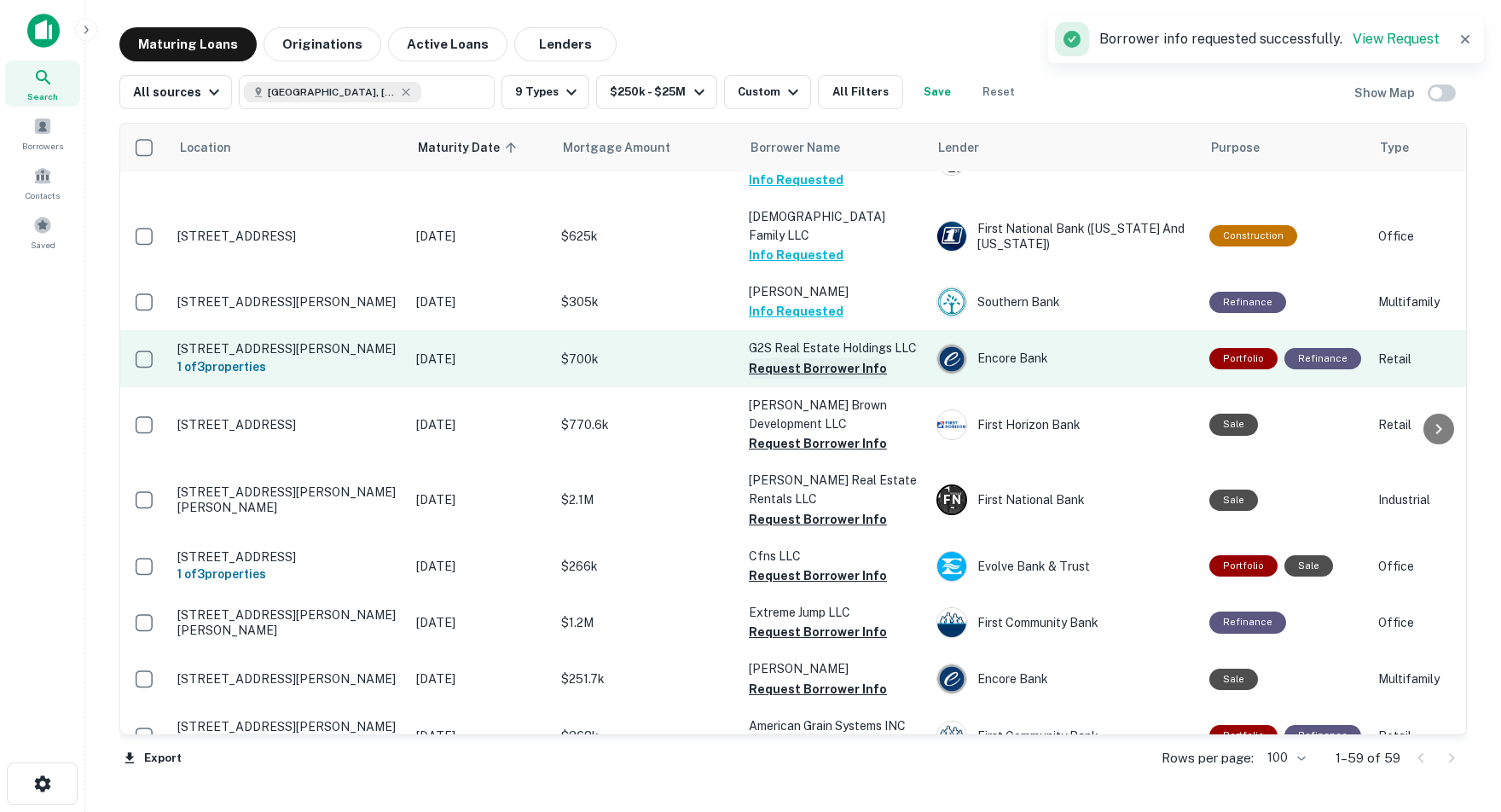
click at [806, 358] on button "Request Borrower Info" at bounding box center [817, 368] width 139 height 21
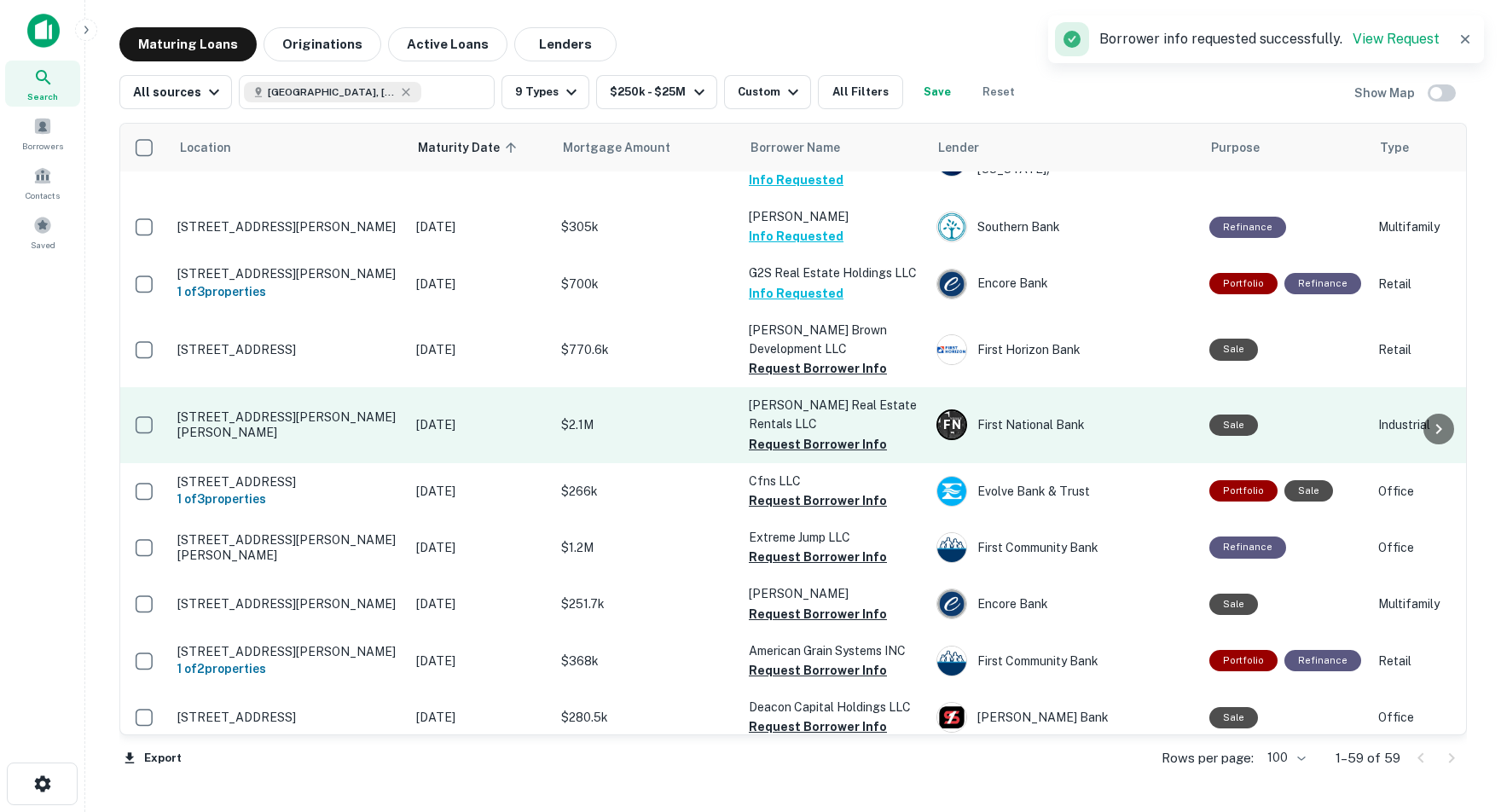
scroll to position [483, 1]
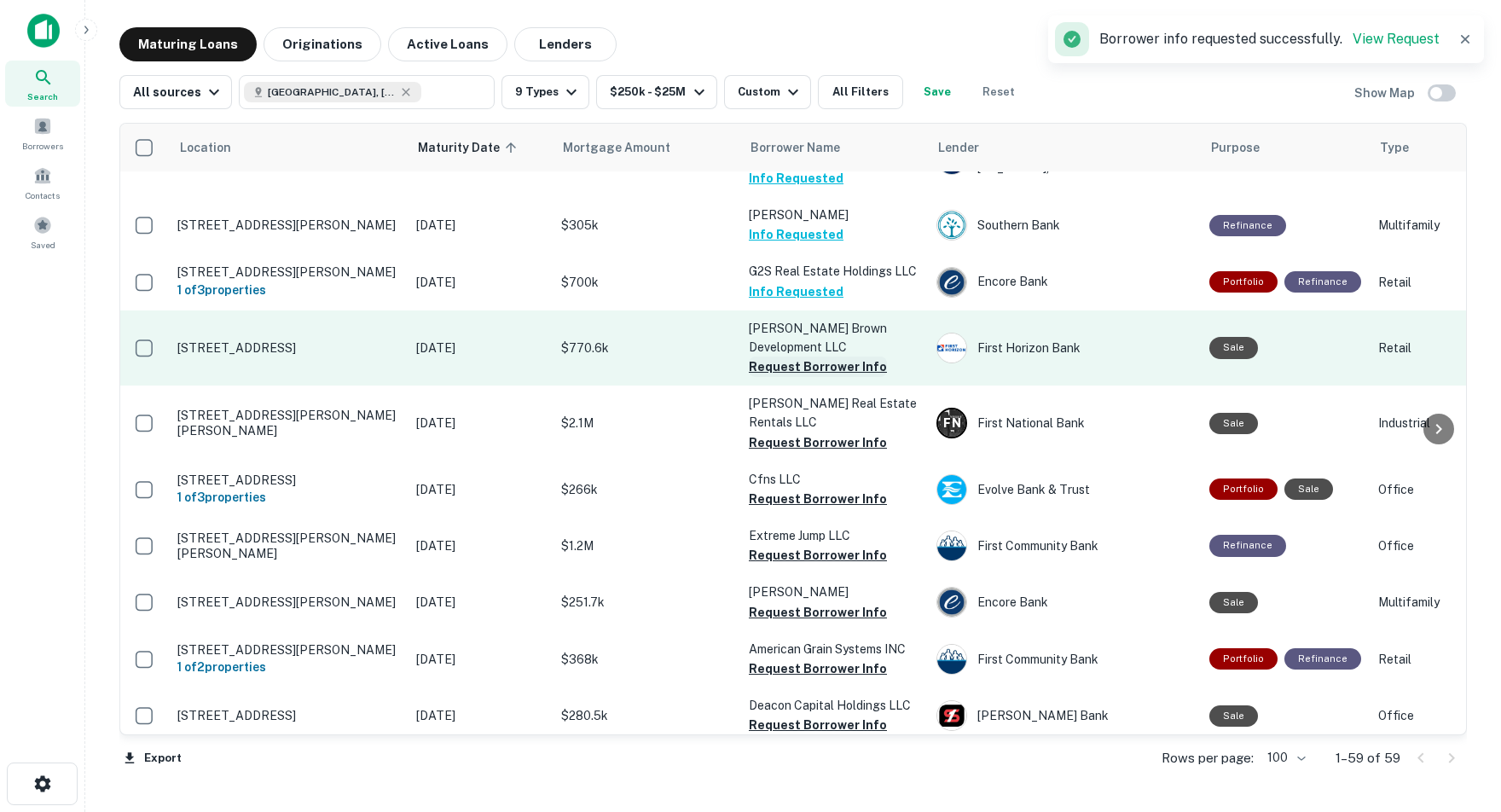
click at [774, 357] on button "Request Borrower Info" at bounding box center [817, 367] width 139 height 21
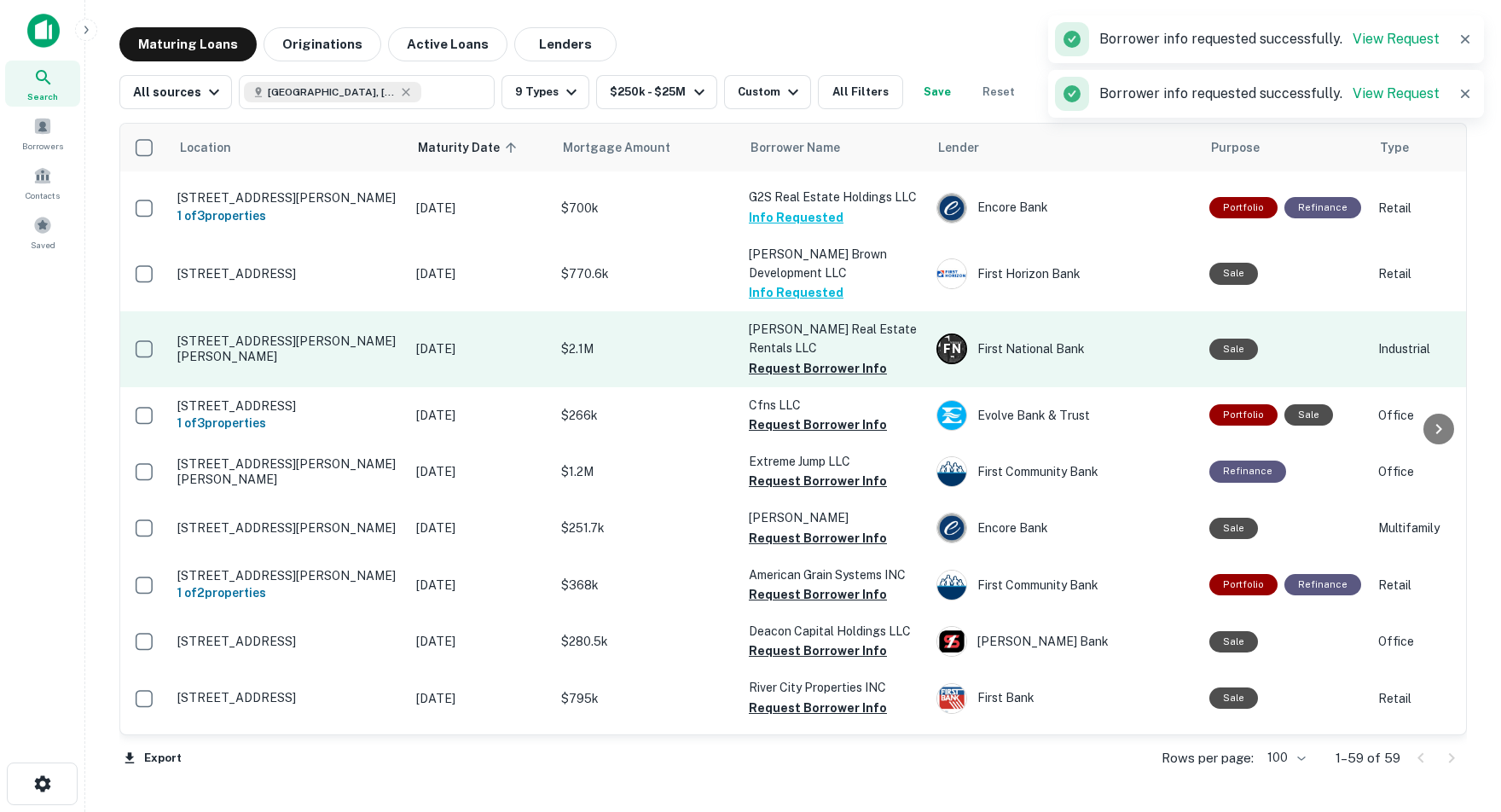
scroll to position [559, 1]
click at [789, 358] on button "Request Borrower Info" at bounding box center [817, 368] width 139 height 21
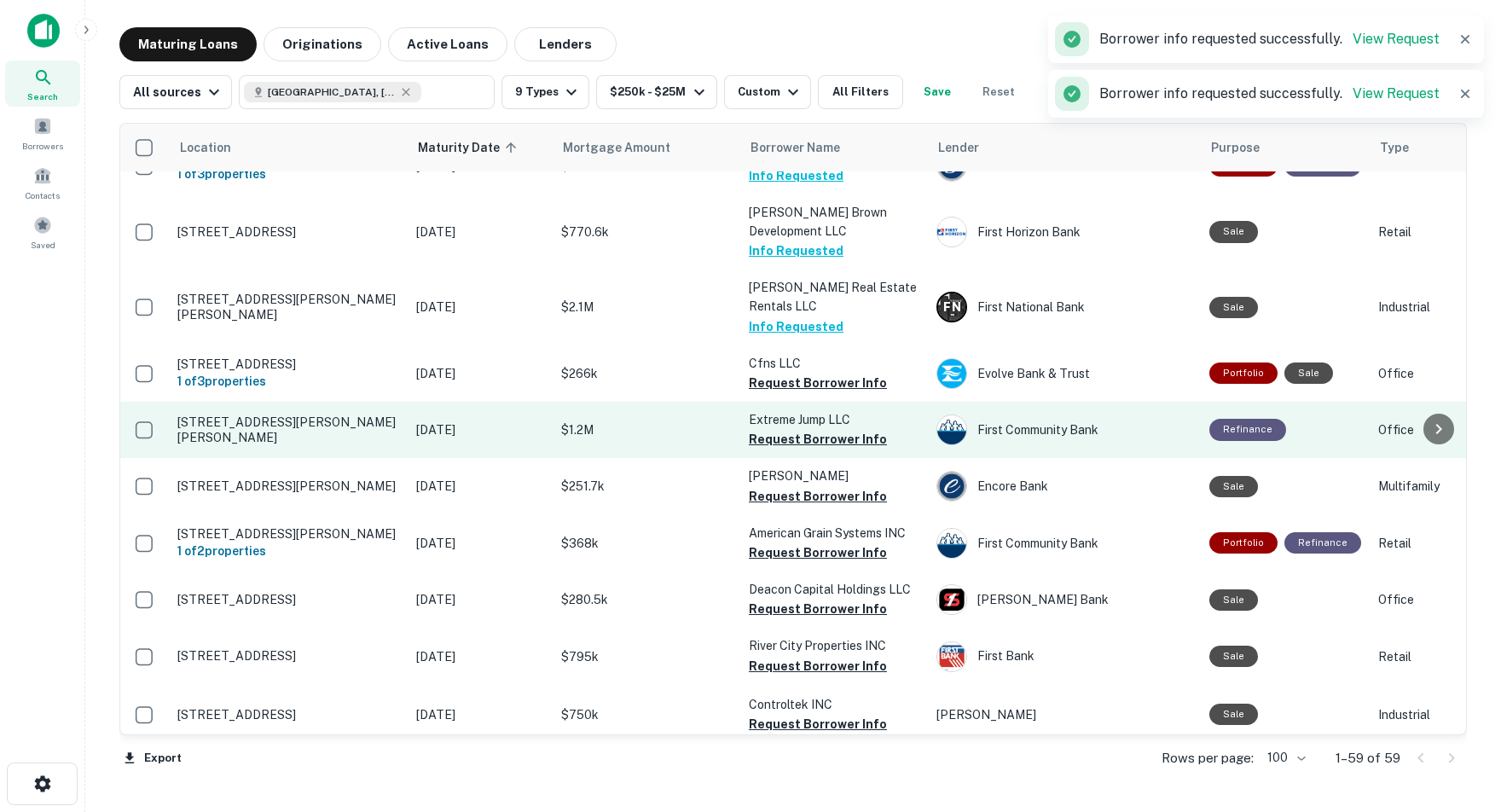
scroll to position [601, 1]
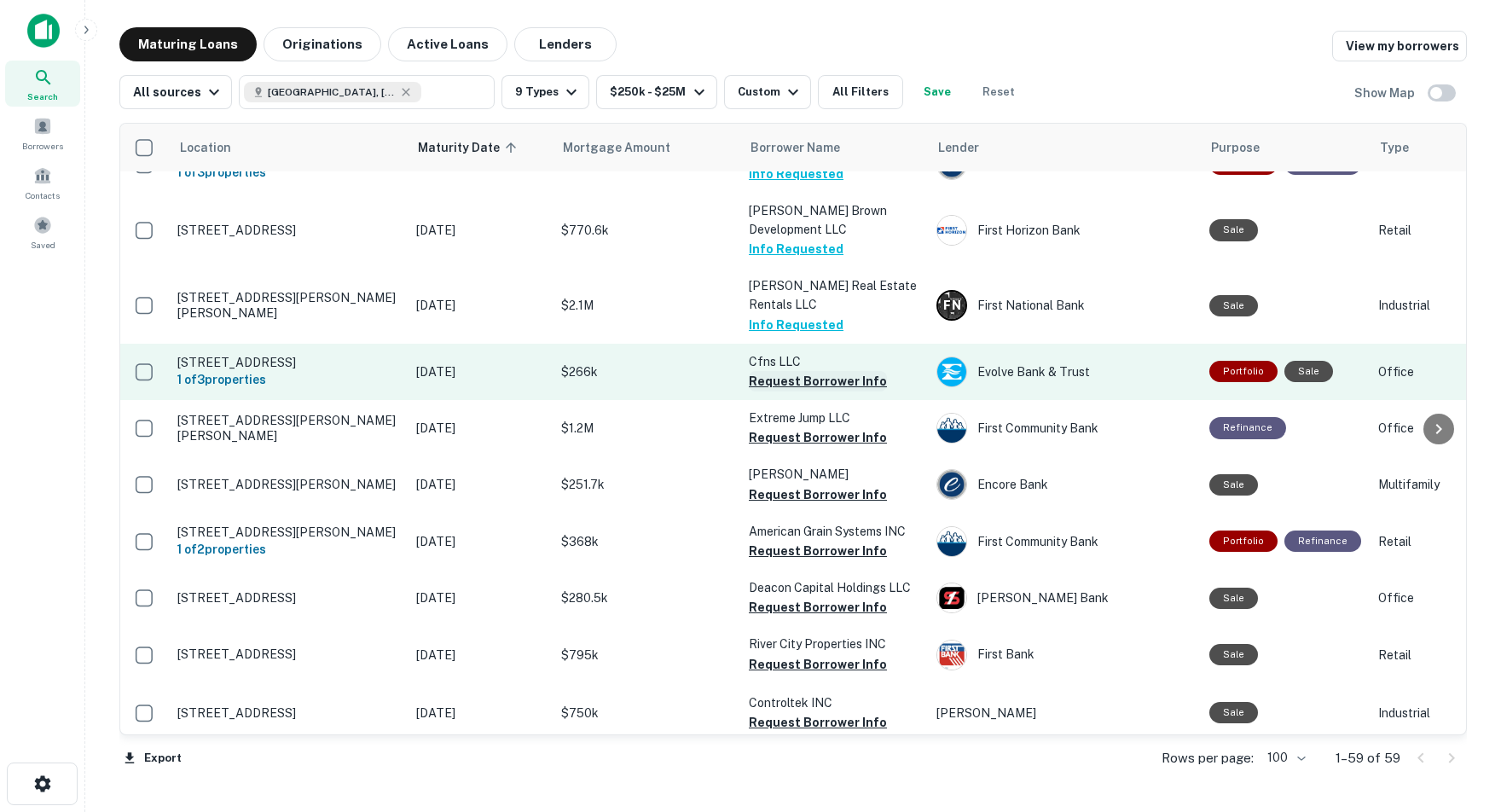
click at [804, 371] on button "Request Borrower Info" at bounding box center [817, 381] width 139 height 21
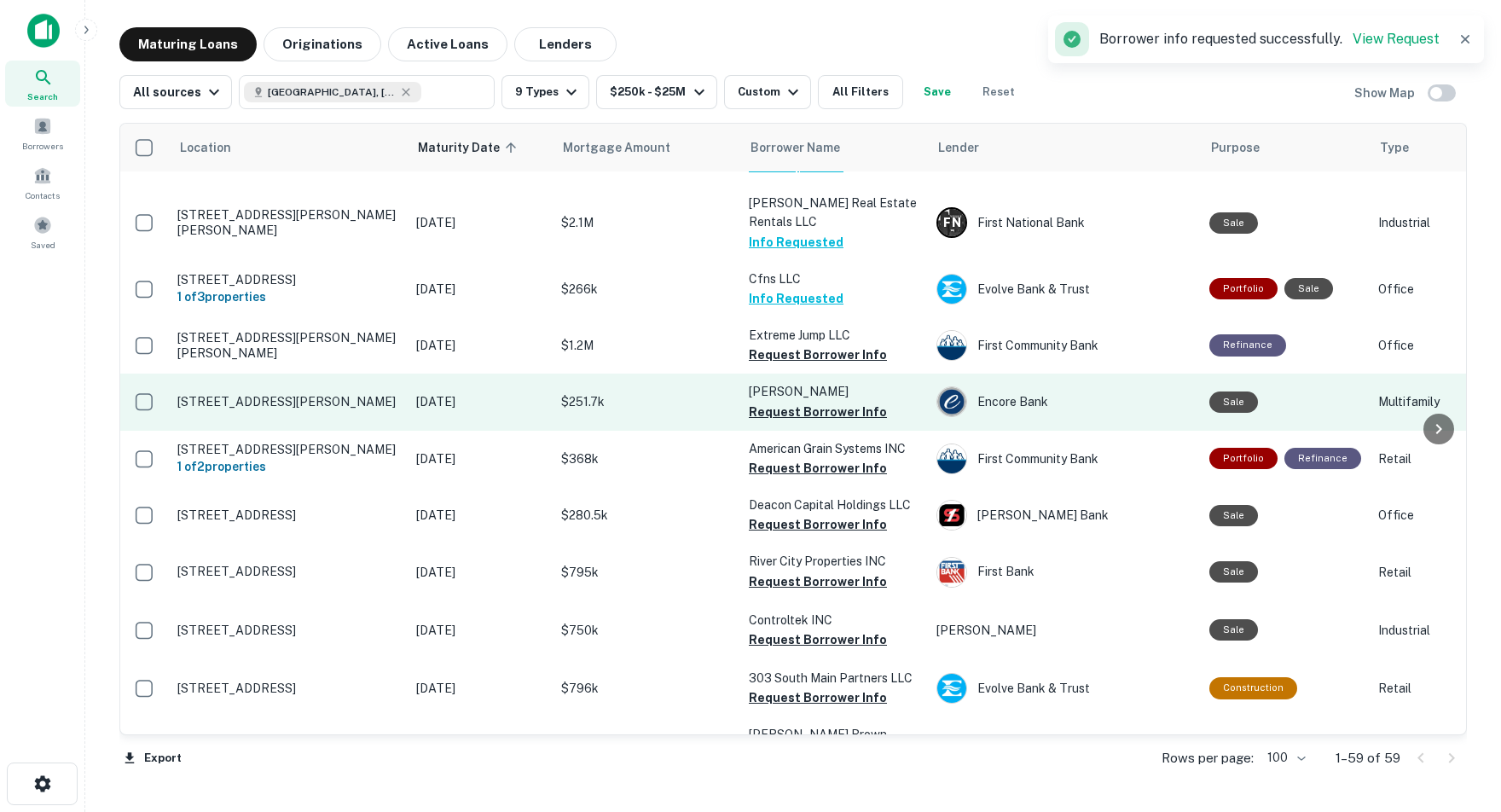
scroll to position [691, 1]
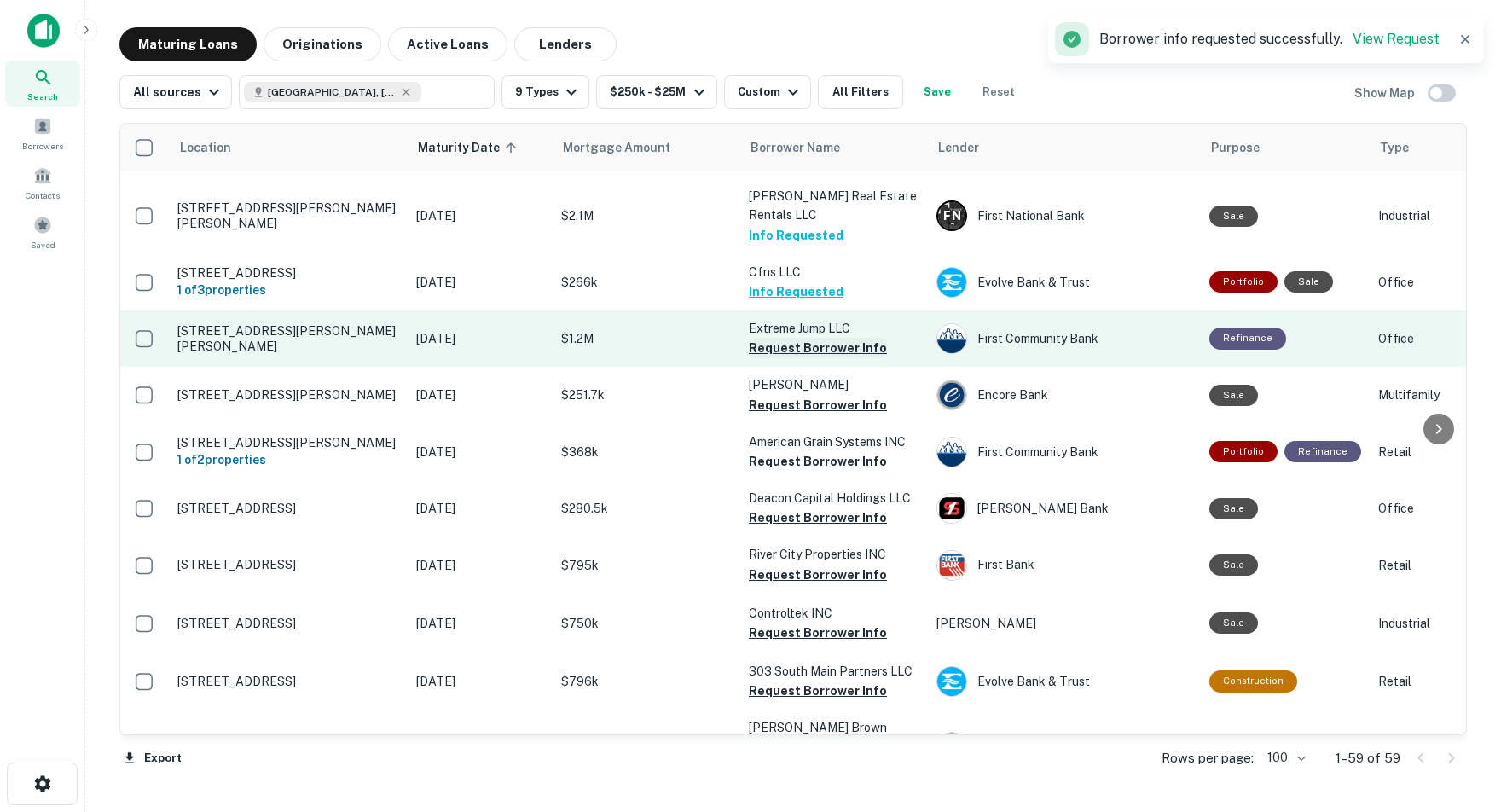
click at [791, 338] on button "Request Borrower Info" at bounding box center [817, 348] width 139 height 21
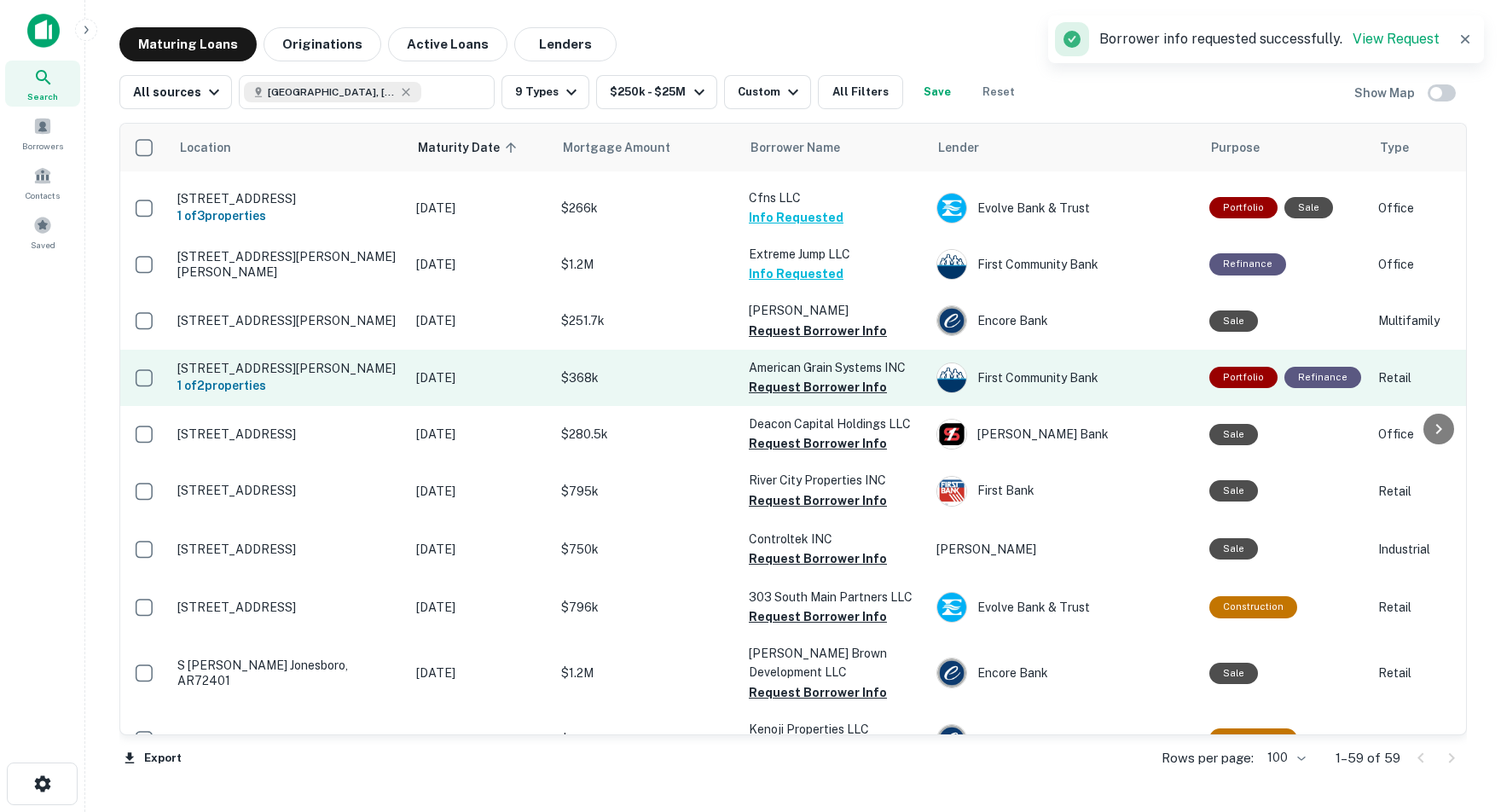
scroll to position [772, 2]
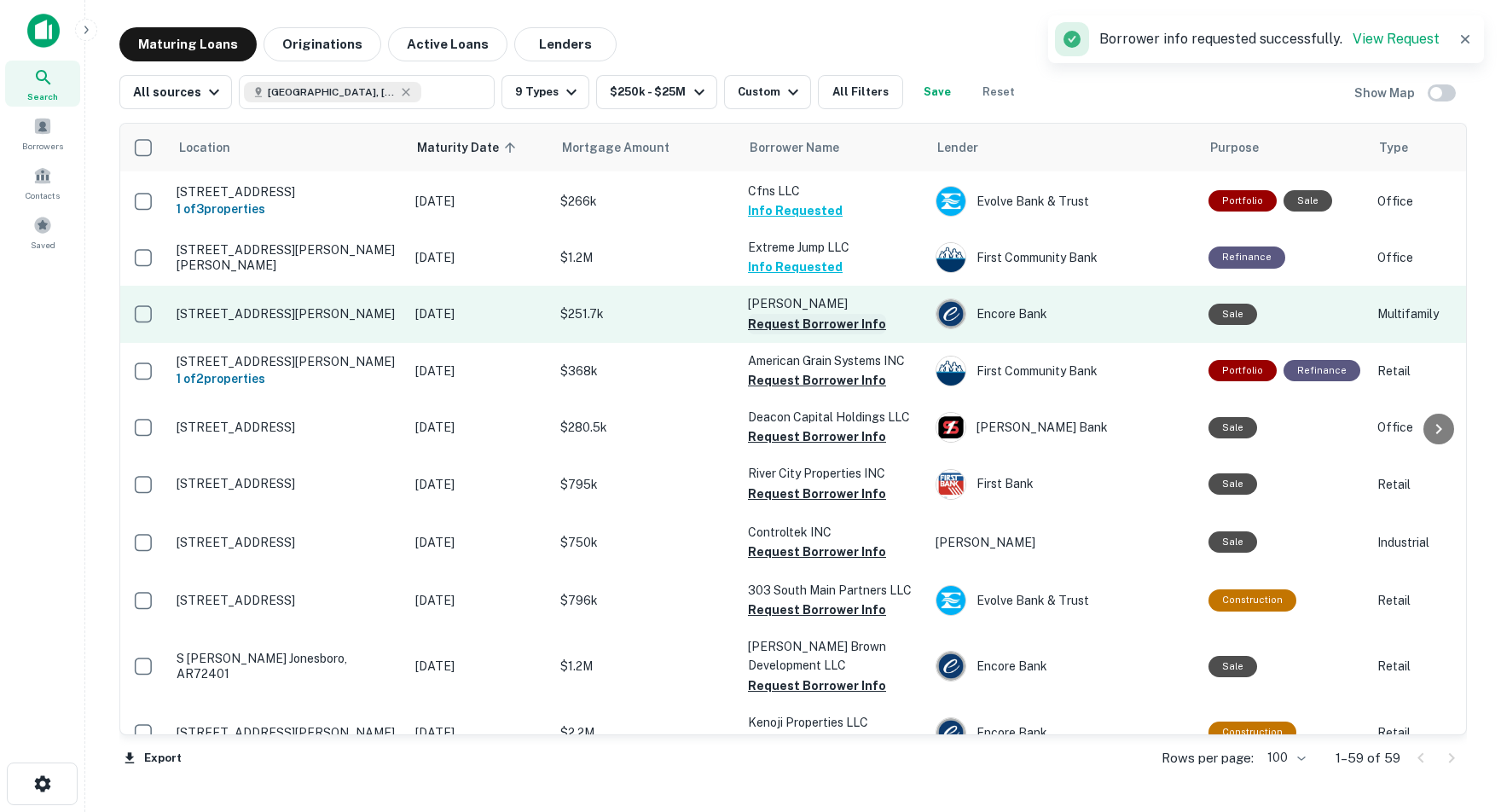
click at [793, 314] on button "Request Borrower Info" at bounding box center [817, 324] width 139 height 21
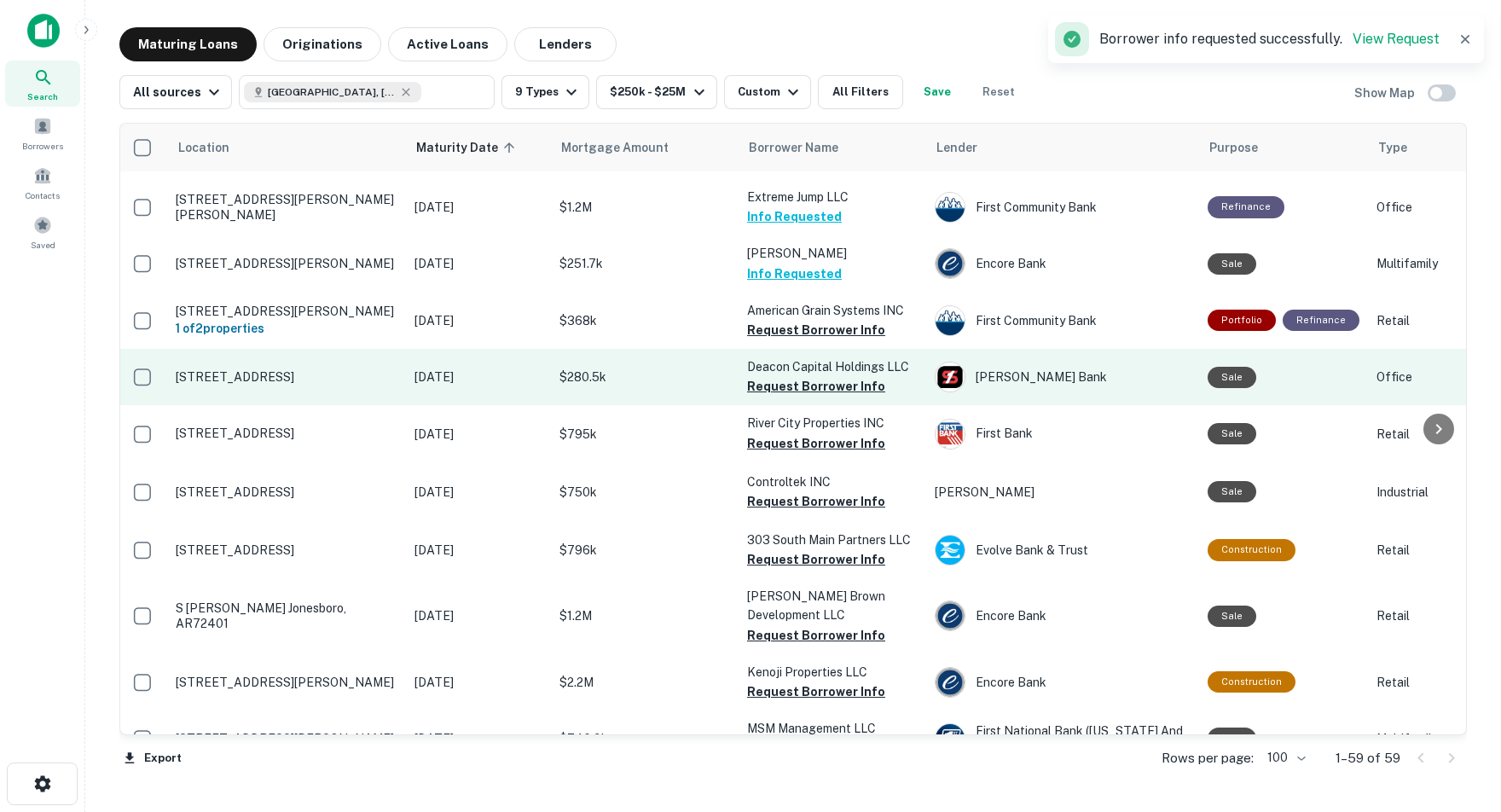
scroll to position [826, 3]
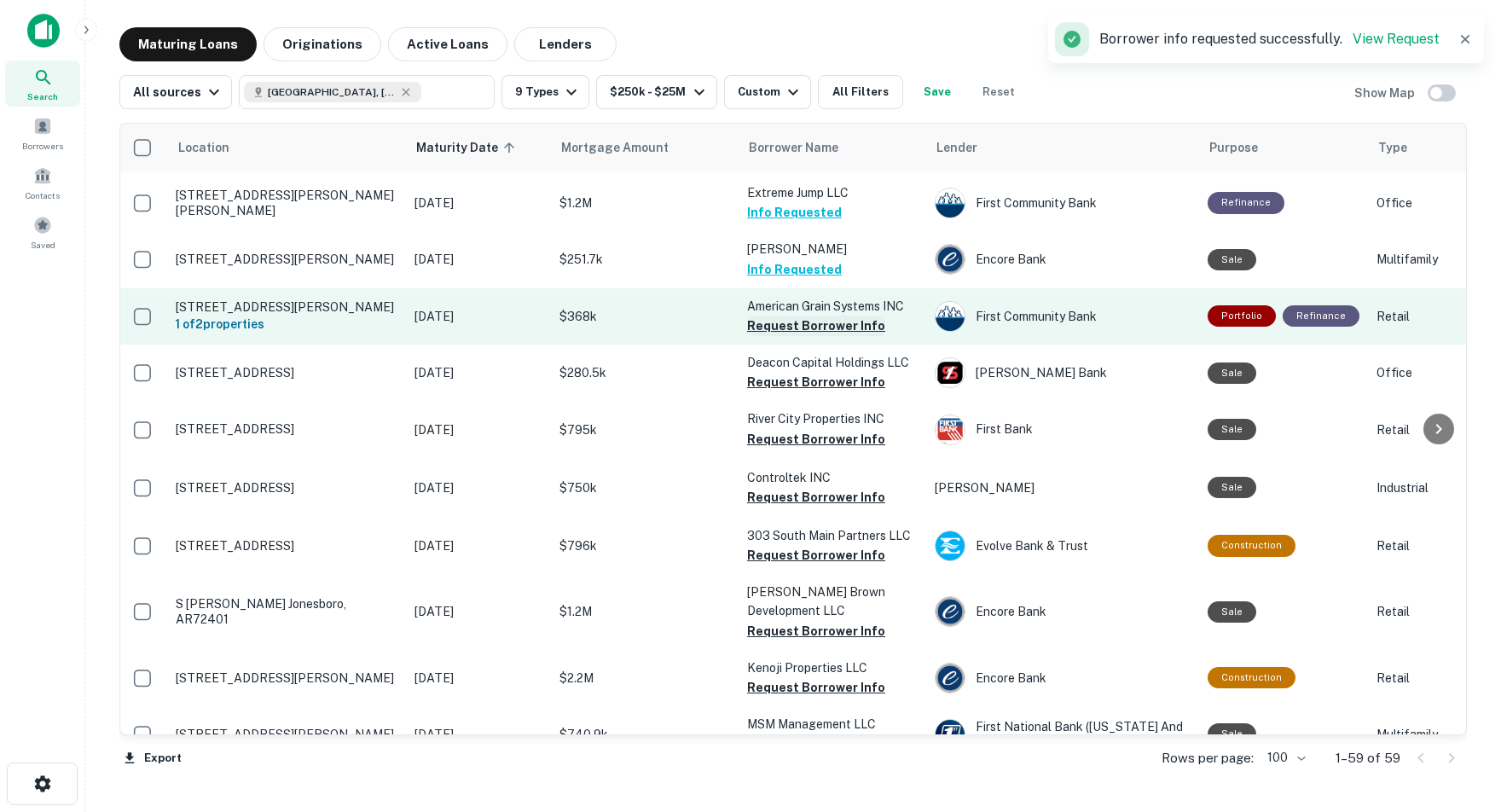
click at [786, 316] on button "Request Borrower Info" at bounding box center [816, 326] width 139 height 21
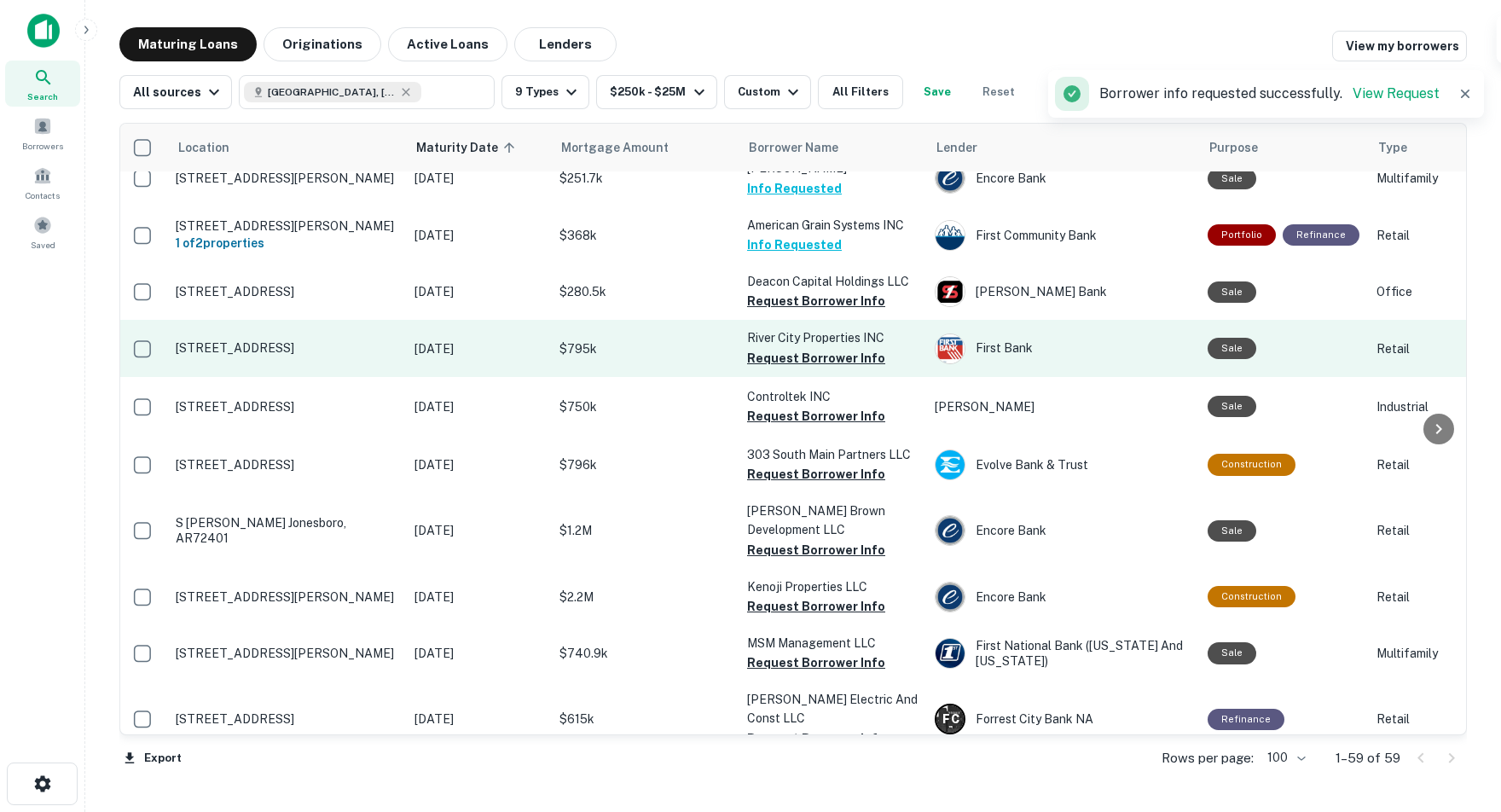
scroll to position [912, 0]
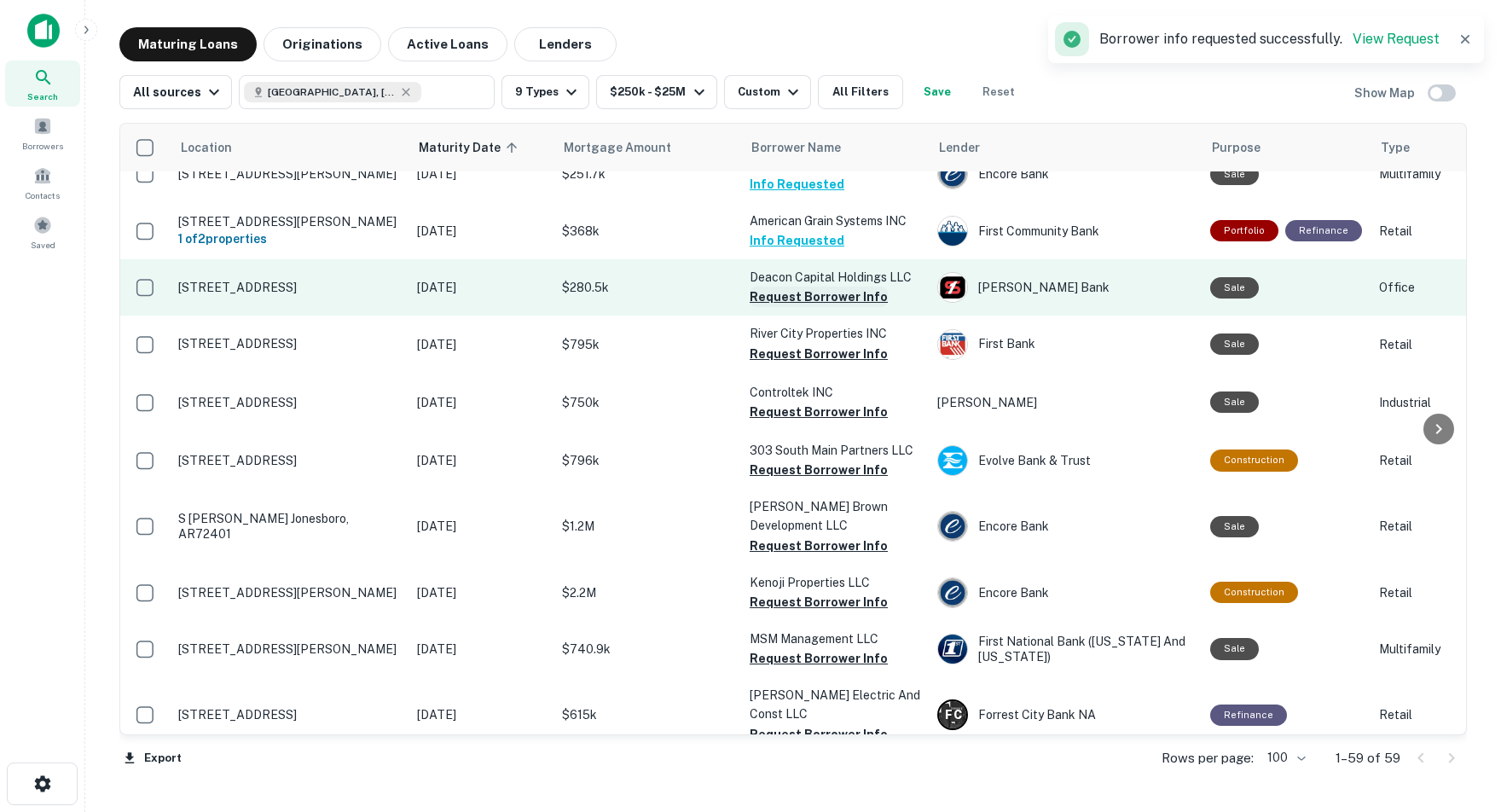
click at [774, 287] on button "Request Borrower Info" at bounding box center [818, 297] width 139 height 21
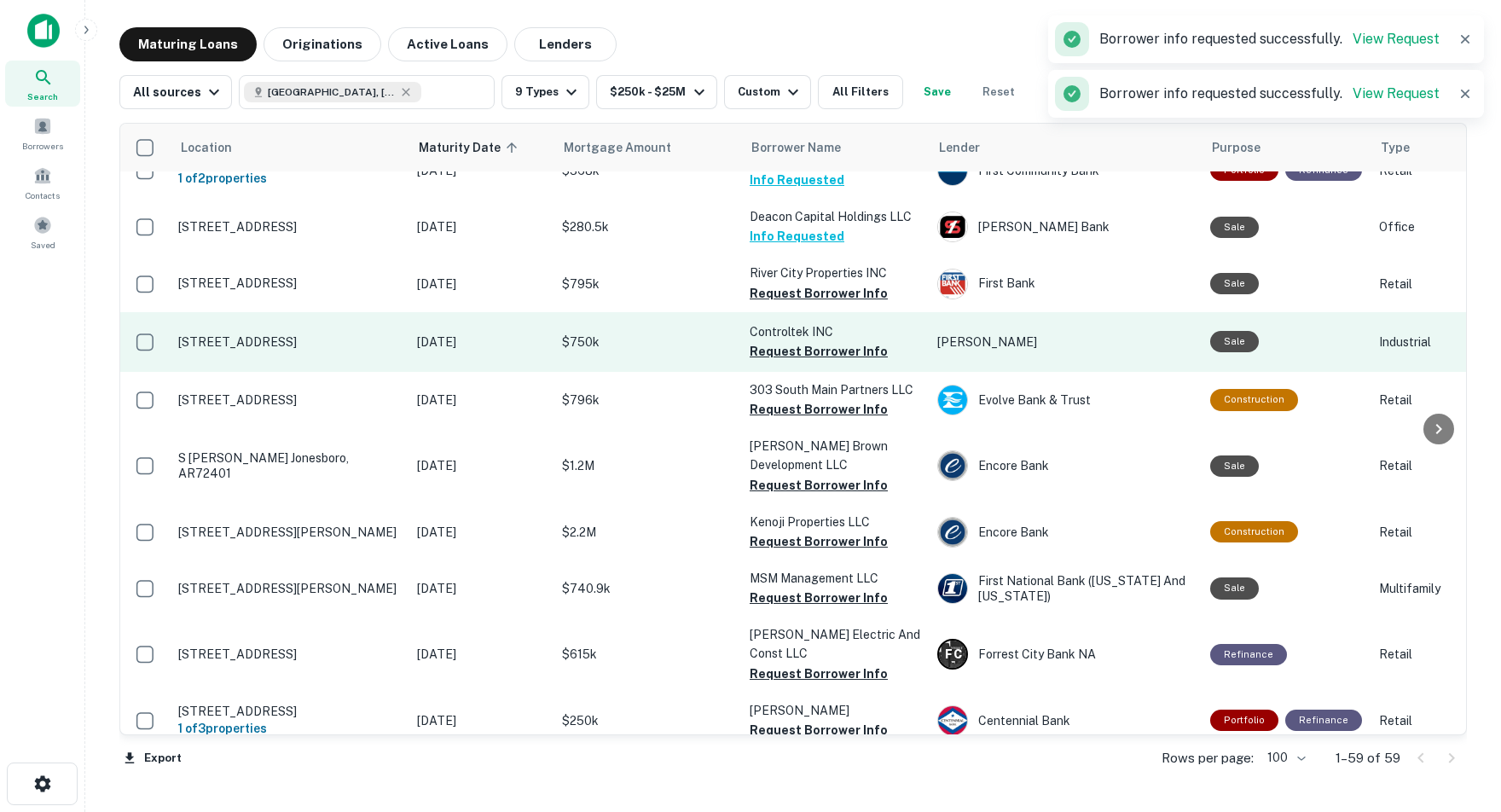
scroll to position [976, 0]
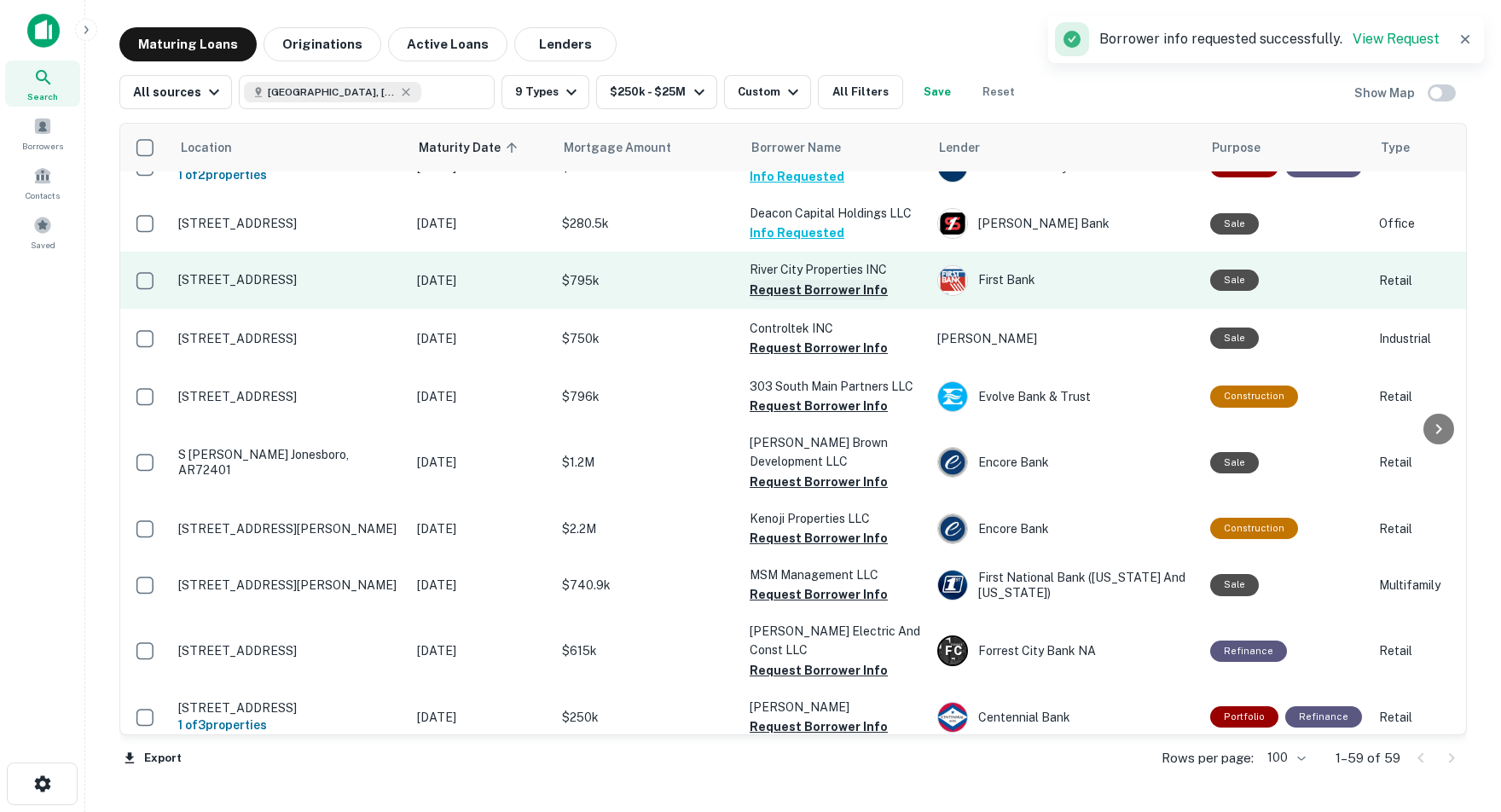
click at [818, 280] on button "Request Borrower Info" at bounding box center [818, 290] width 139 height 21
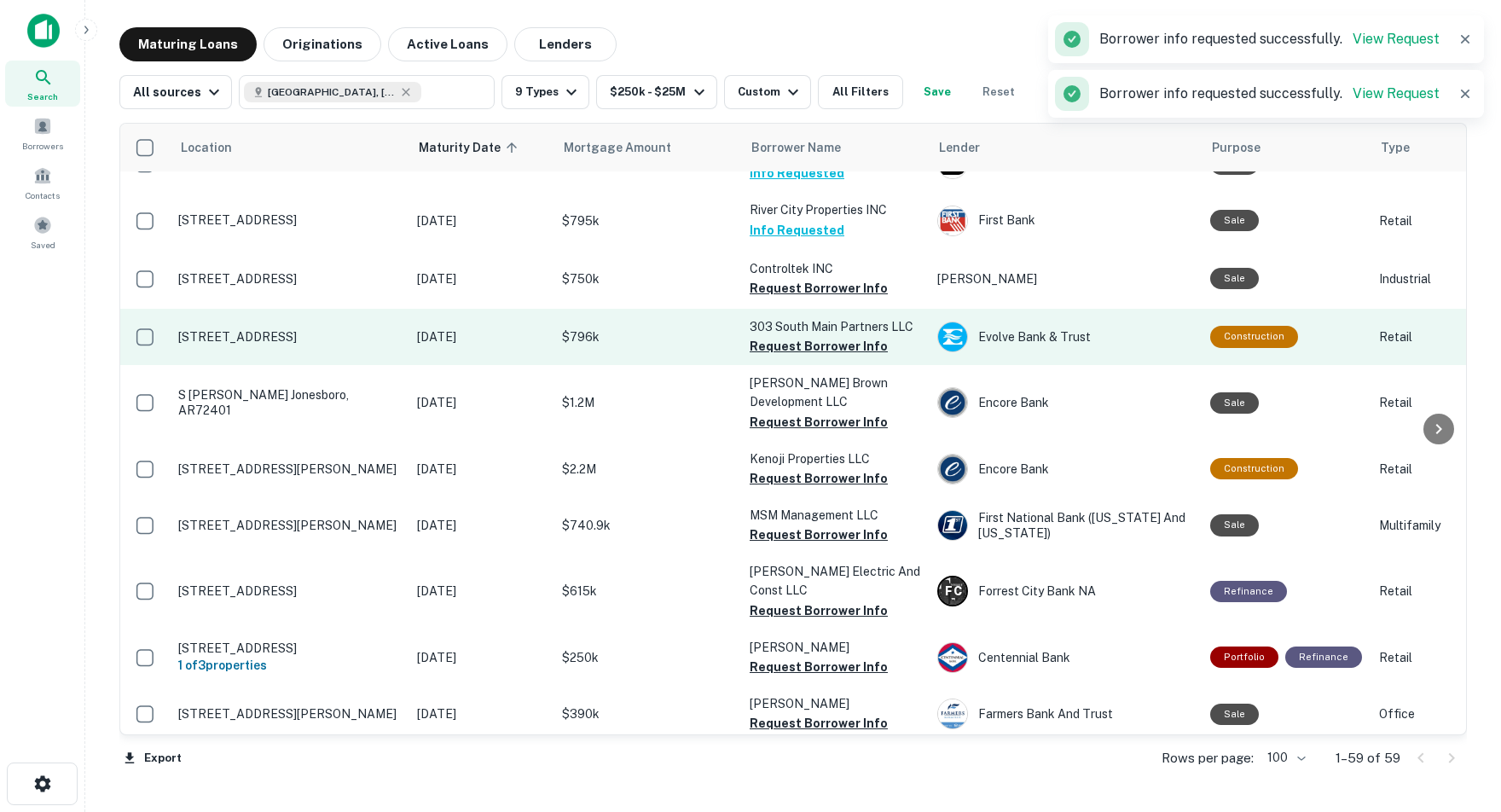
scroll to position [1037, 1]
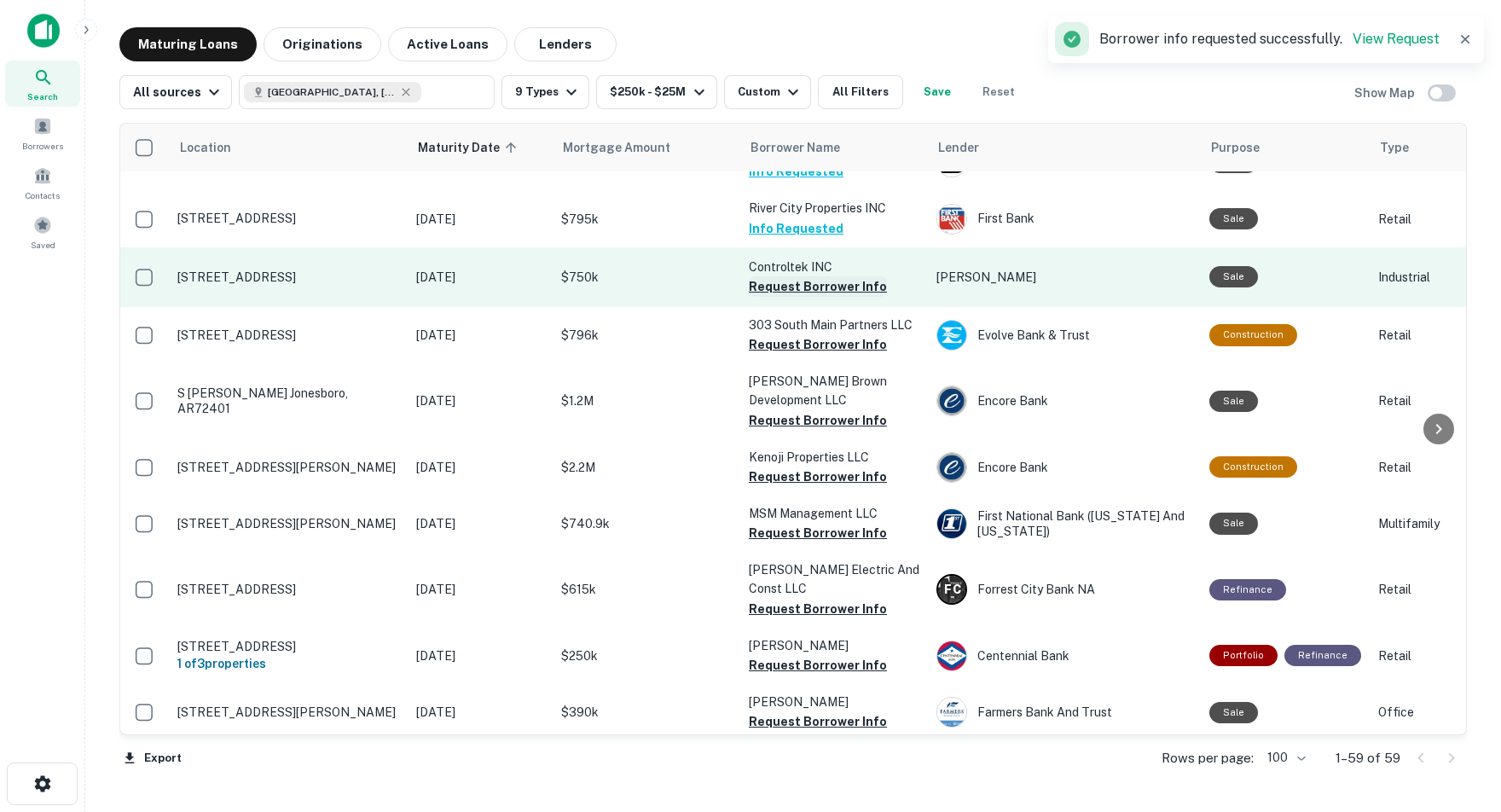
click at [812, 276] on button "Request Borrower Info" at bounding box center [817, 286] width 139 height 21
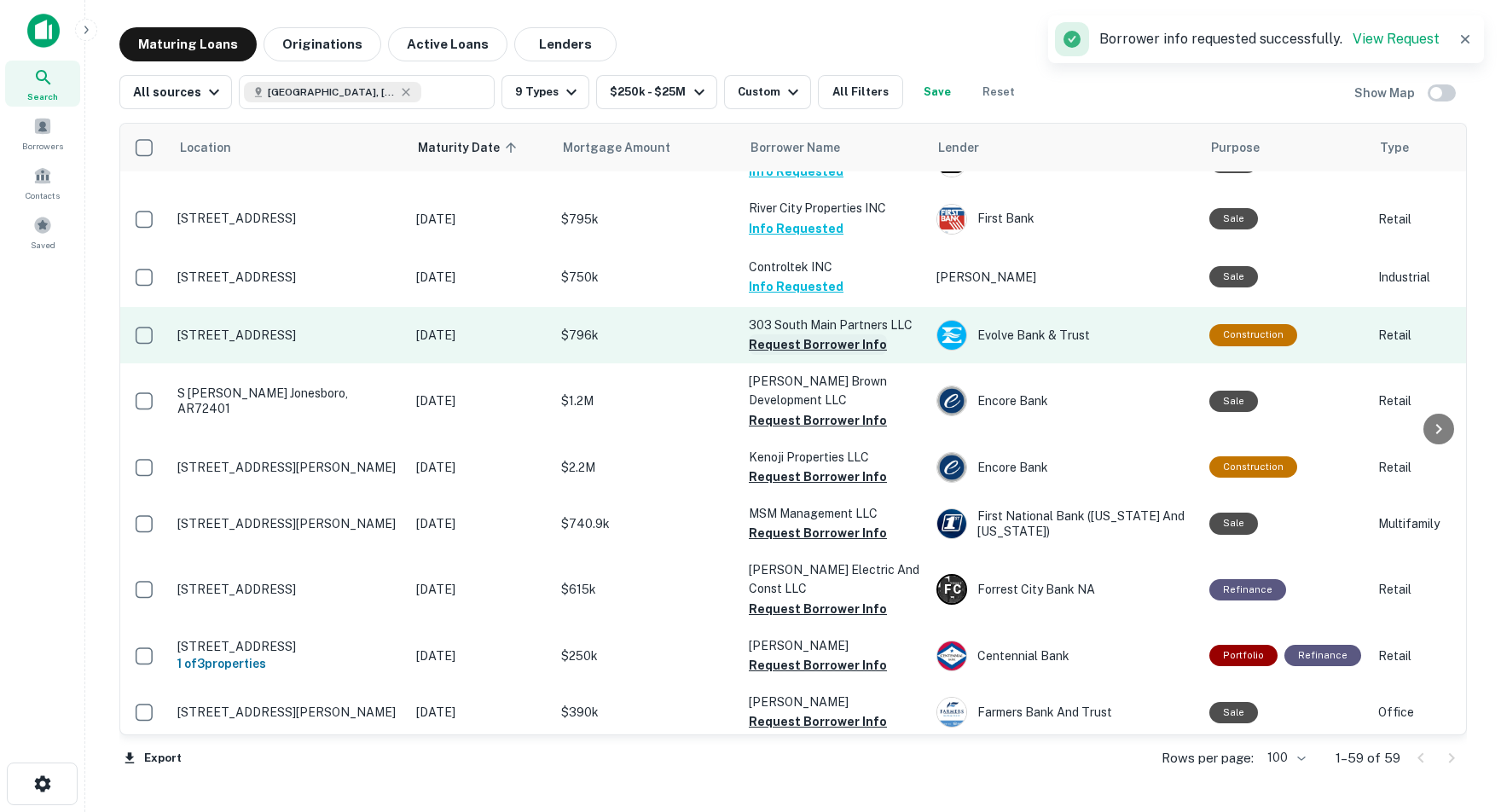
click at [798, 334] on button "Request Borrower Info" at bounding box center [817, 344] width 139 height 21
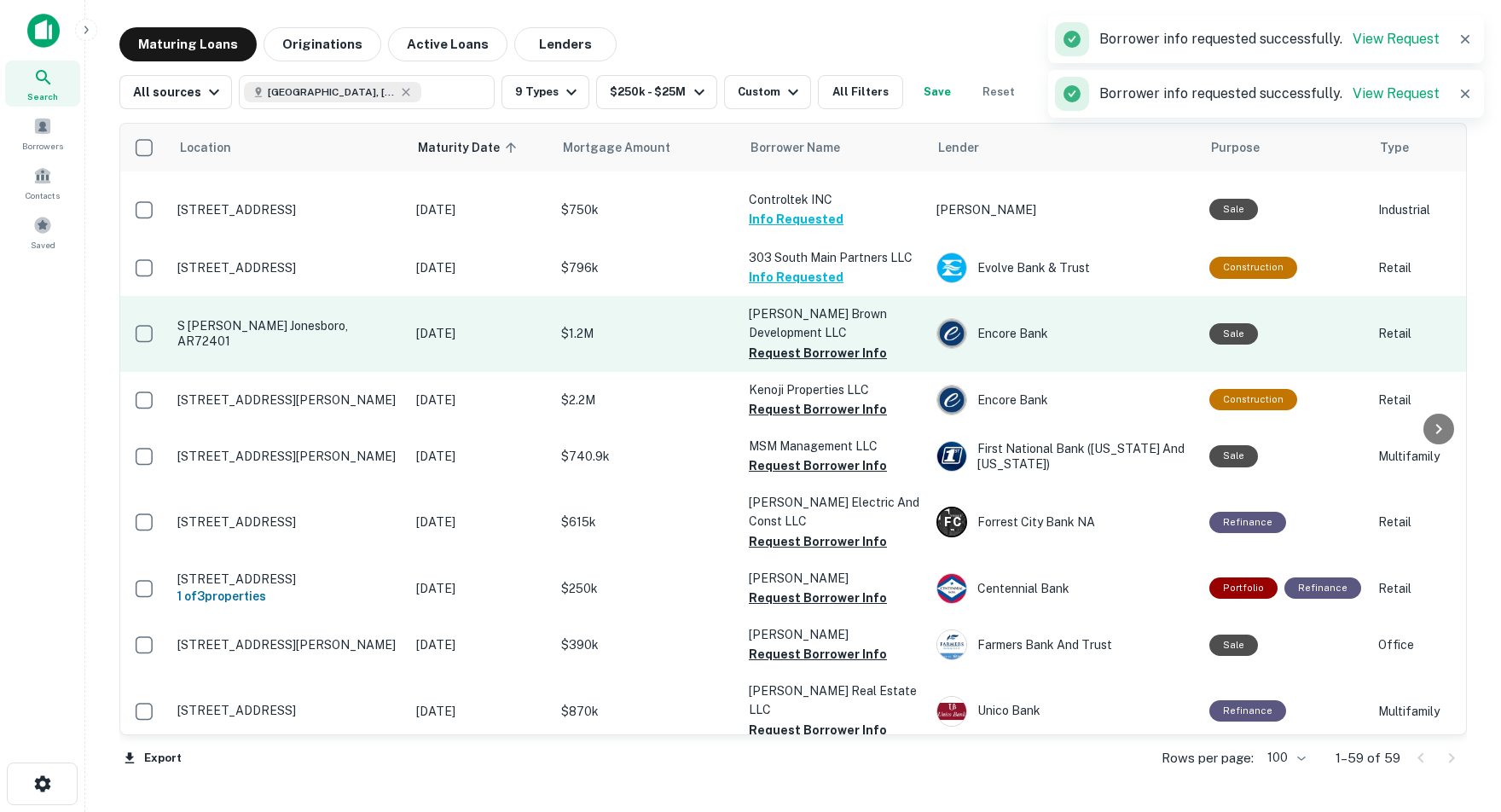
scroll to position [1107, 1]
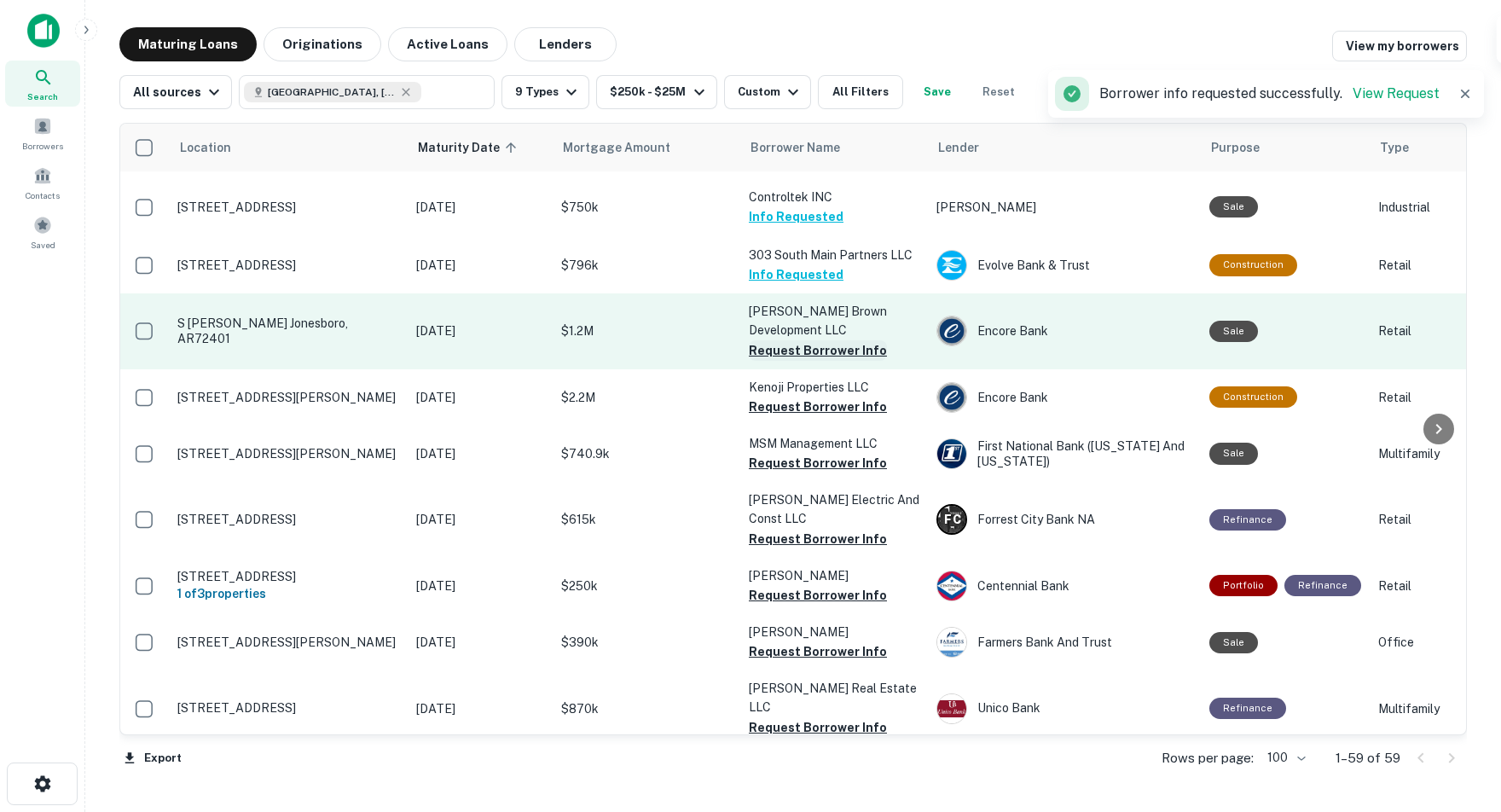
click at [820, 340] on button "Request Borrower Info" at bounding box center [817, 350] width 139 height 21
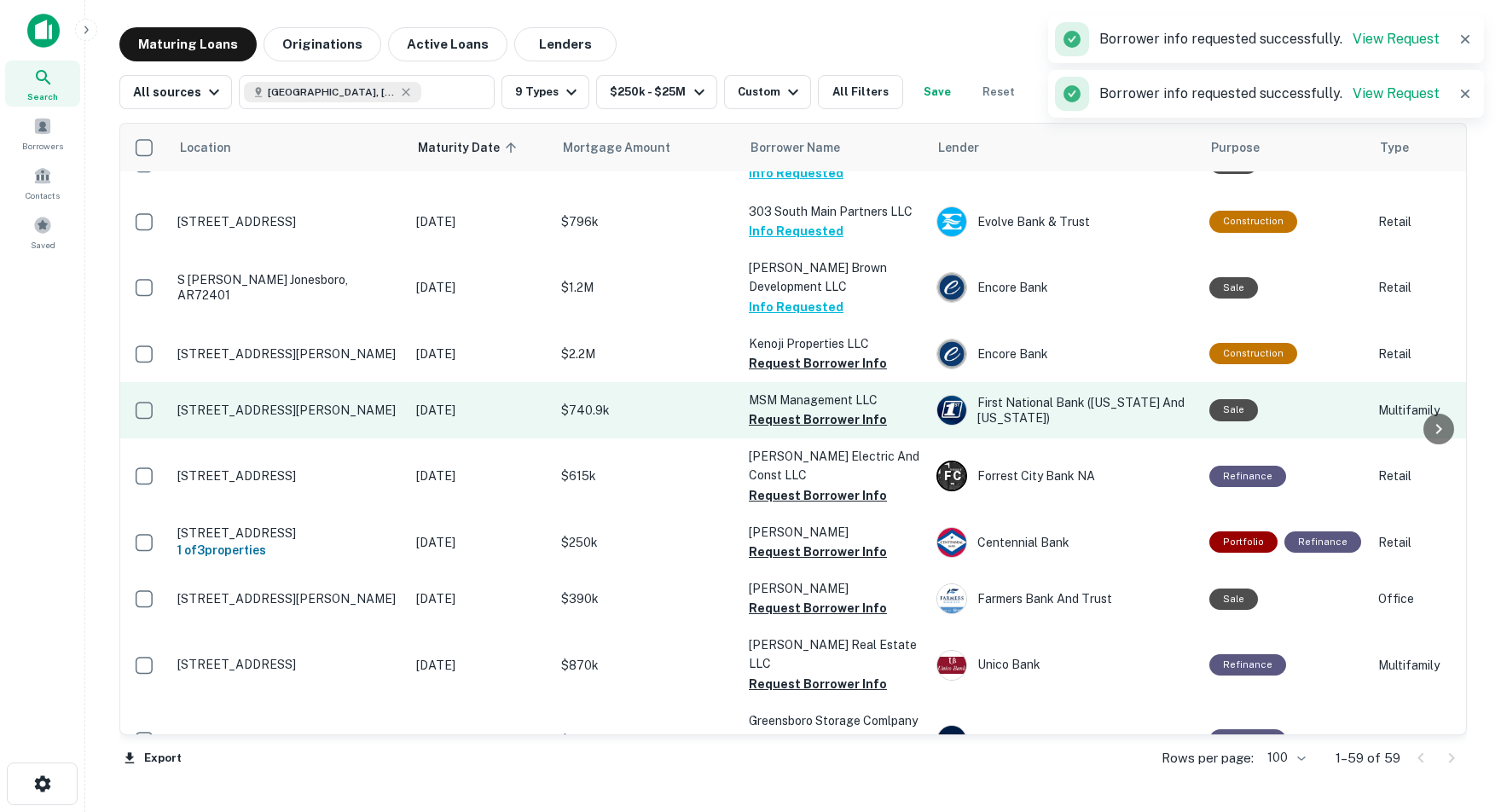
scroll to position [1153, 1]
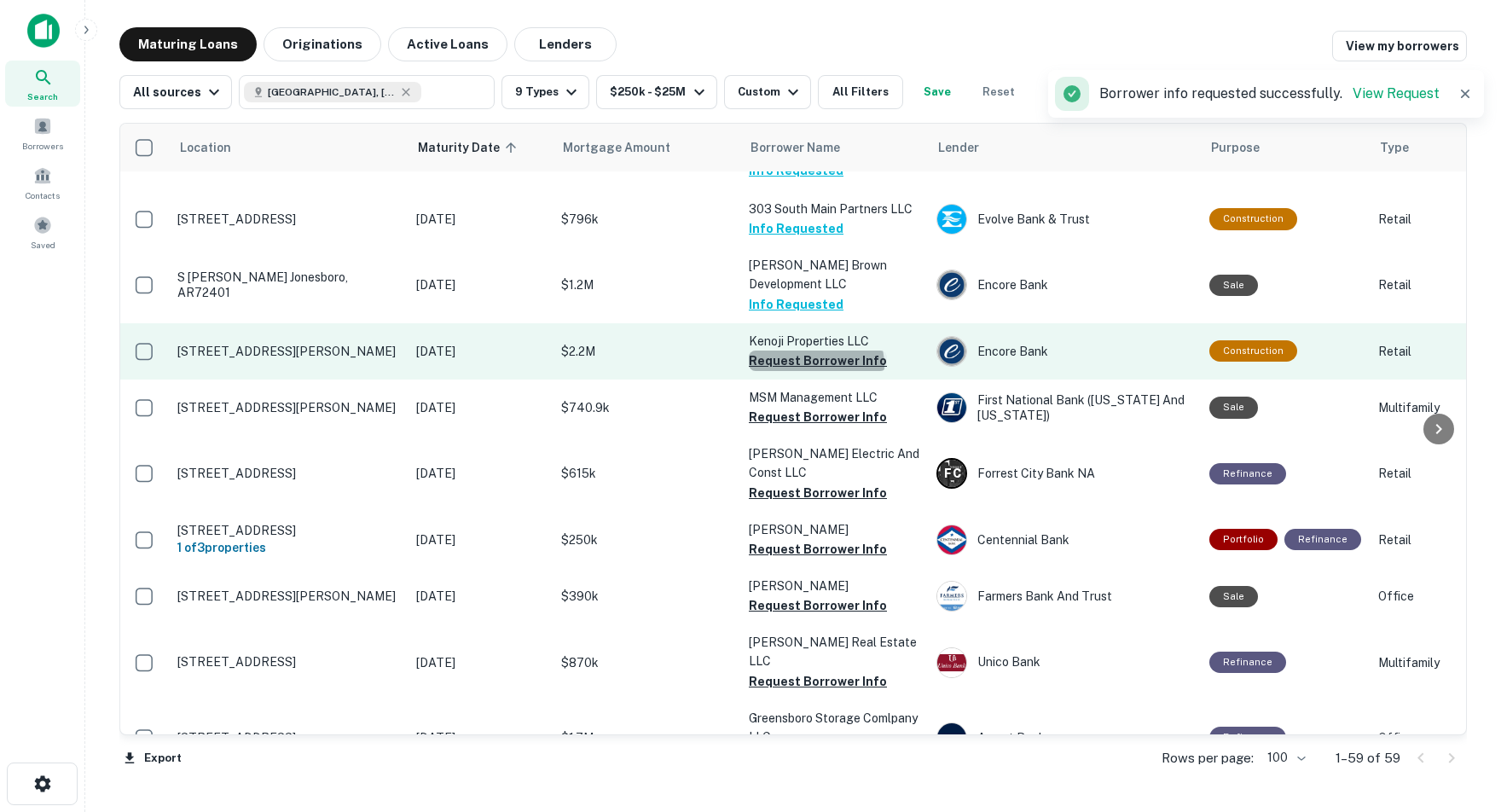
click at [816, 350] on button "Request Borrower Info" at bounding box center [817, 360] width 139 height 21
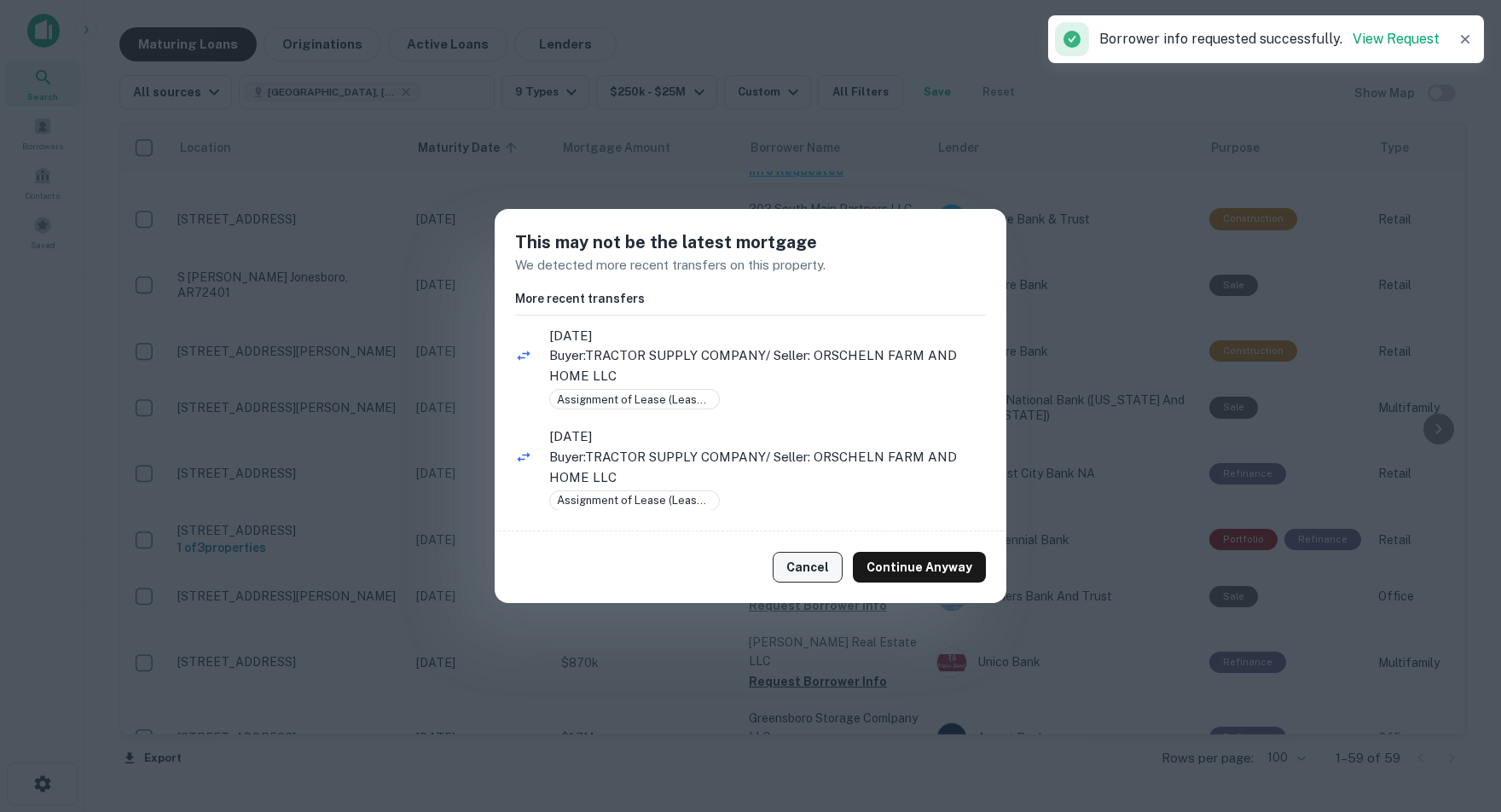
click at [810, 572] on button "Cancel" at bounding box center [808, 568] width 70 height 31
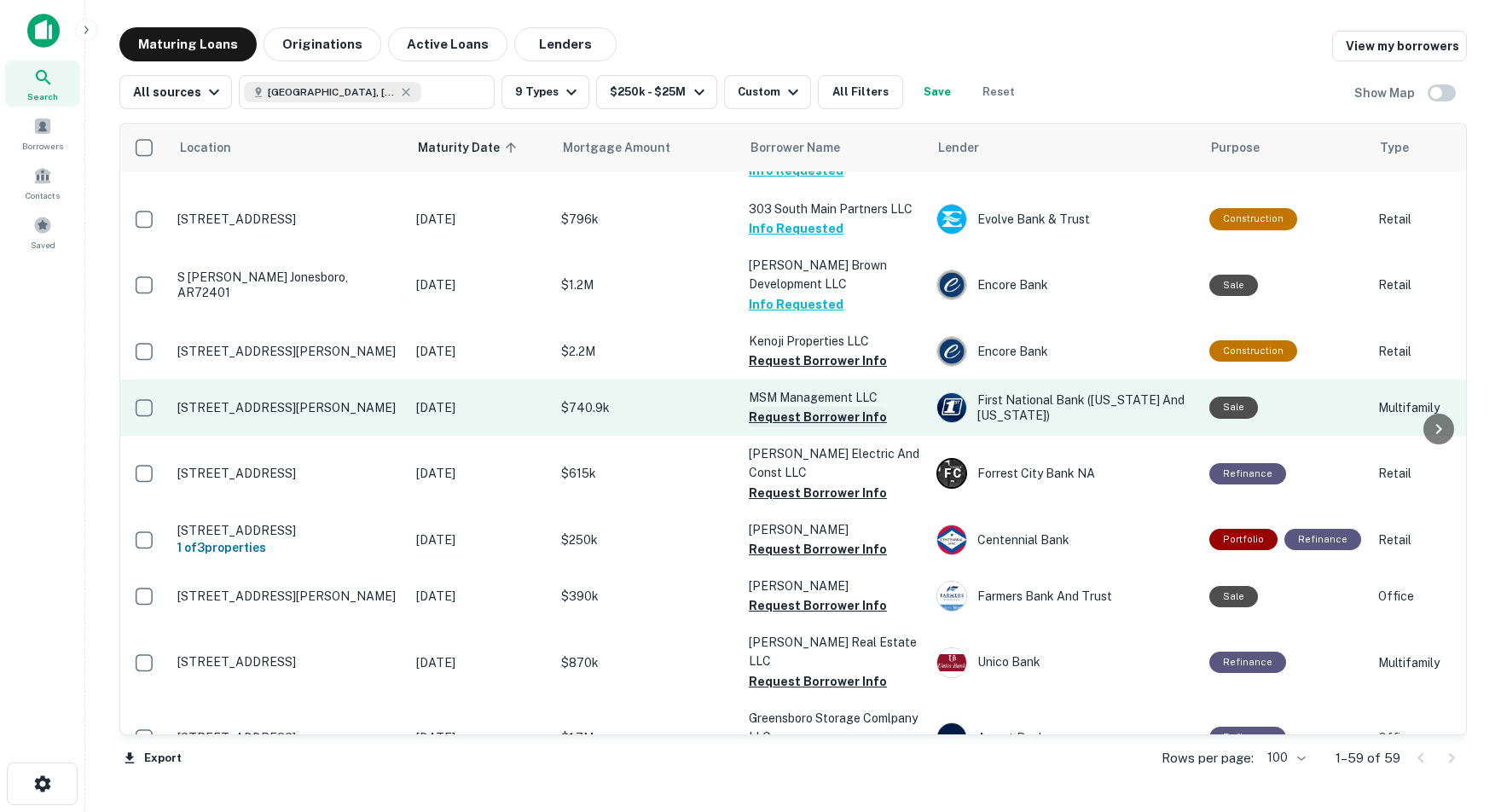
click at [786, 406] on button "Request Borrower Info" at bounding box center [817, 416] width 139 height 21
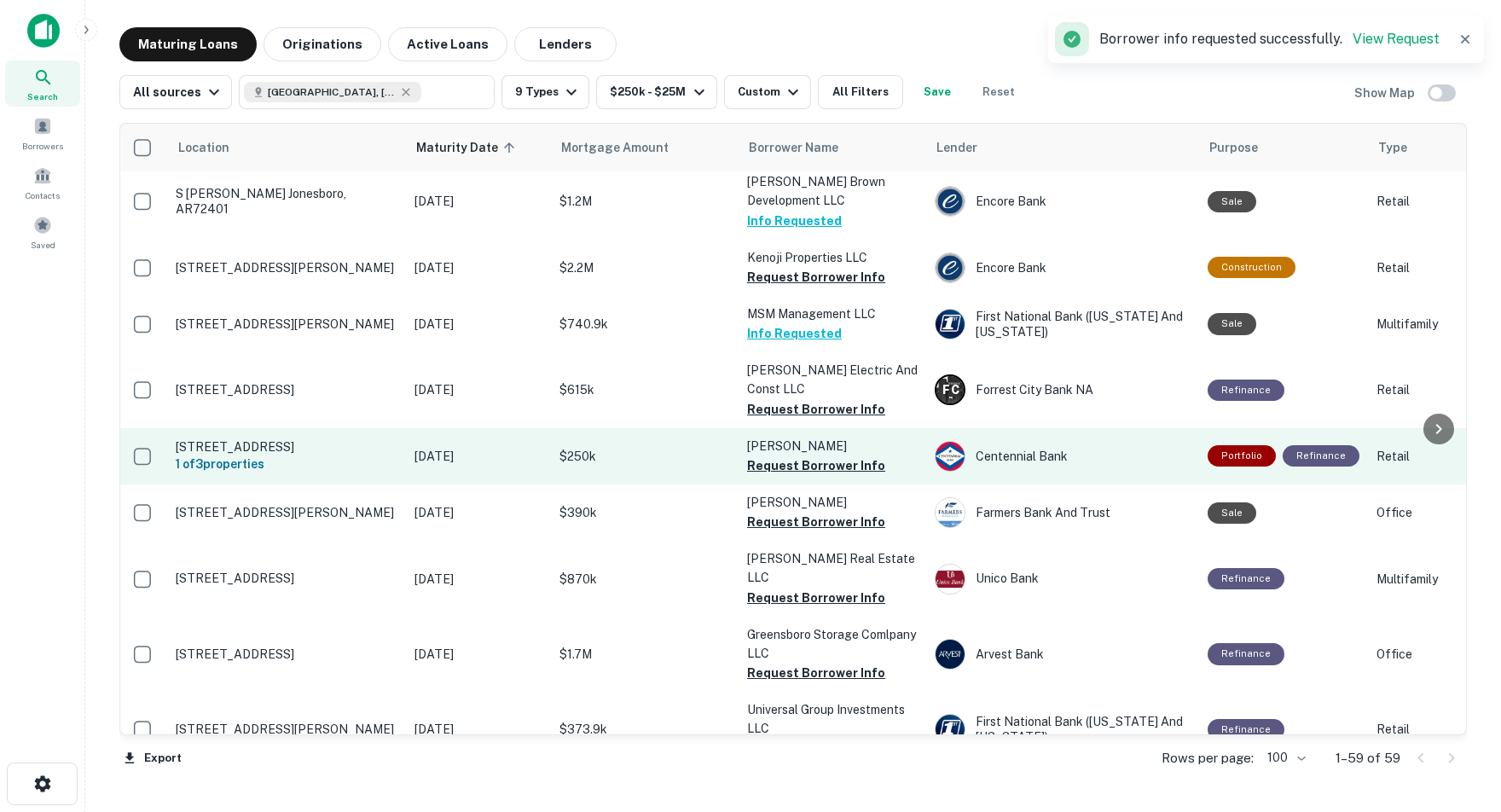
scroll to position [1240, 3]
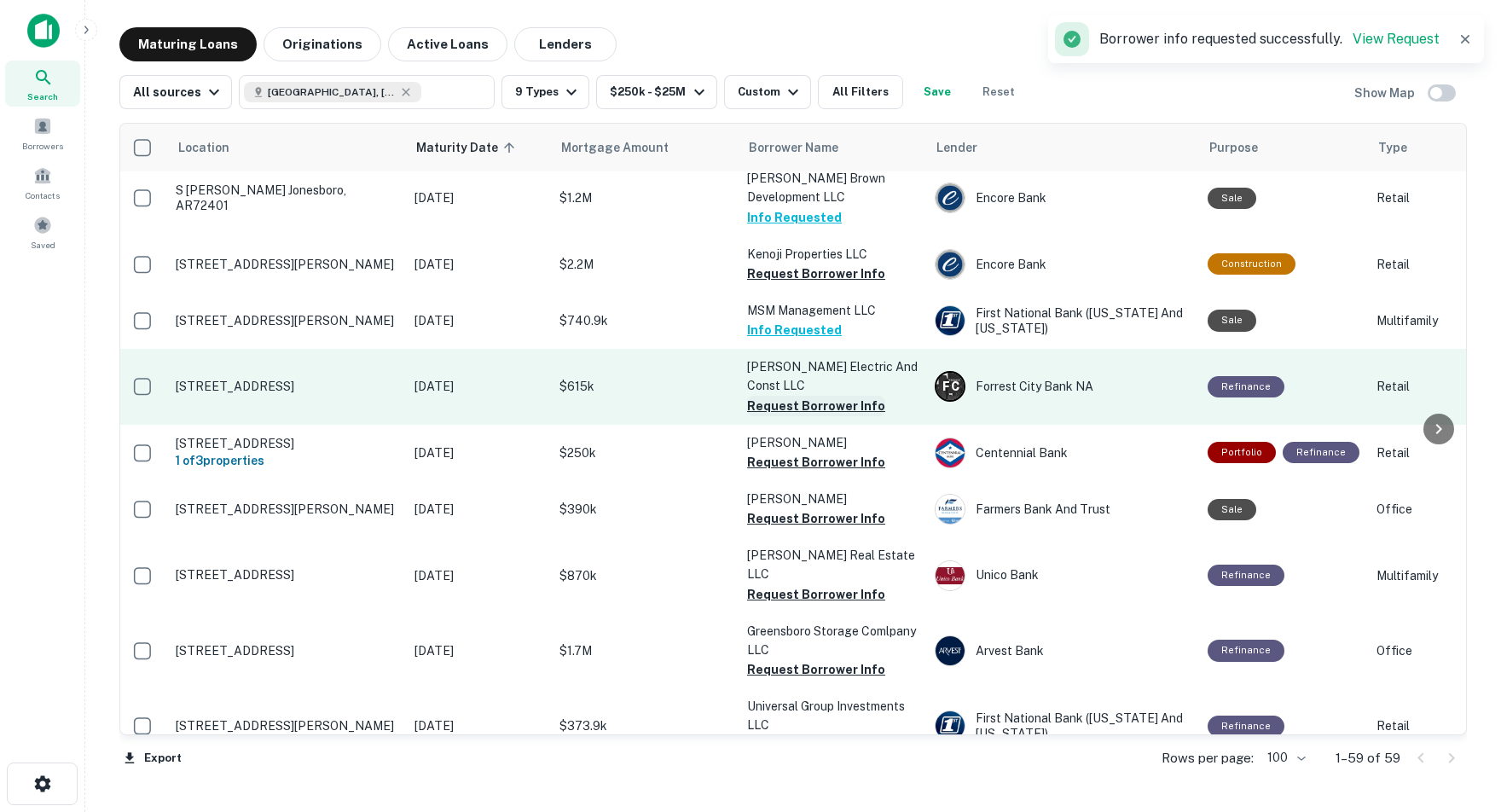
click at [786, 396] on button "Request Borrower Info" at bounding box center [816, 406] width 139 height 21
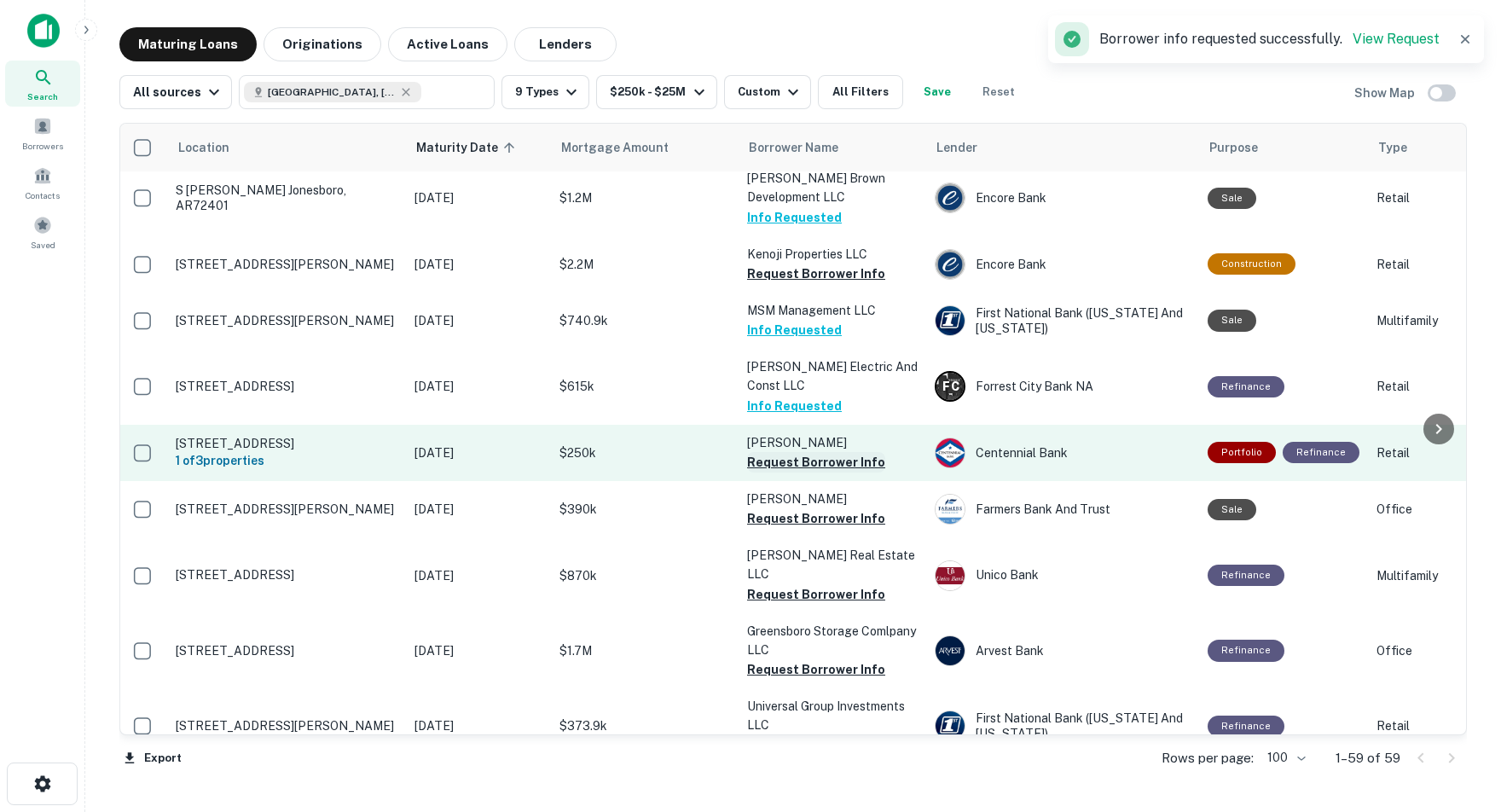
click at [789, 452] on button "Request Borrower Info" at bounding box center [816, 462] width 139 height 21
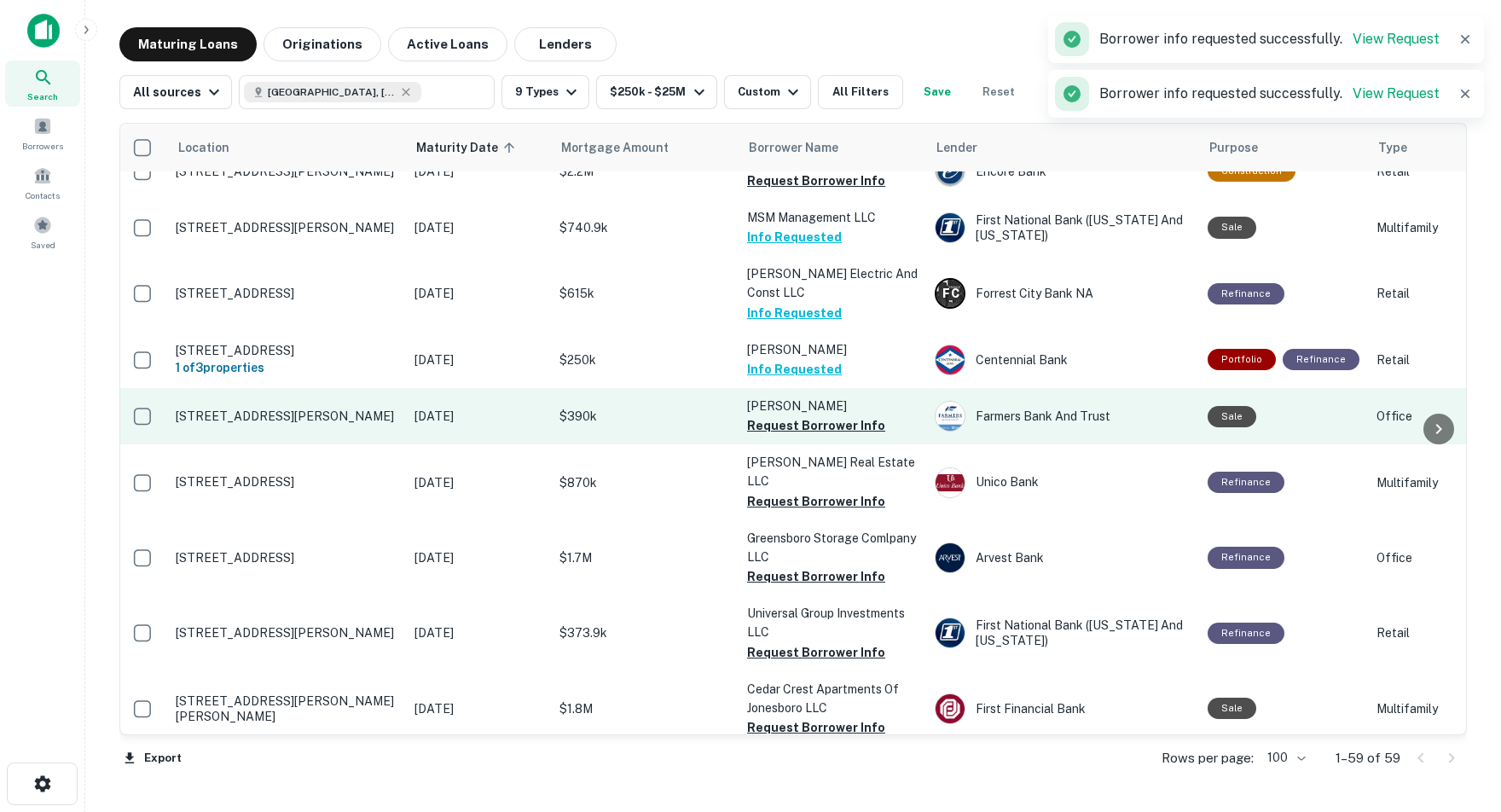
scroll to position [1342, 3]
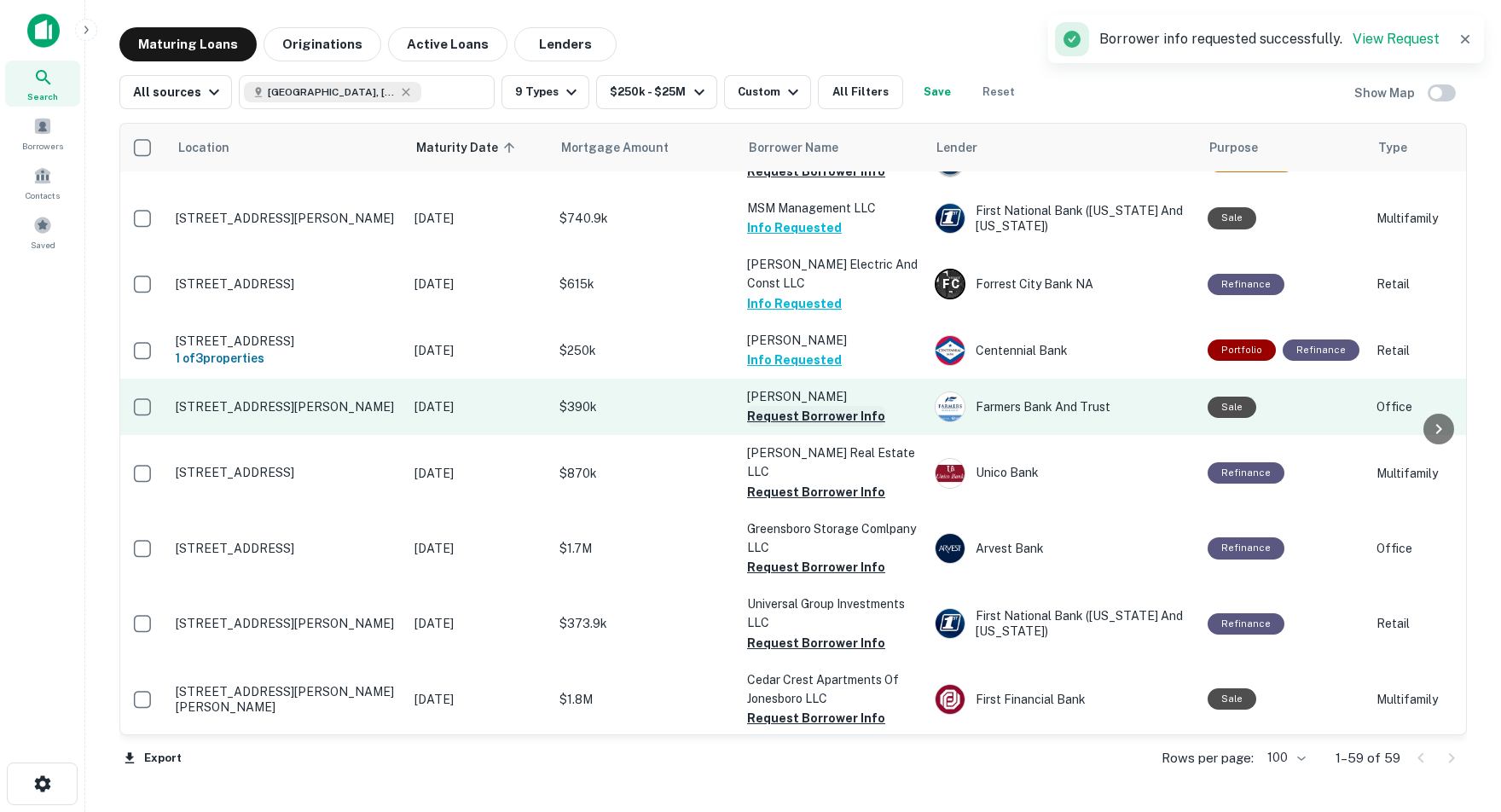
click at [789, 406] on button "Request Borrower Info" at bounding box center [816, 416] width 139 height 21
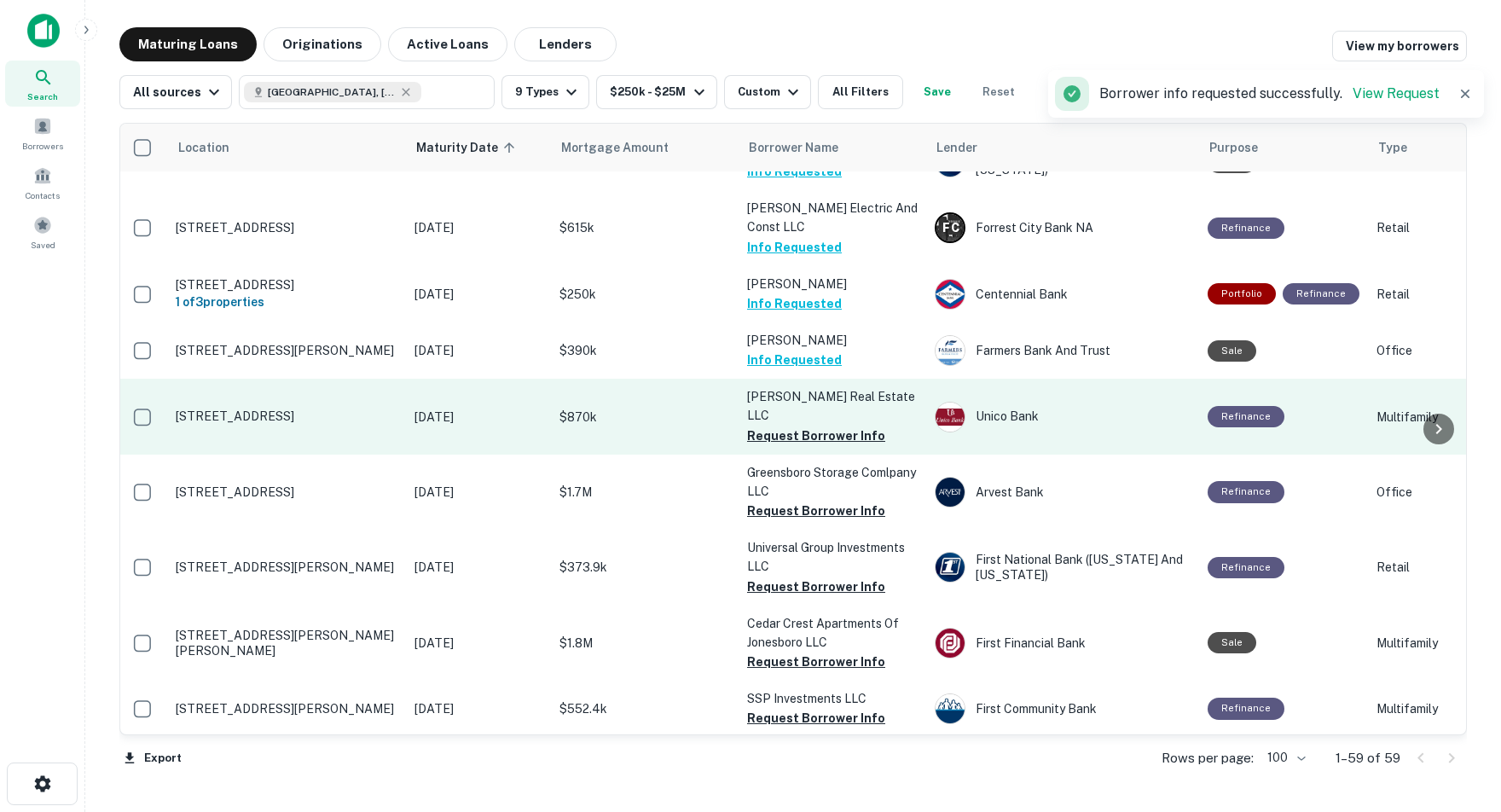
scroll to position [1408, 3]
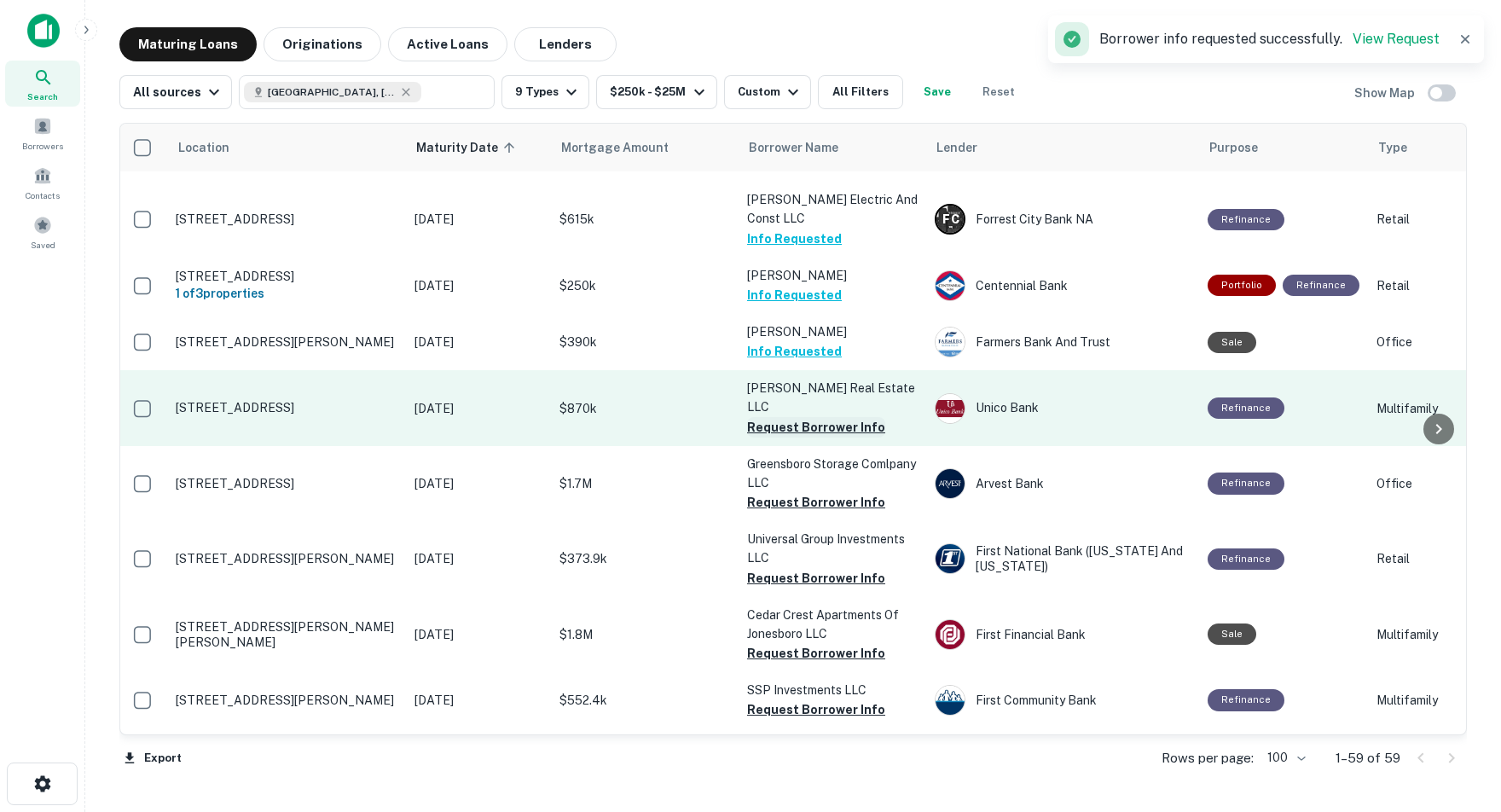
click at [810, 417] on button "Request Borrower Info" at bounding box center [816, 427] width 139 height 21
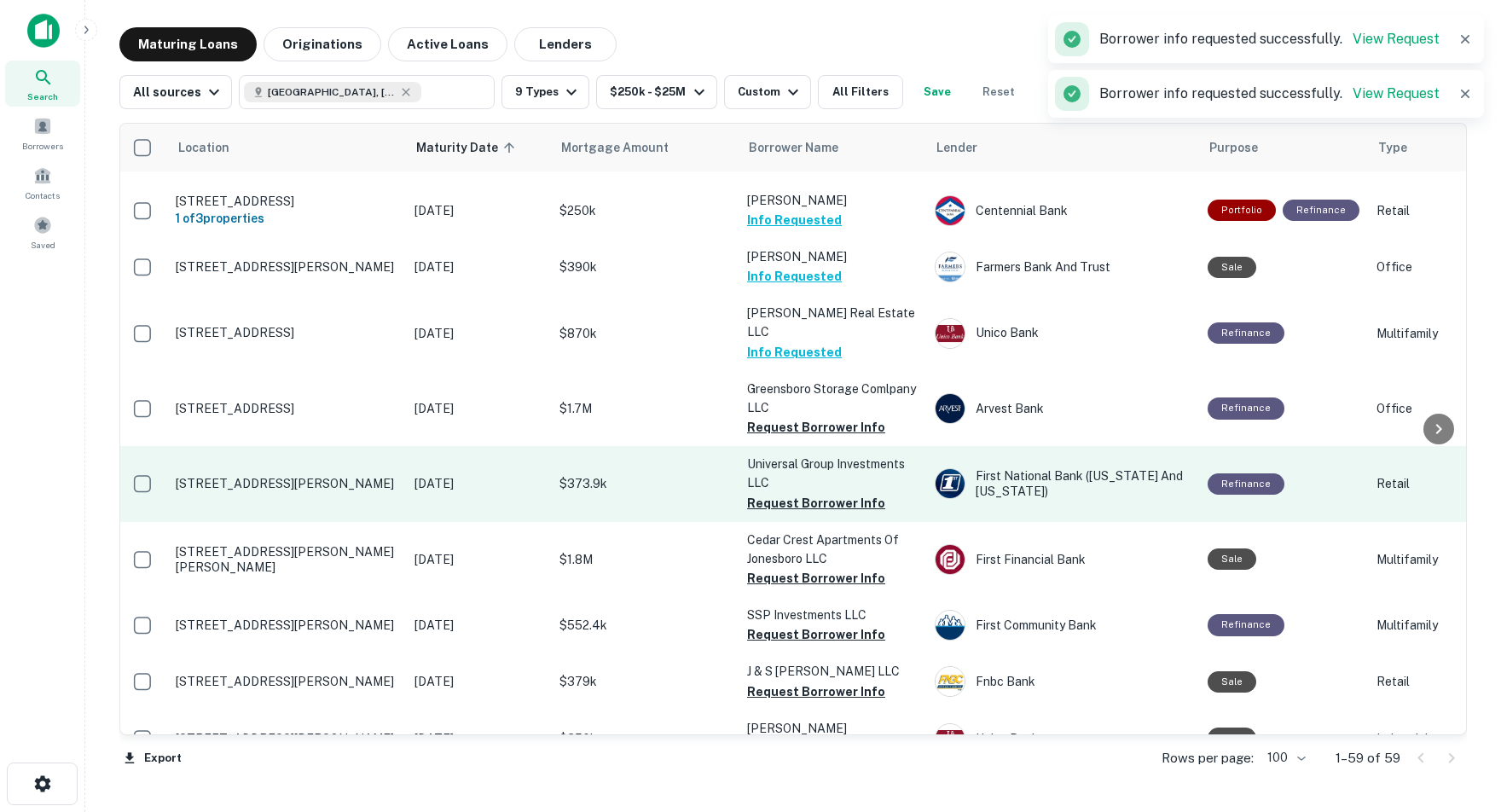
scroll to position [1485, 3]
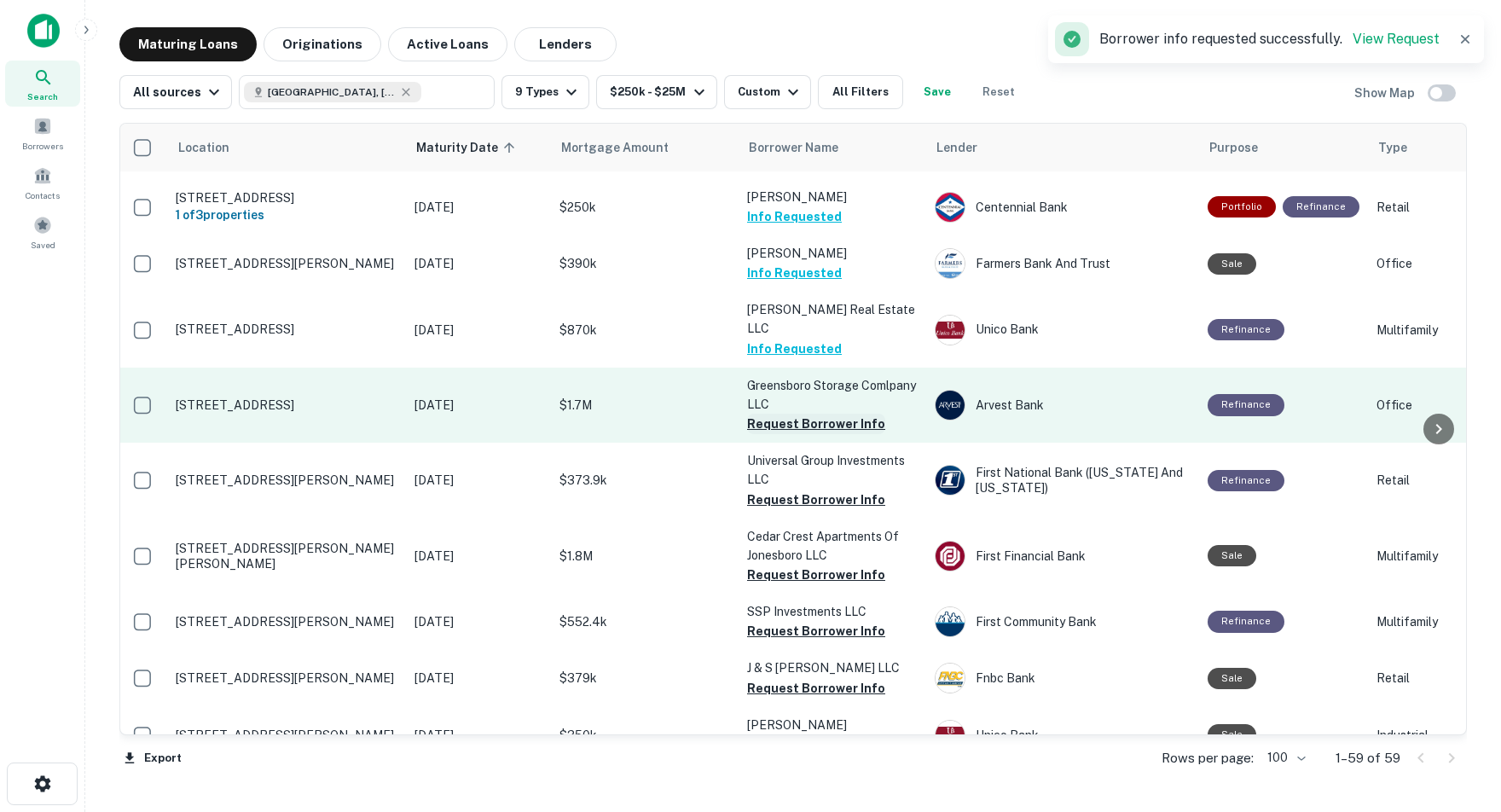
click at [821, 414] on button "Request Borrower Info" at bounding box center [816, 424] width 139 height 21
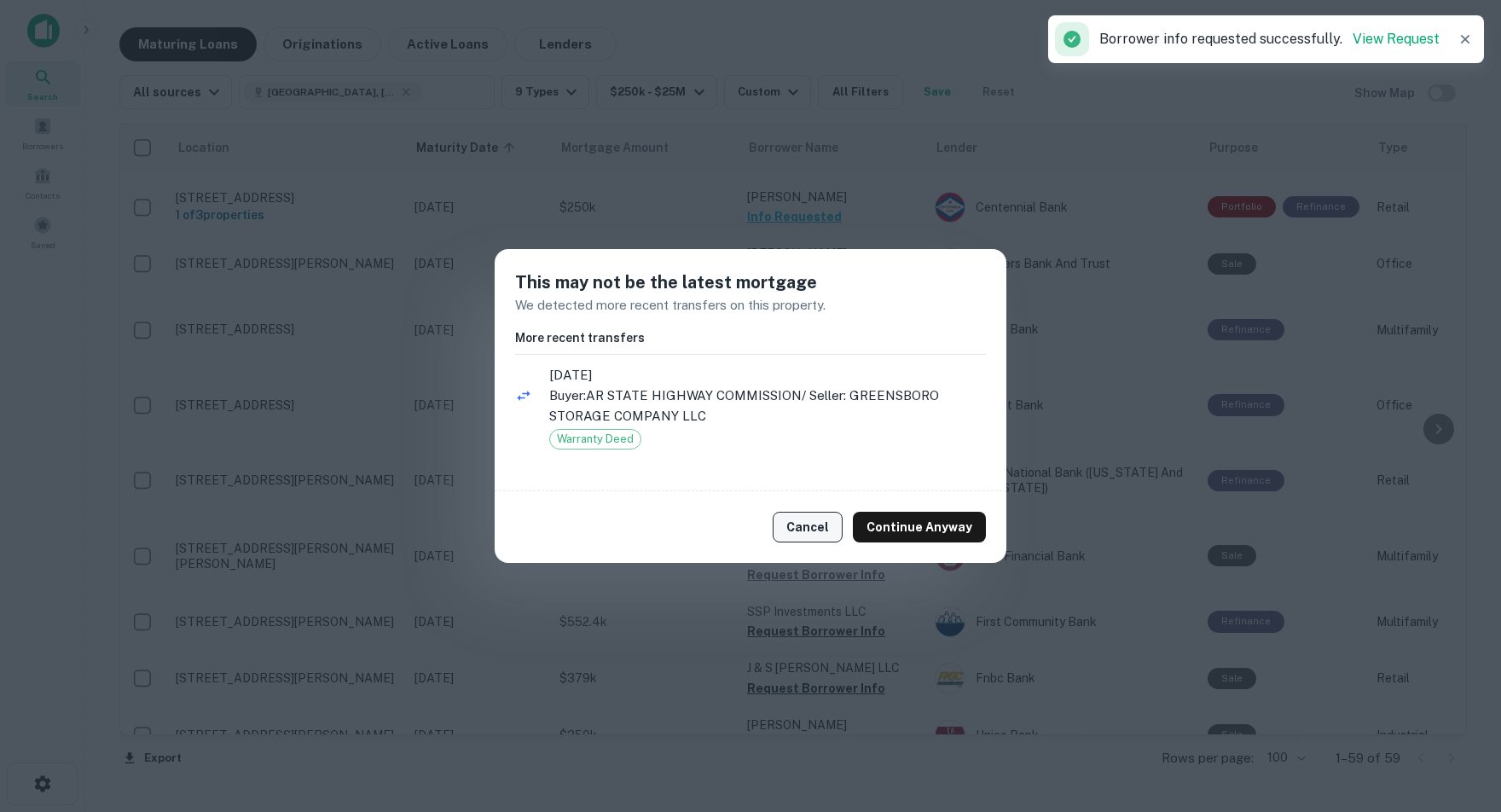
click at [818, 521] on button "Cancel" at bounding box center [808, 527] width 70 height 31
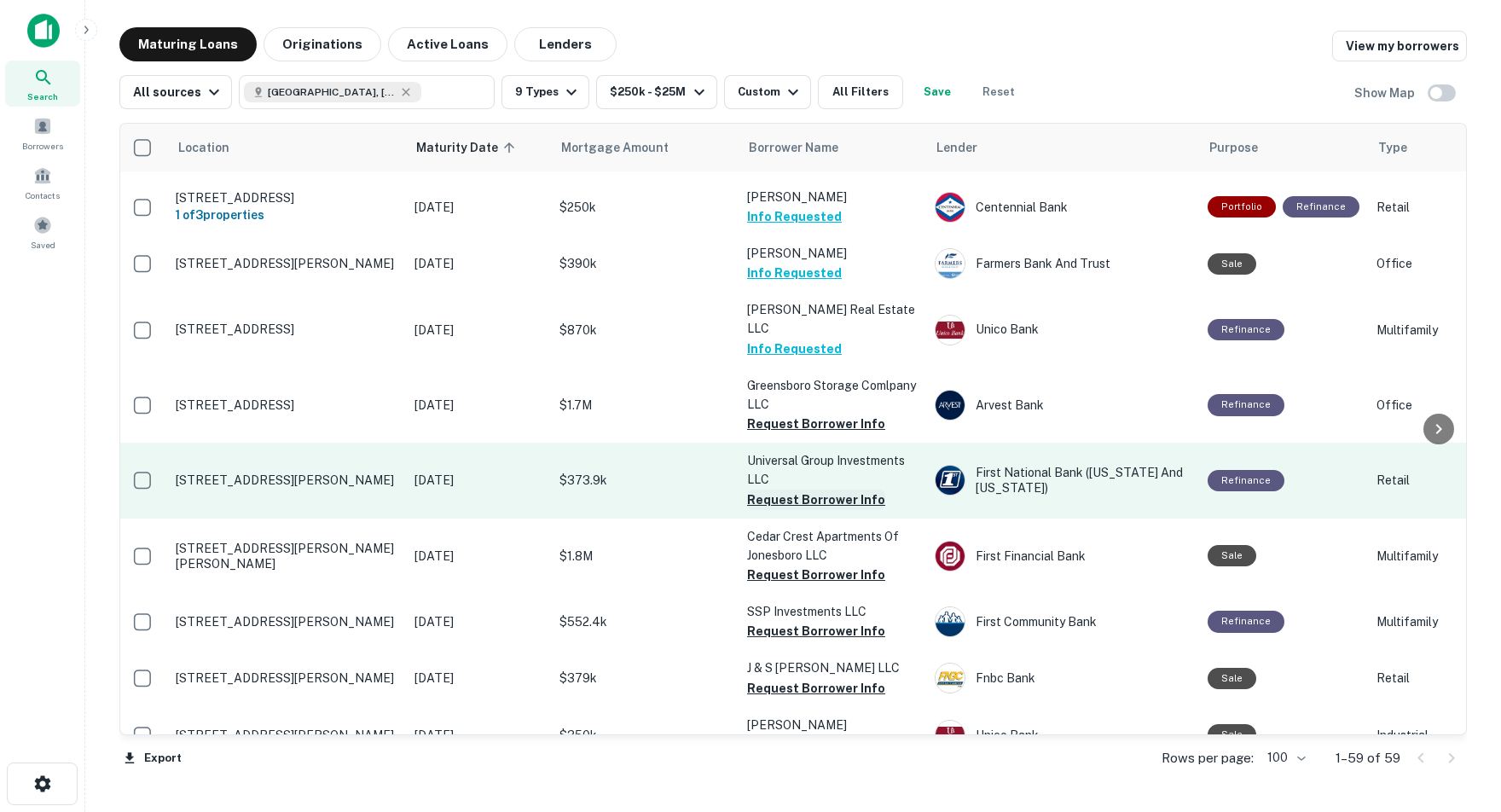
click at [788, 490] on button "Request Borrower Info" at bounding box center [816, 500] width 139 height 21
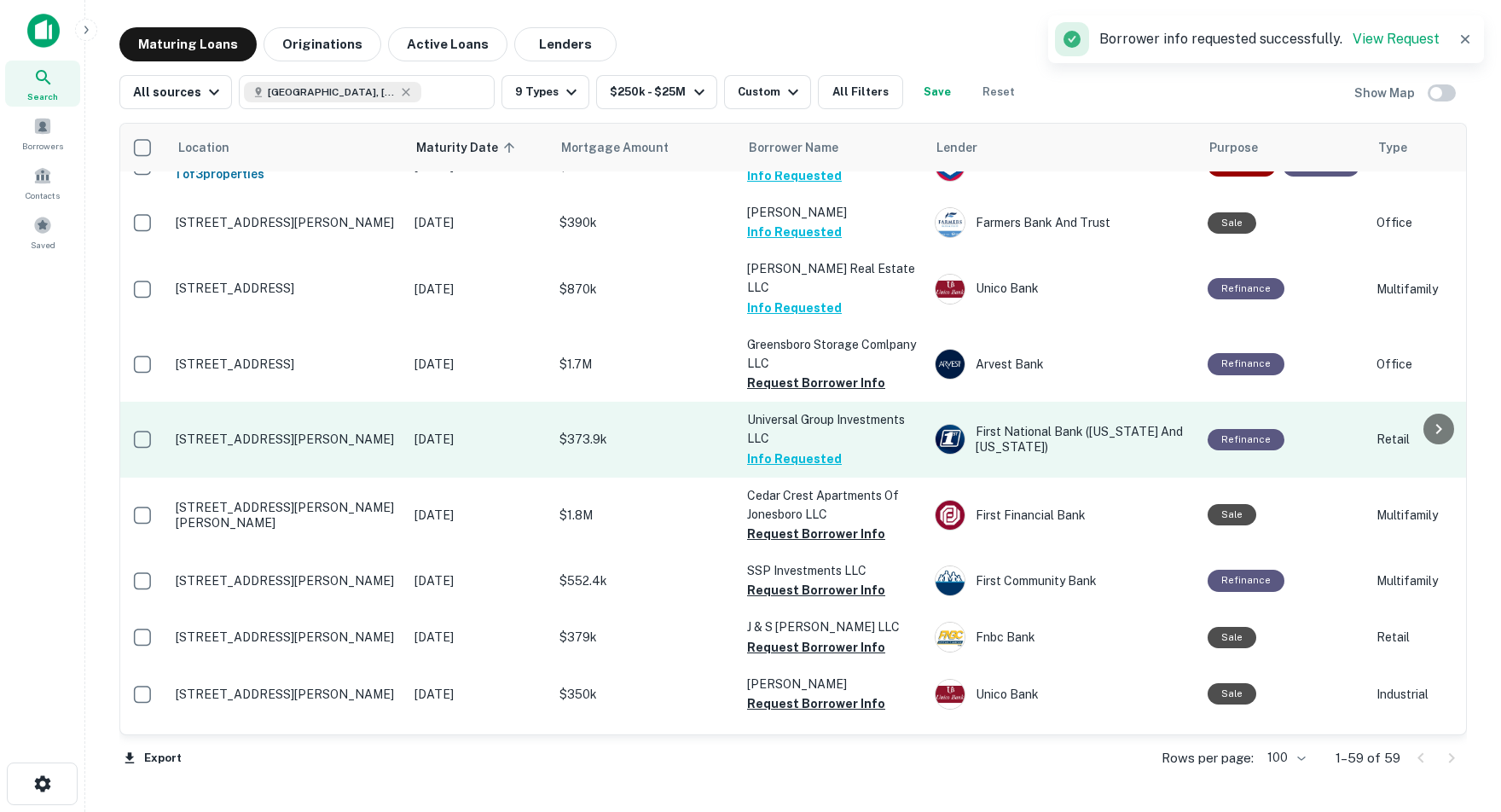
scroll to position [1535, 3]
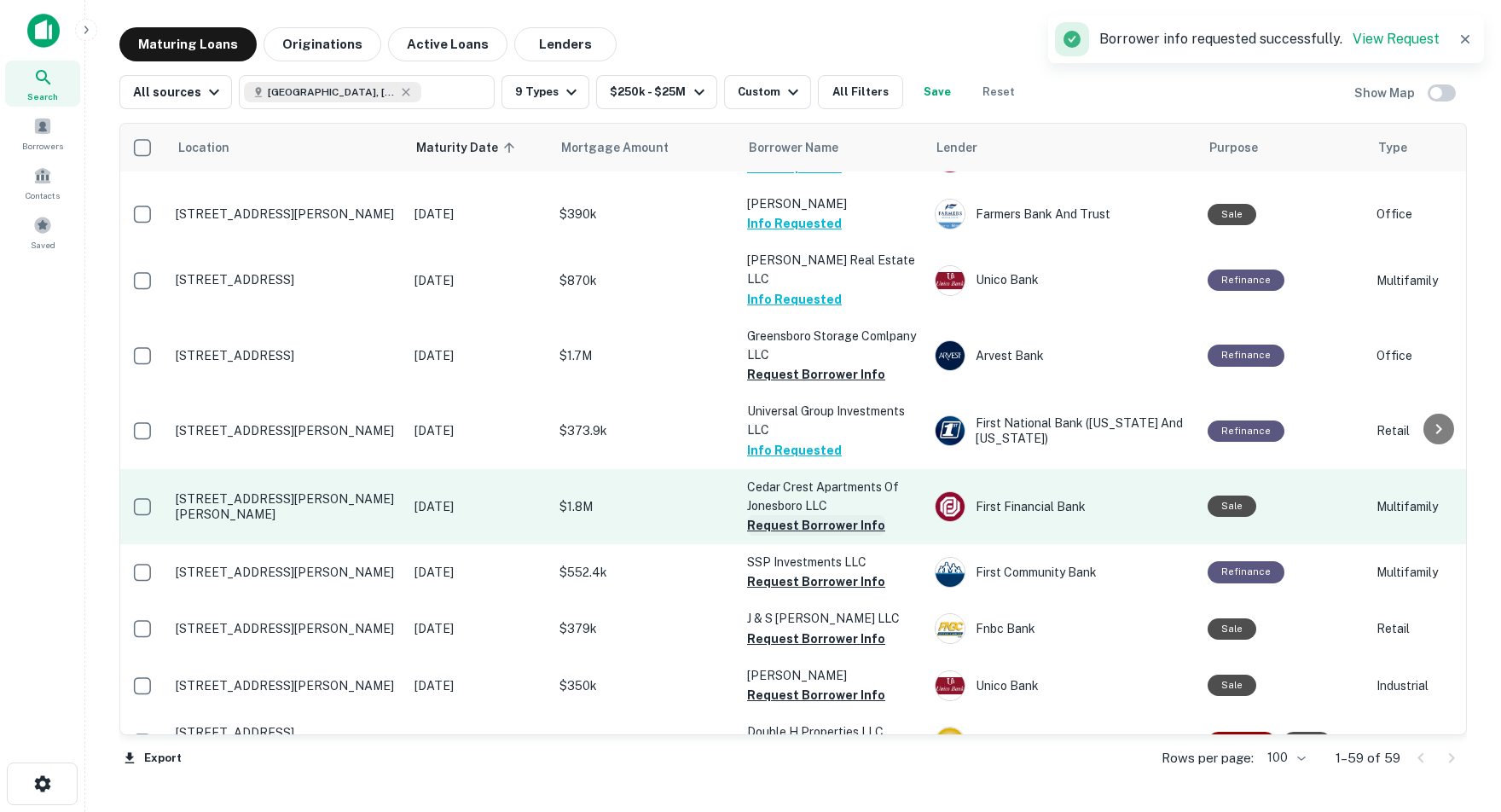
click at [806, 515] on button "Request Borrower Info" at bounding box center [816, 525] width 139 height 21
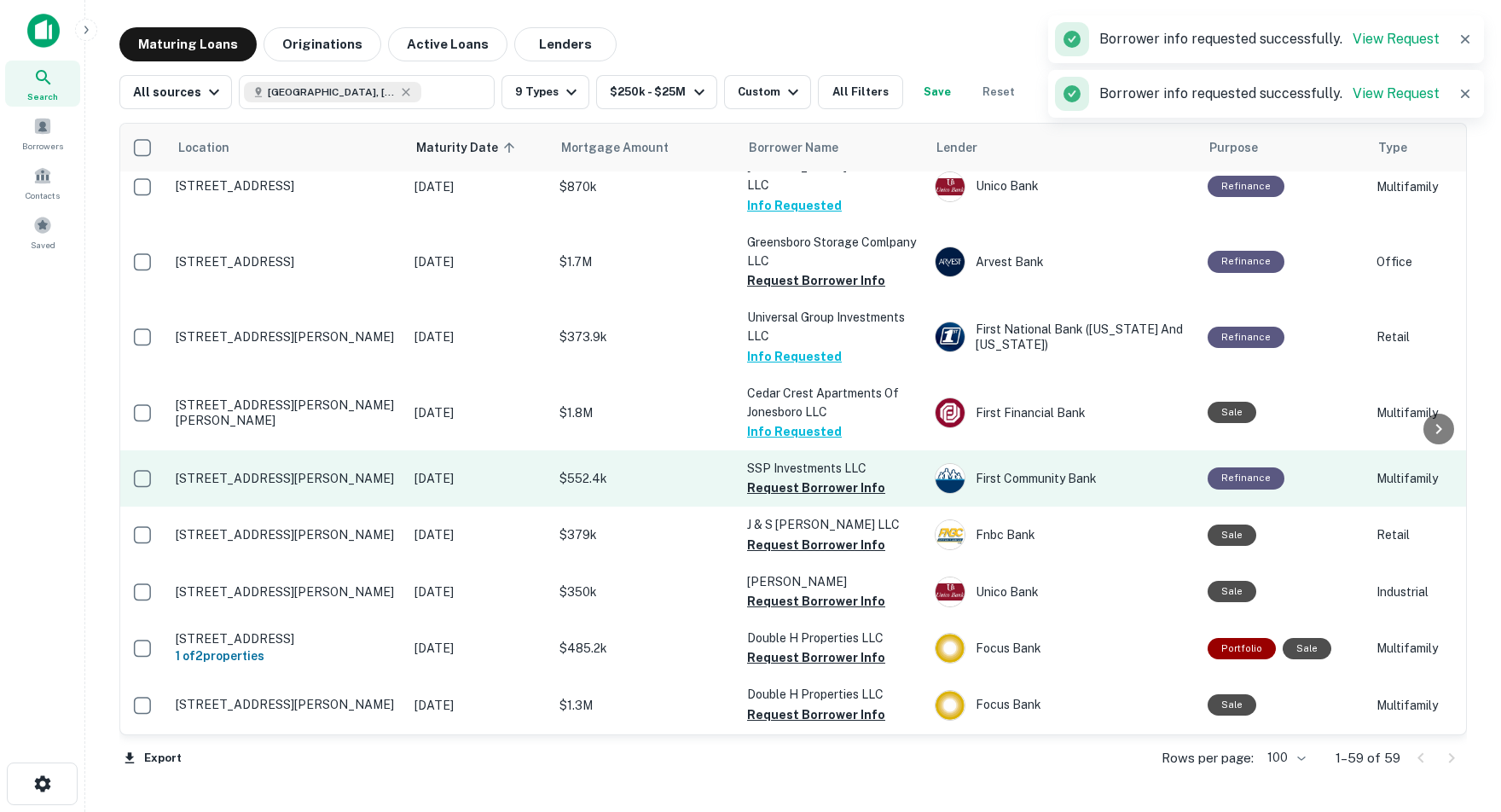
scroll to position [1639, 3]
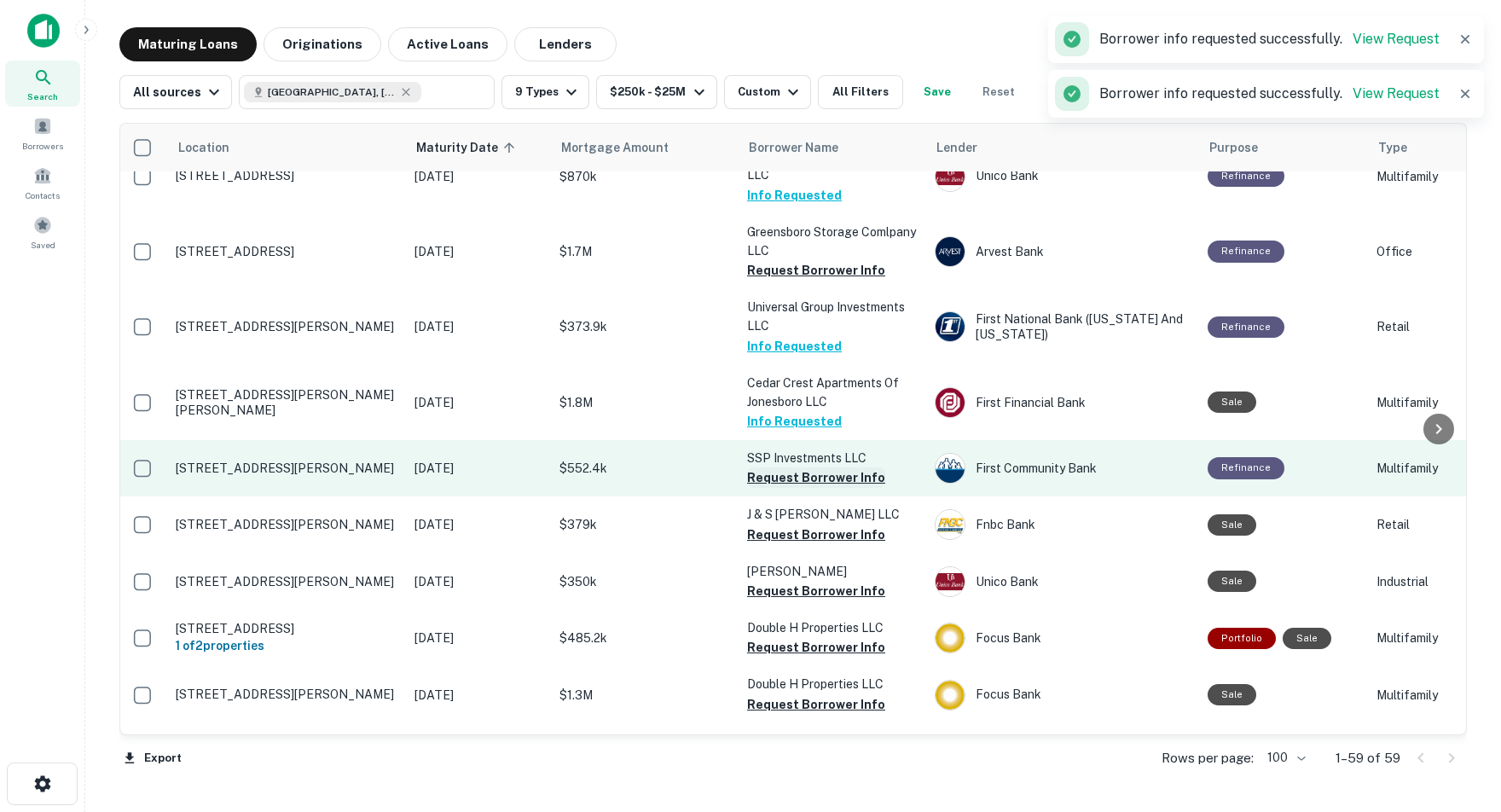
click at [811, 467] on button "Request Borrower Info" at bounding box center [816, 477] width 139 height 21
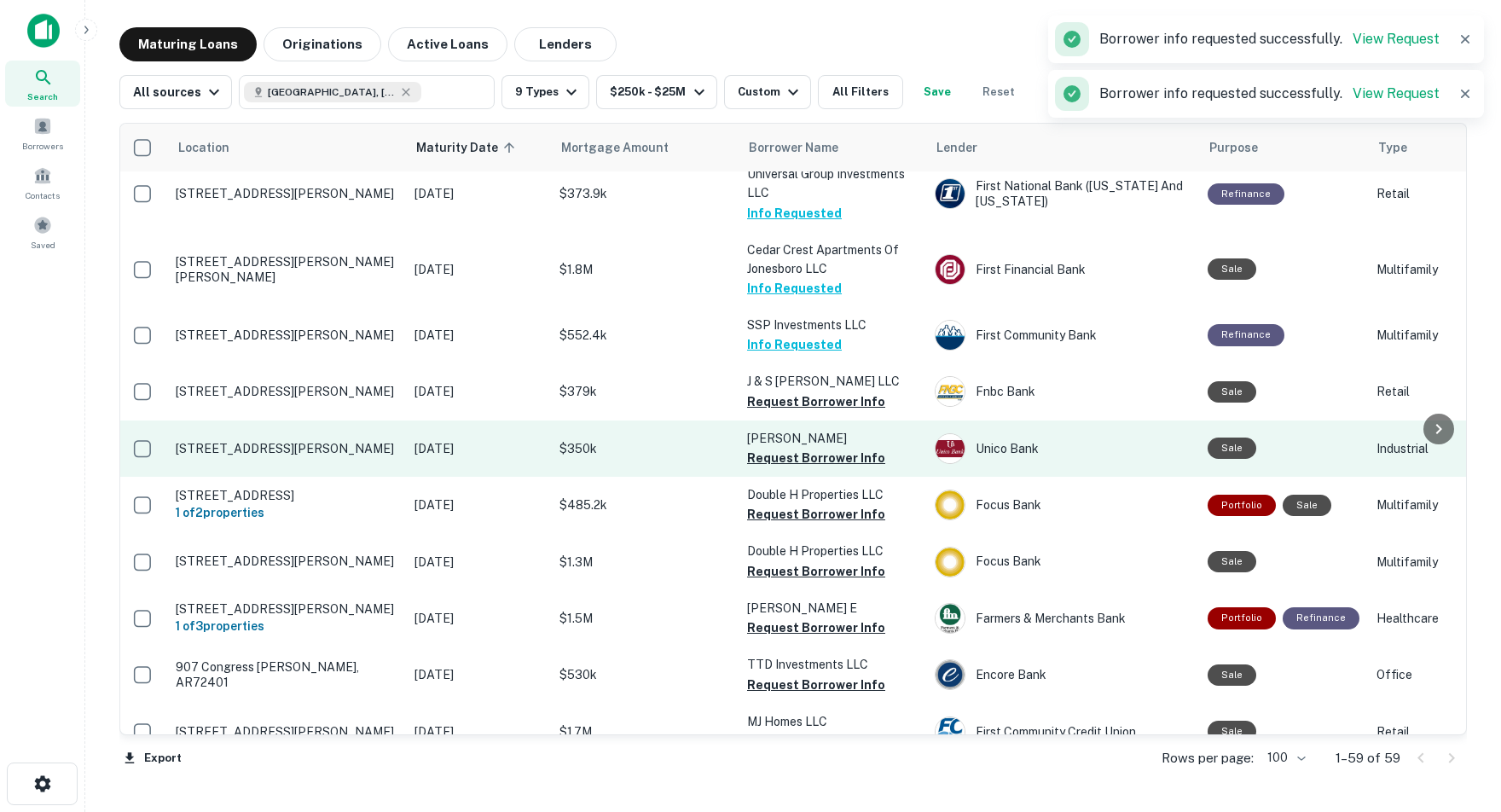
scroll to position [1776, 3]
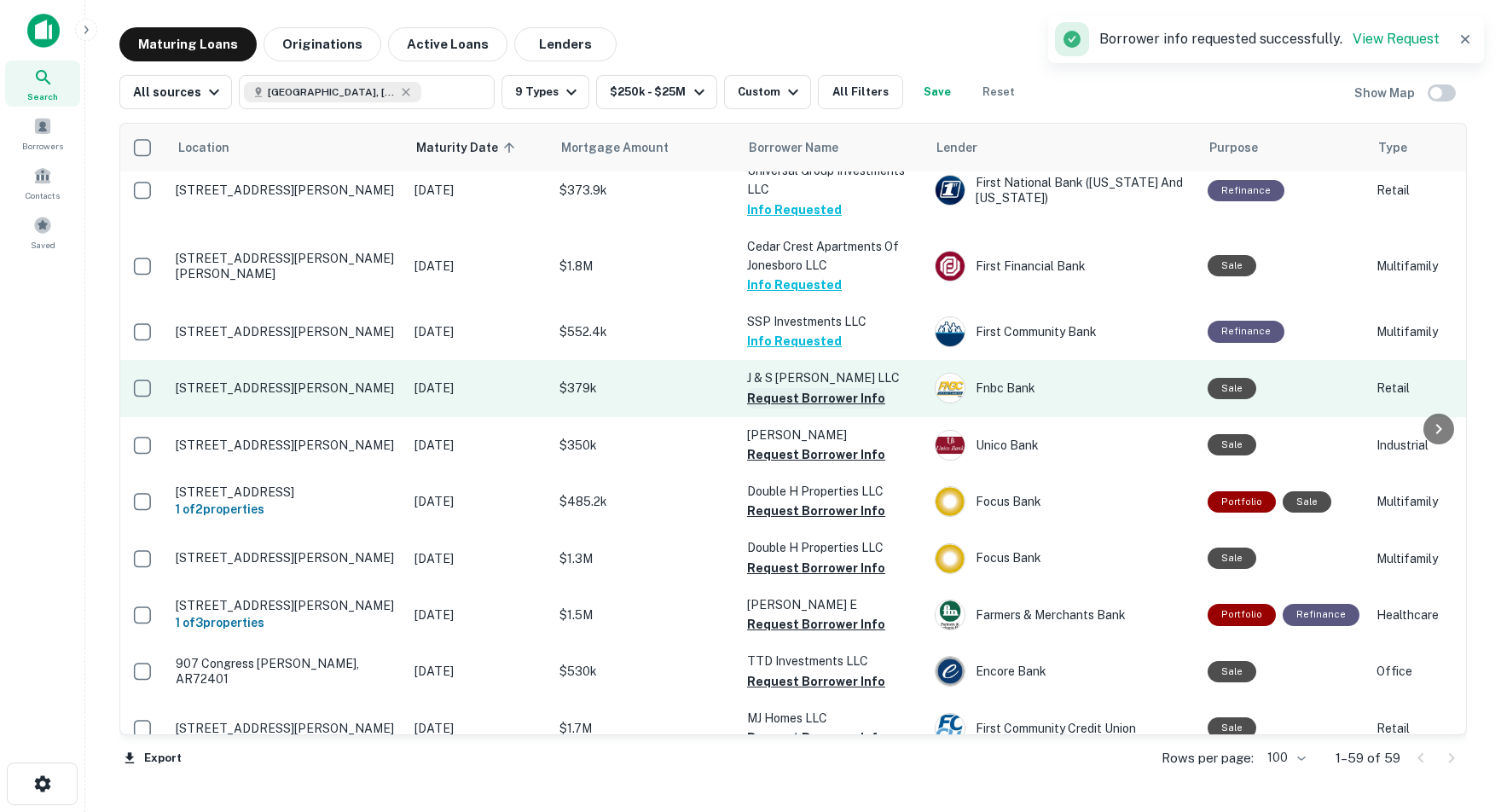
click at [812, 388] on button "Request Borrower Info" at bounding box center [816, 398] width 139 height 21
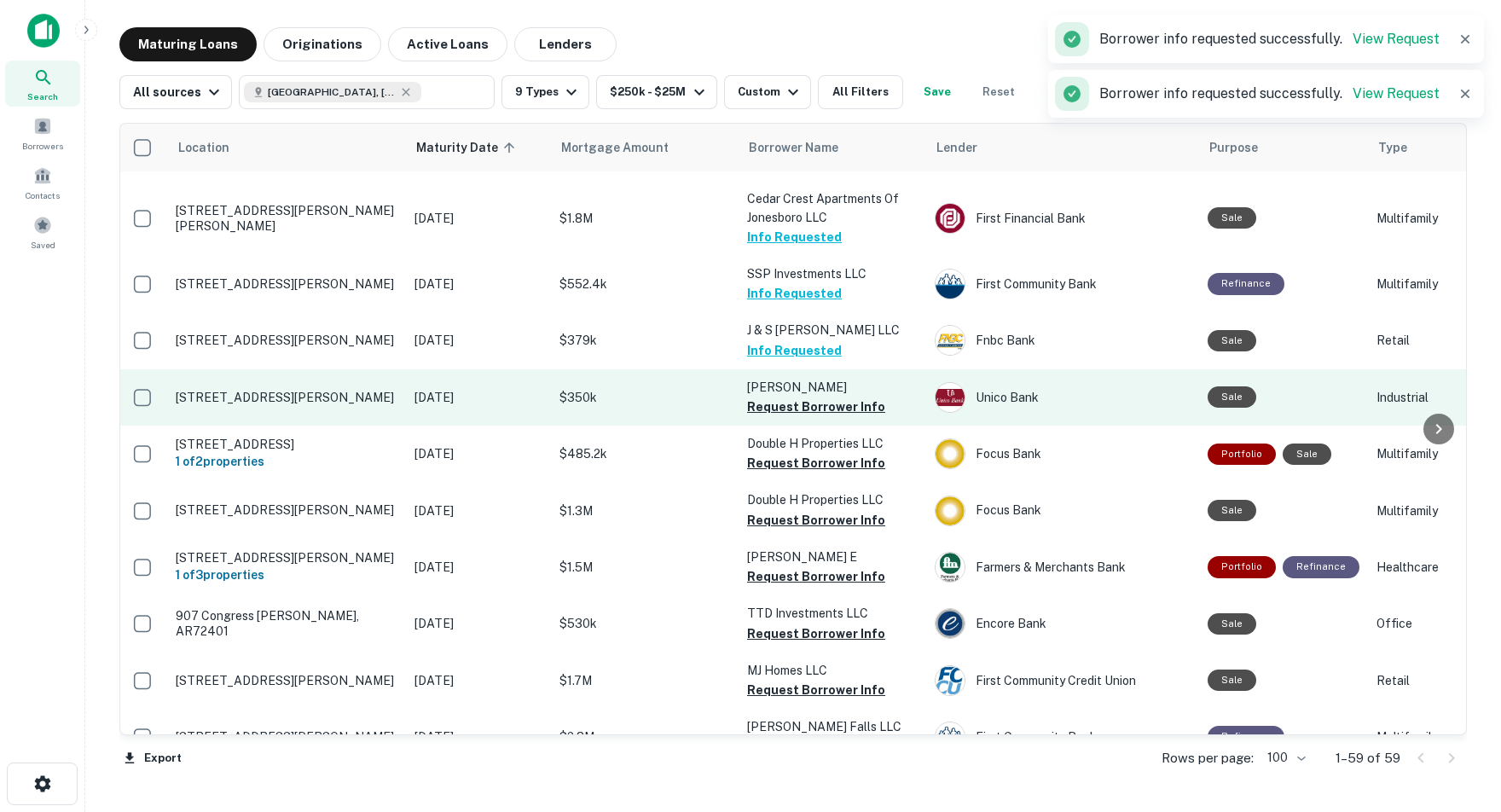
scroll to position [1832, 3]
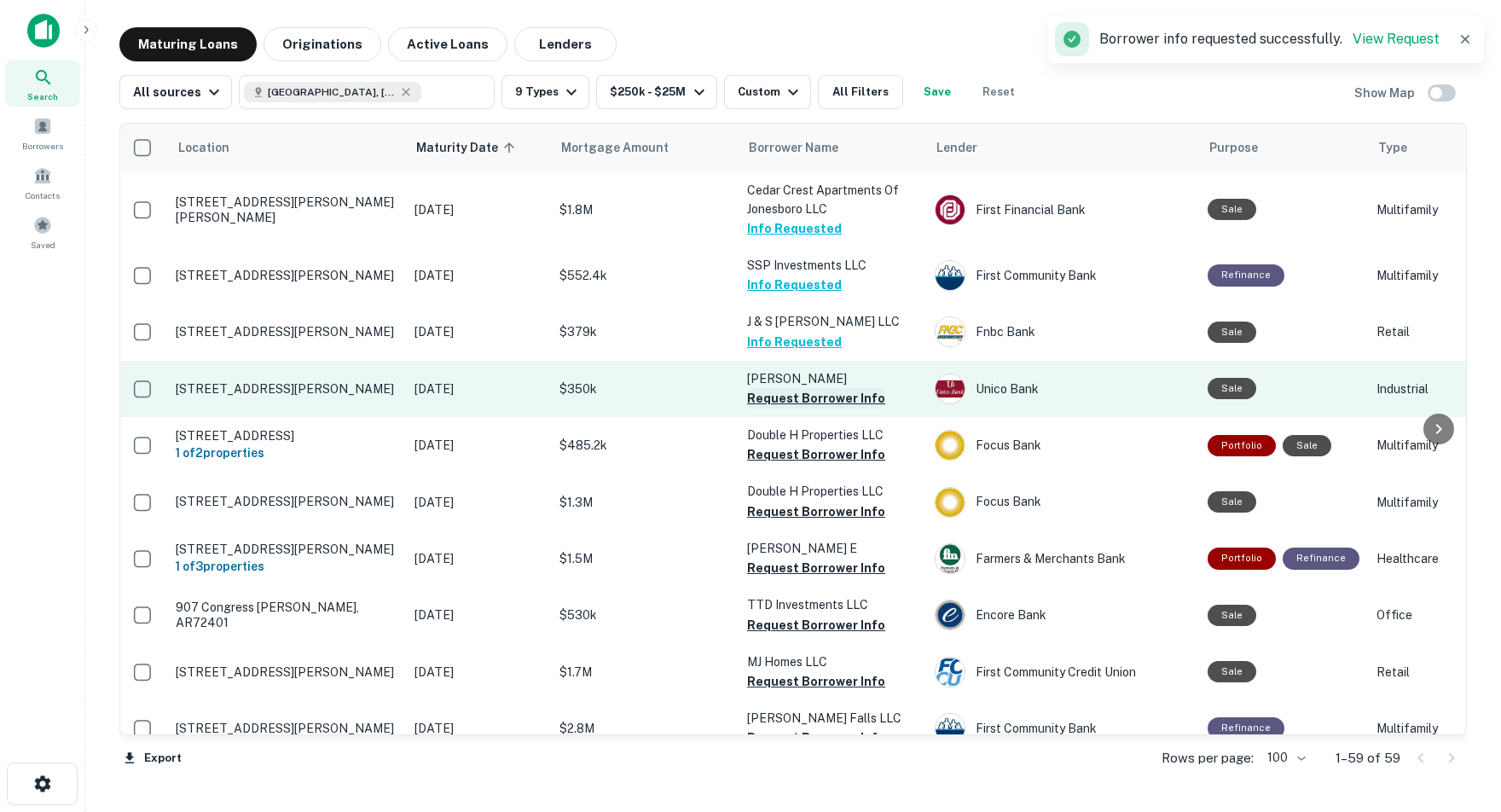
click at [834, 388] on button "Request Borrower Info" at bounding box center [816, 398] width 139 height 21
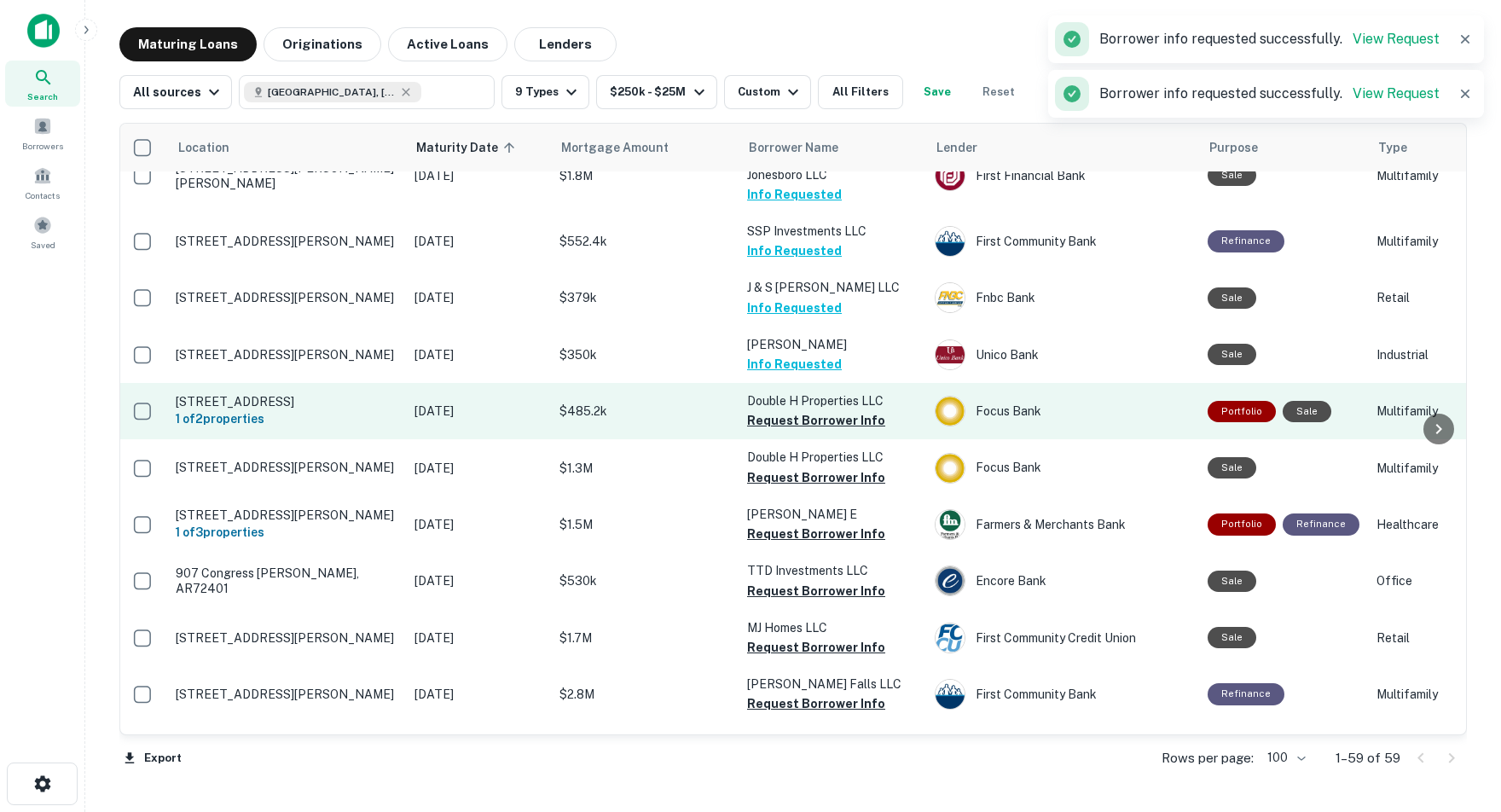
scroll to position [1874, 3]
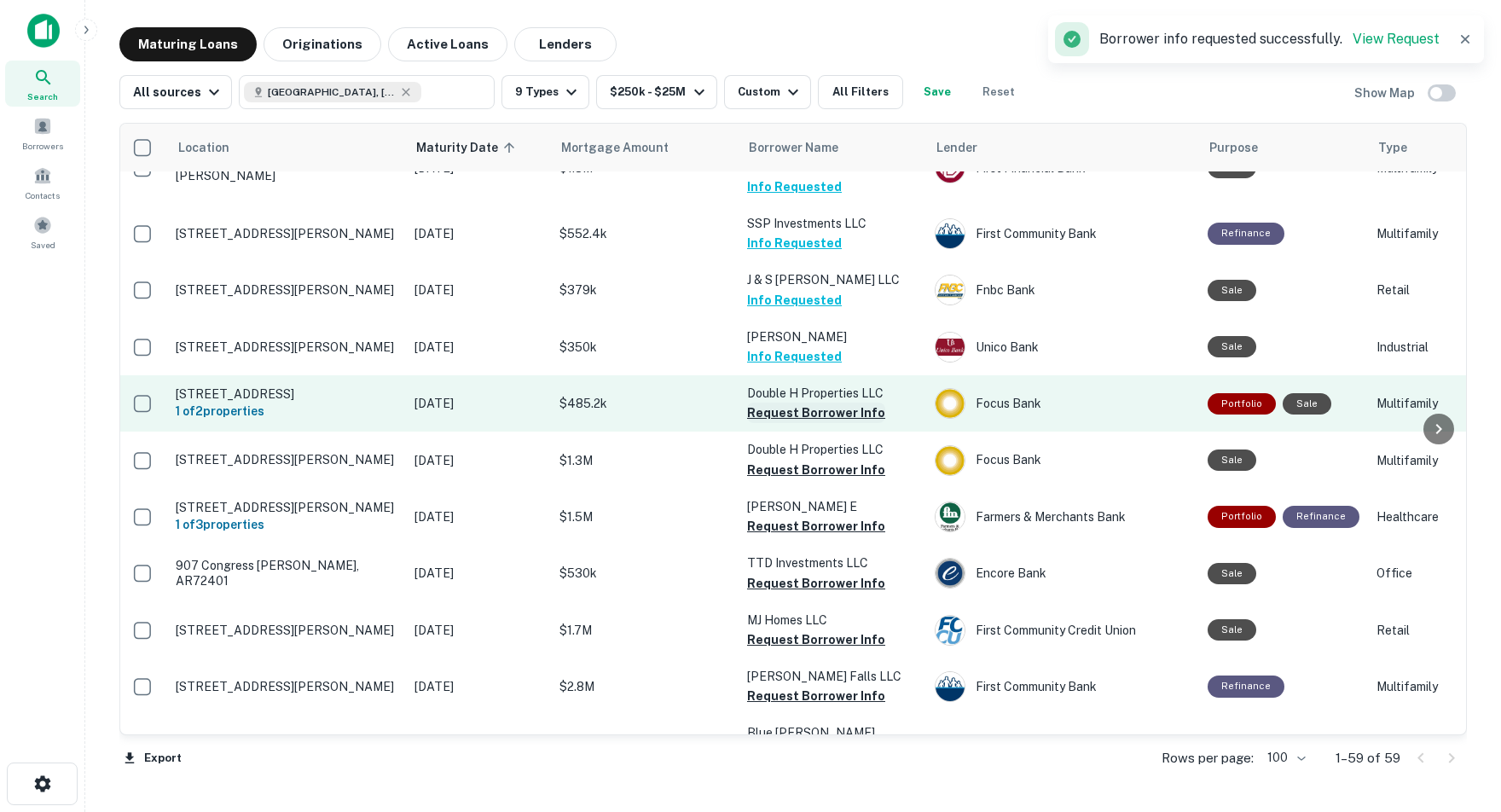
click at [821, 403] on button "Request Borrower Info" at bounding box center [816, 413] width 139 height 21
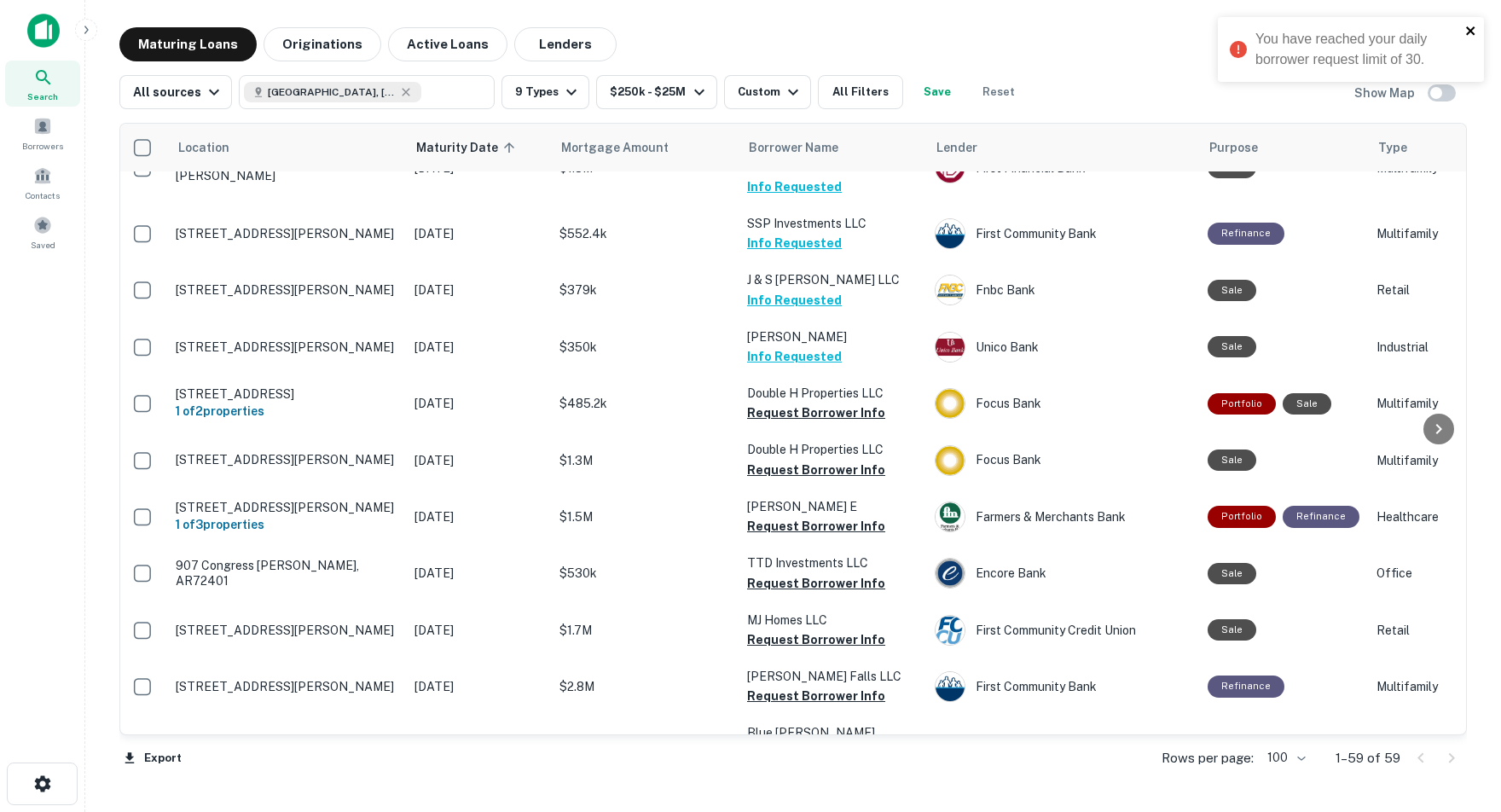
click at [1474, 32] on icon "close" at bounding box center [1471, 30] width 12 height 14
